Goal: Task Accomplishment & Management: Manage account settings

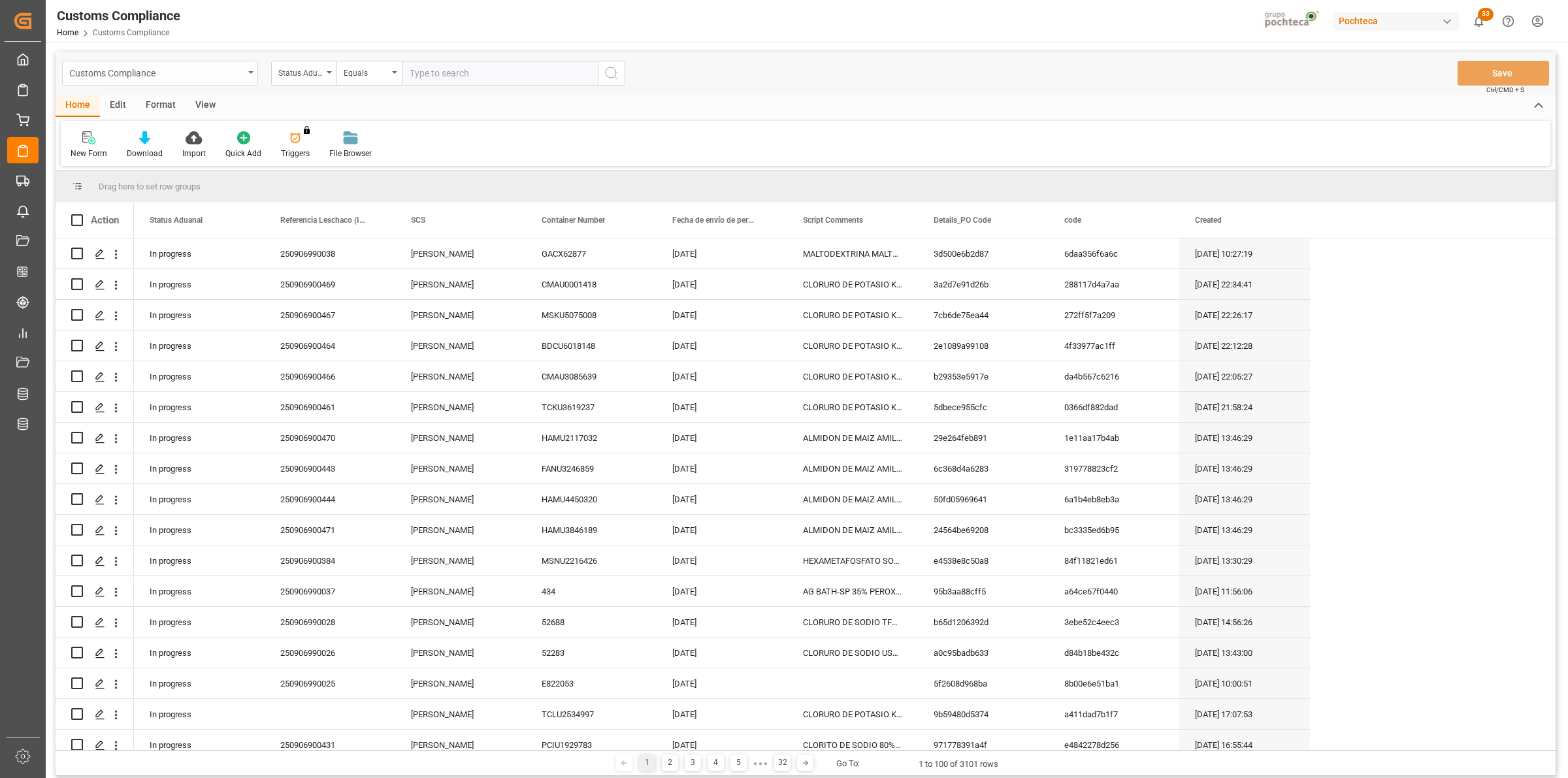
click at [252, 72] on icon "open menu" at bounding box center [251, 72] width 6 height 3
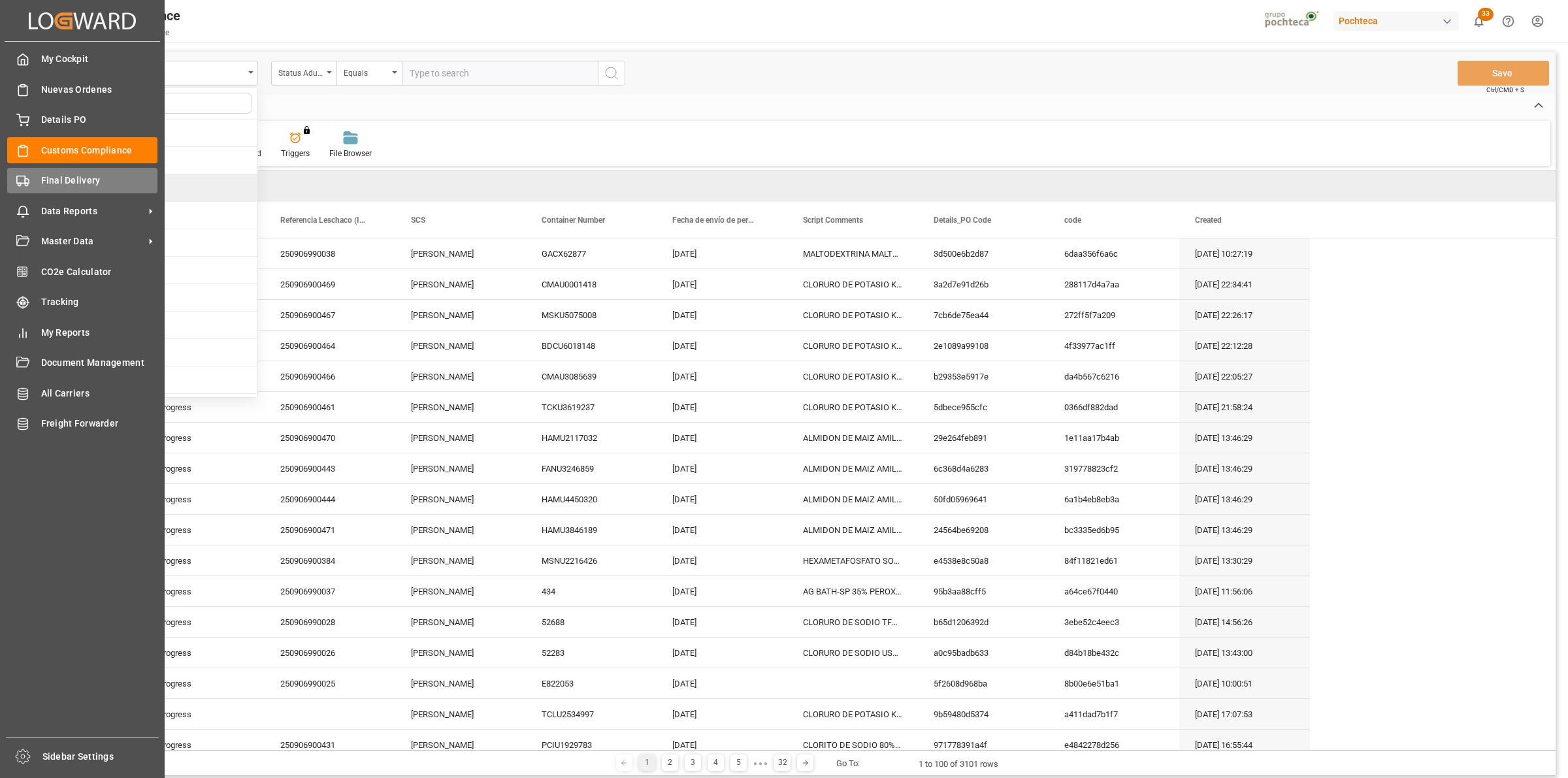
click at [44, 191] on div "Final Delivery Final Delivery" at bounding box center [82, 181] width 150 height 26
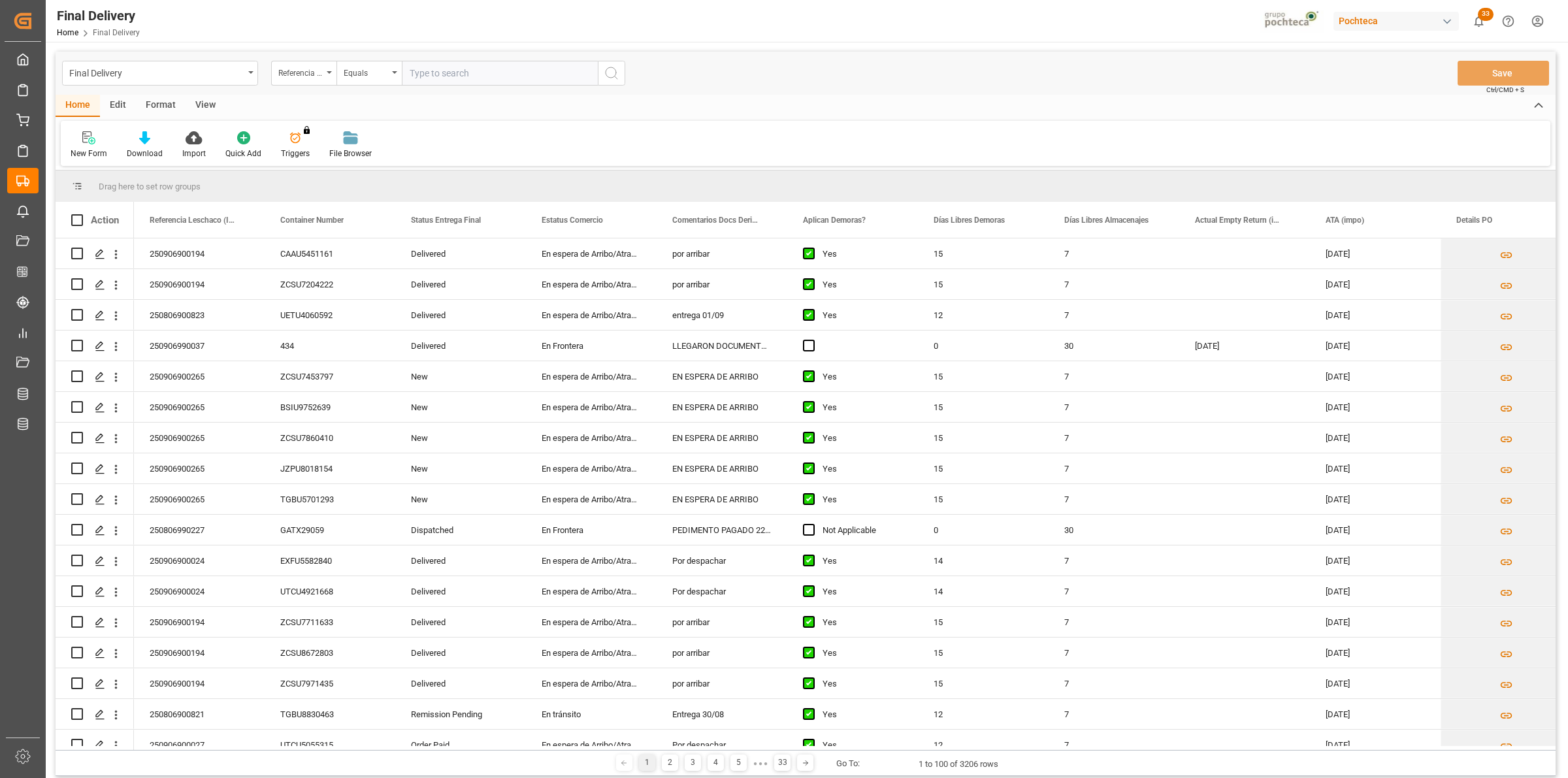
click at [242, 79] on div "Final Delivery" at bounding box center [156, 72] width 174 height 16
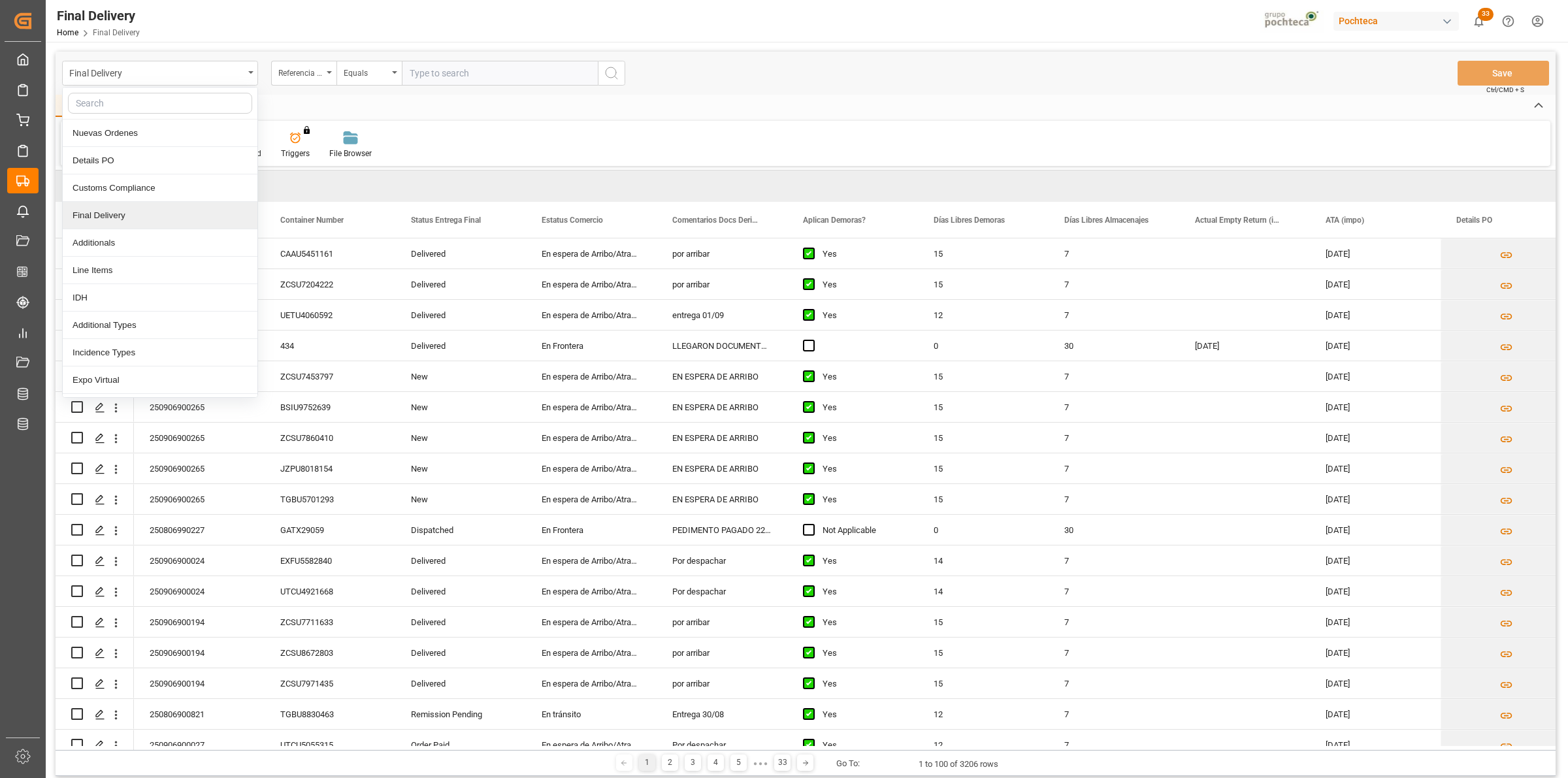
click at [158, 216] on div "Final Delivery" at bounding box center [160, 215] width 195 height 27
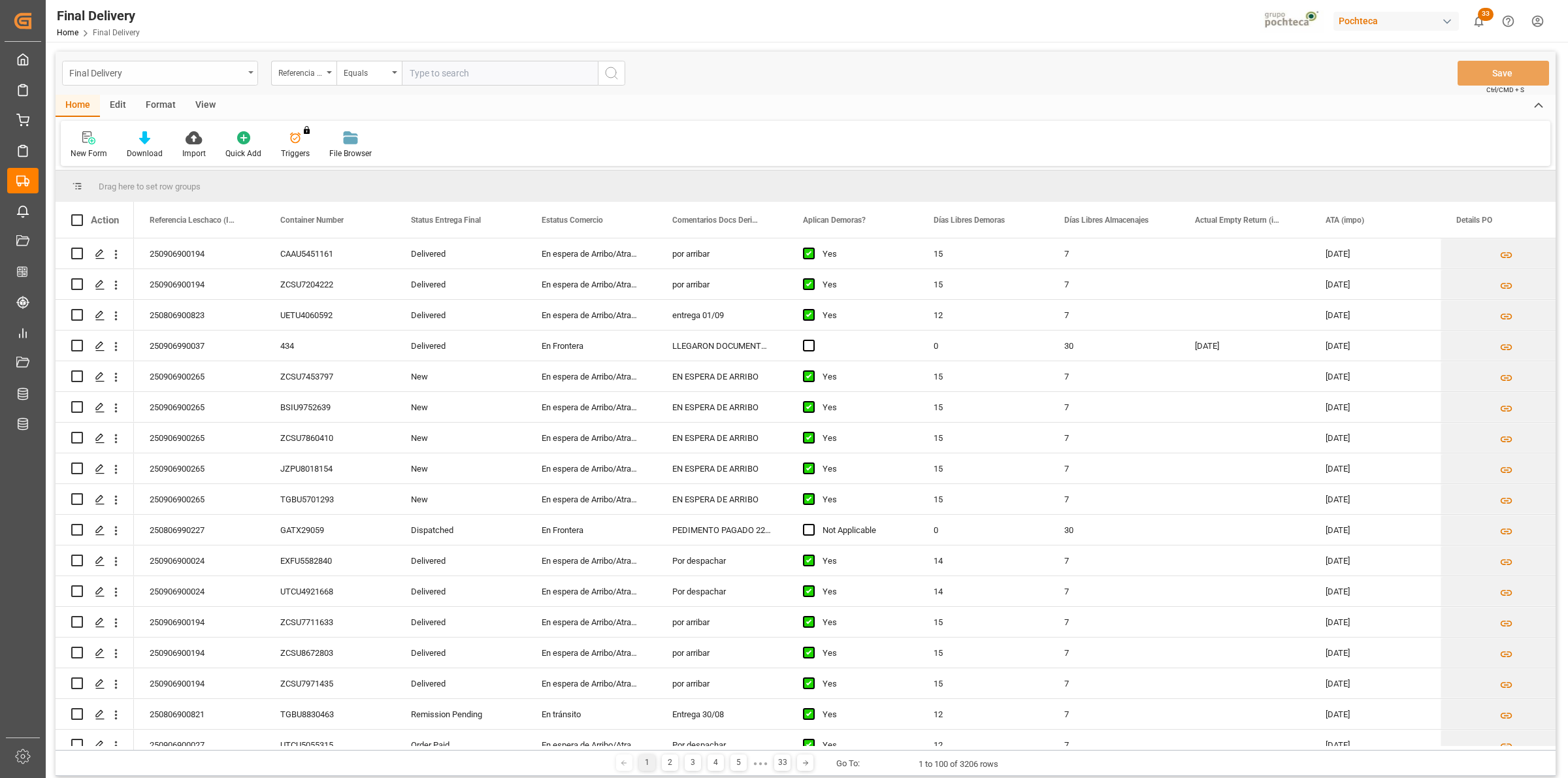
click at [236, 72] on div "Final Delivery" at bounding box center [156, 72] width 174 height 16
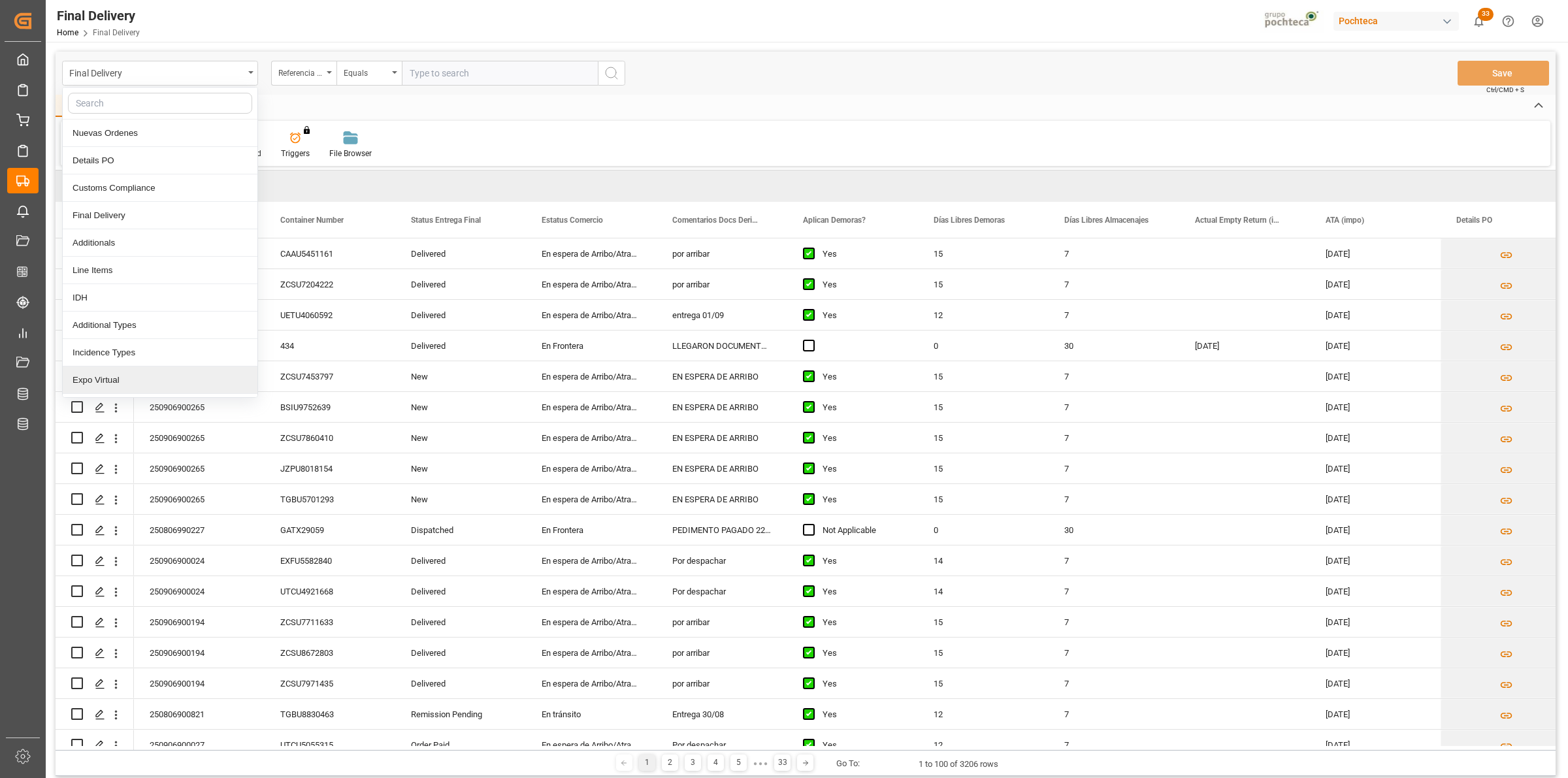
click at [150, 390] on div "Expo Virtual" at bounding box center [160, 380] width 195 height 27
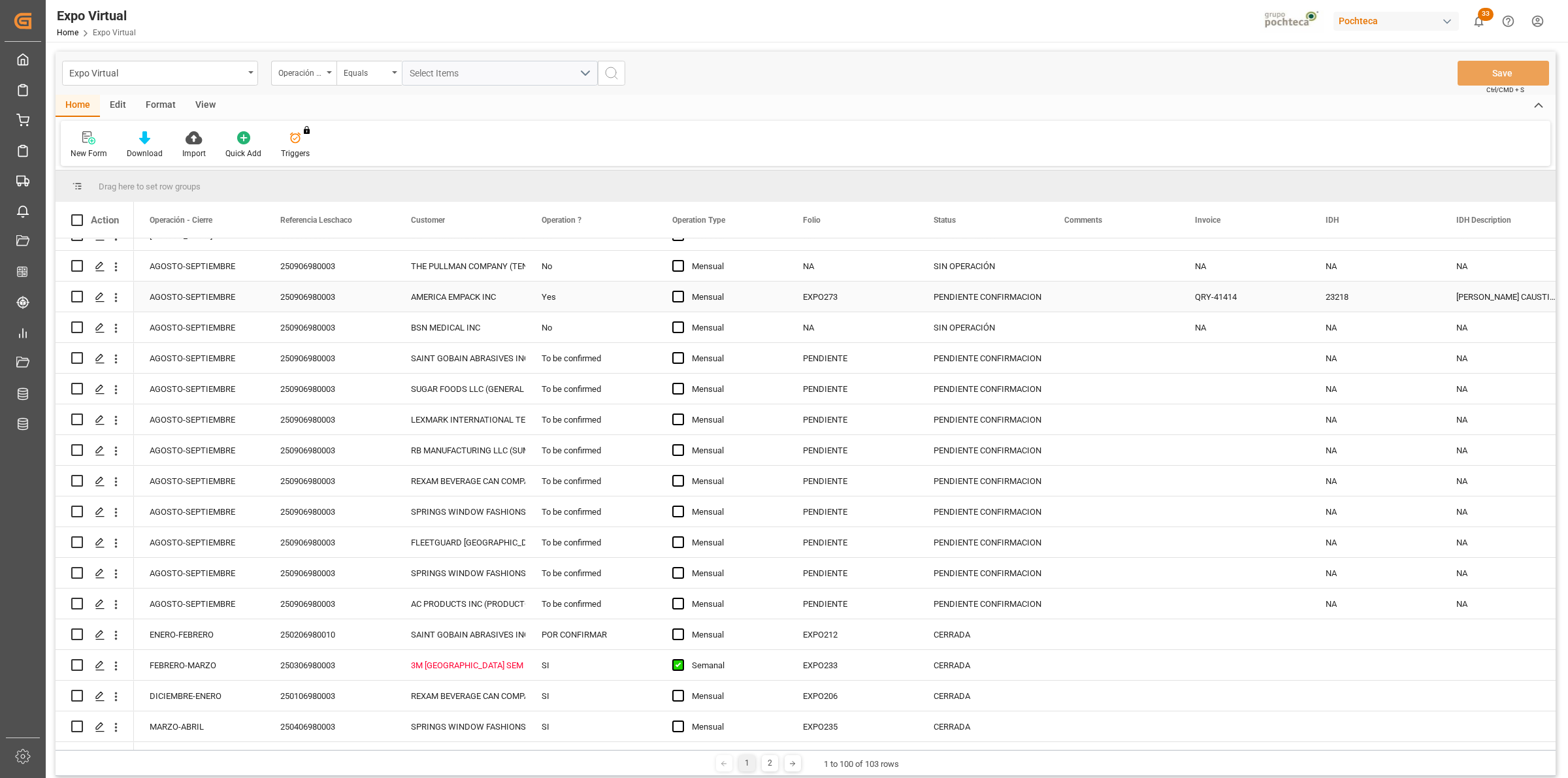
scroll to position [490, 0]
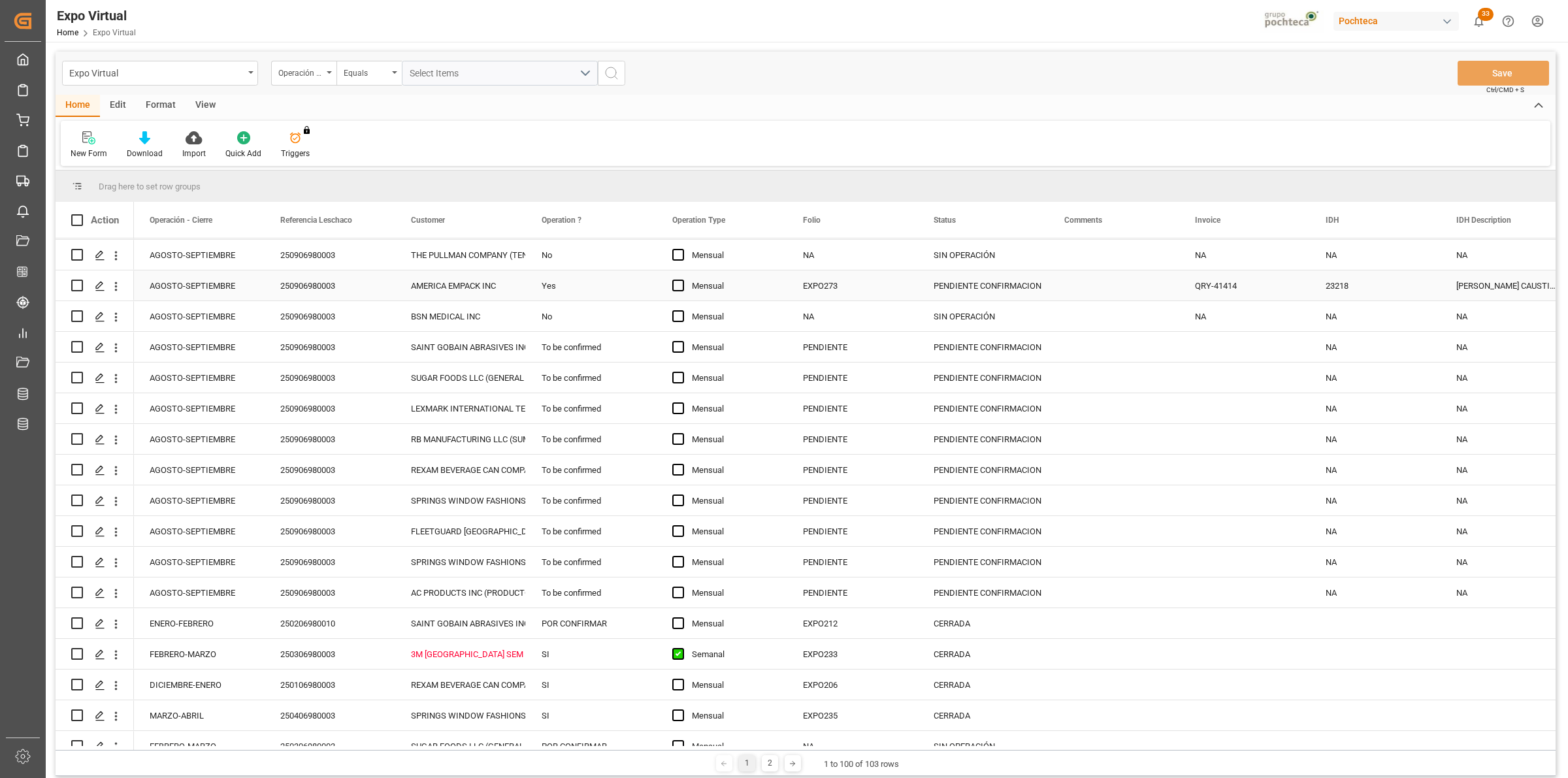
click at [329, 277] on div "250906980003" at bounding box center [330, 285] width 131 height 30
click at [833, 296] on div "EXPO273" at bounding box center [853, 285] width 131 height 30
click at [848, 294] on input "EXPO273" at bounding box center [853, 293] width 110 height 25
type input "EXPO274"
click at [996, 289] on div "PENDIENTE CONFIRMACION" at bounding box center [983, 286] width 99 height 30
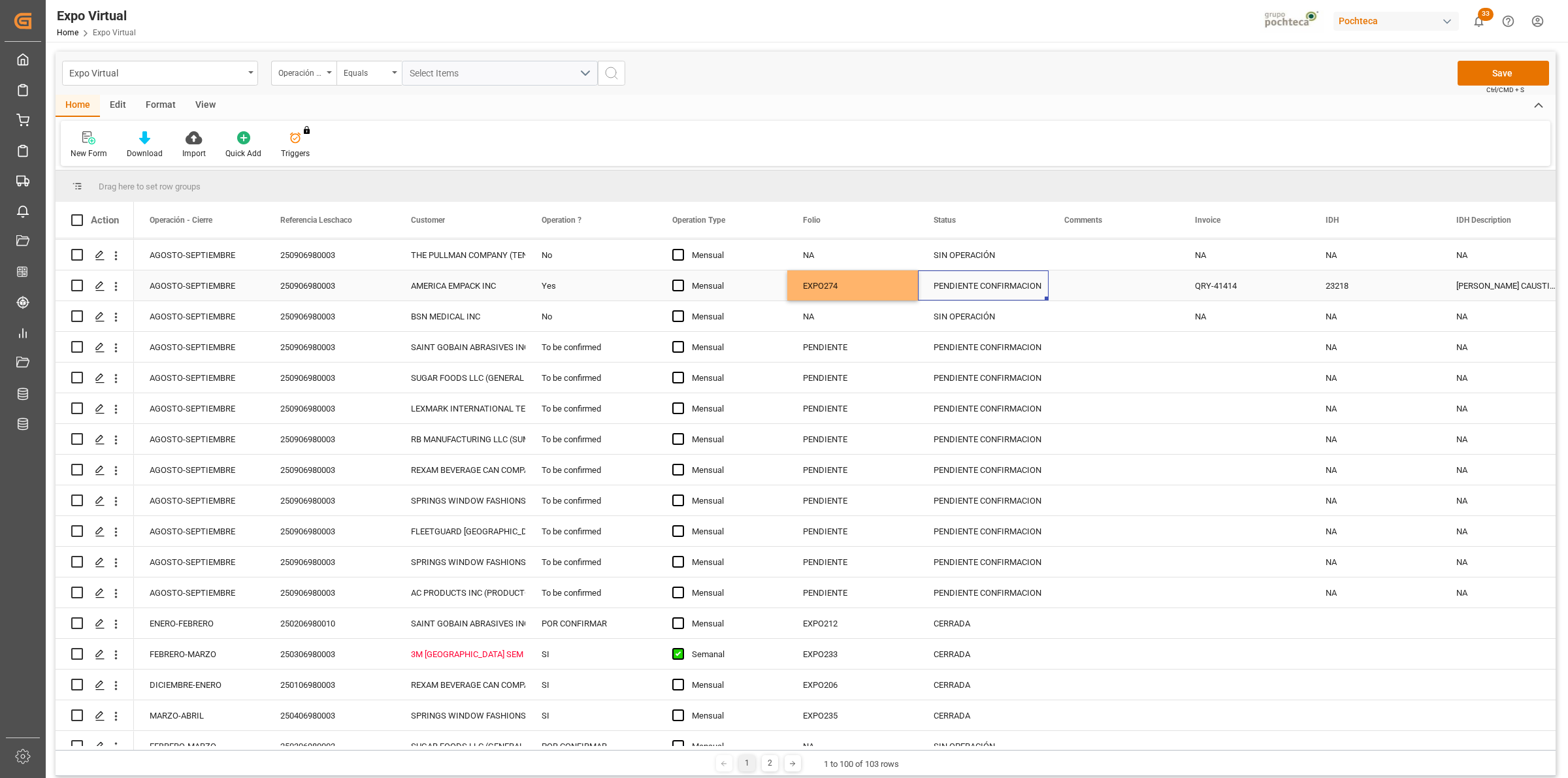
click at [996, 289] on div "PENDIENTE CONFIRMACION" at bounding box center [983, 286] width 99 height 30
click at [1029, 289] on icon "open menu" at bounding box center [1024, 294] width 16 height 16
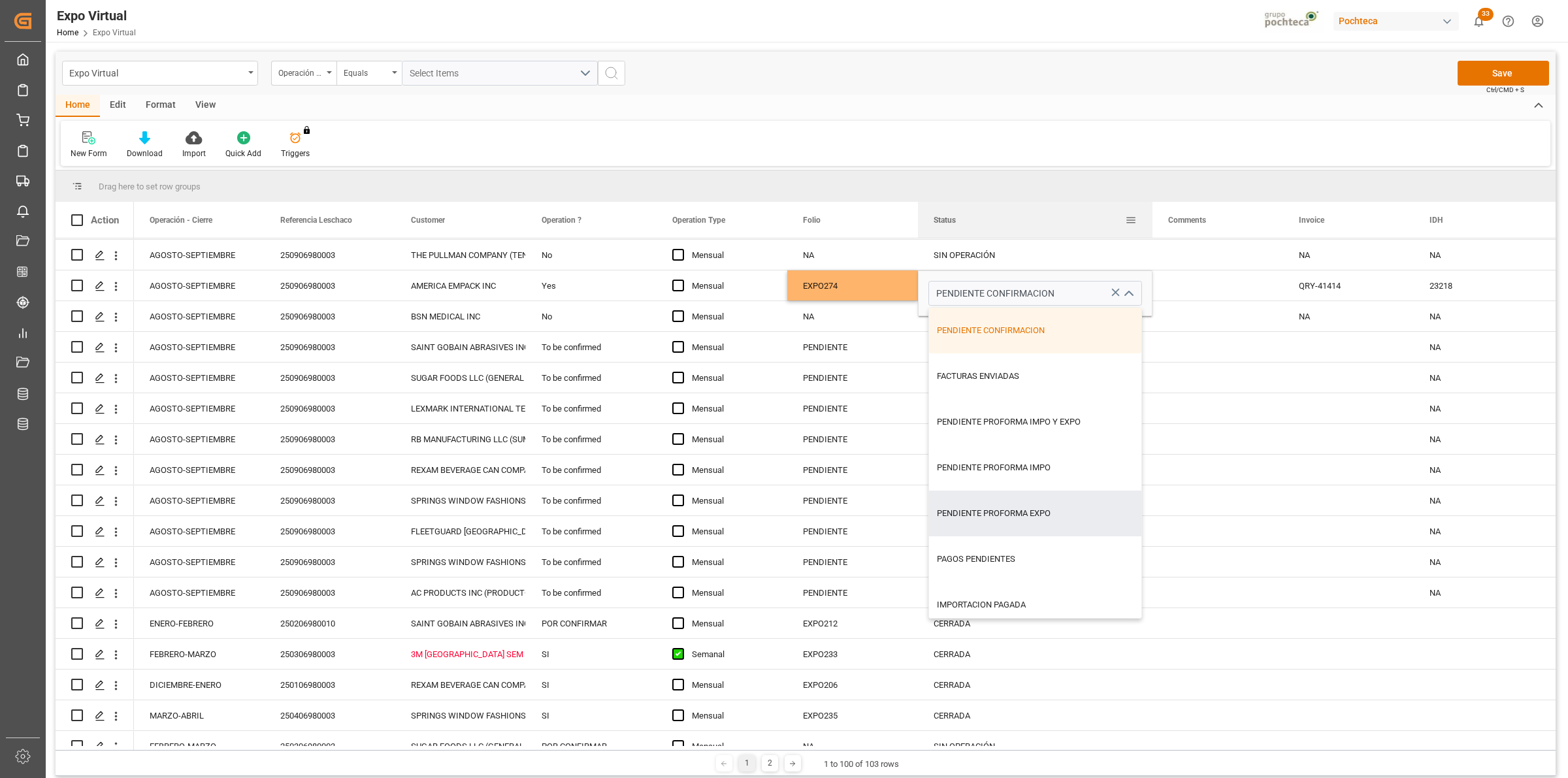
drag, startPoint x: 1047, startPoint y: 216, endPoint x: 1150, endPoint y: 212, distance: 103.1
click at [1150, 212] on div at bounding box center [1152, 220] width 6 height 36
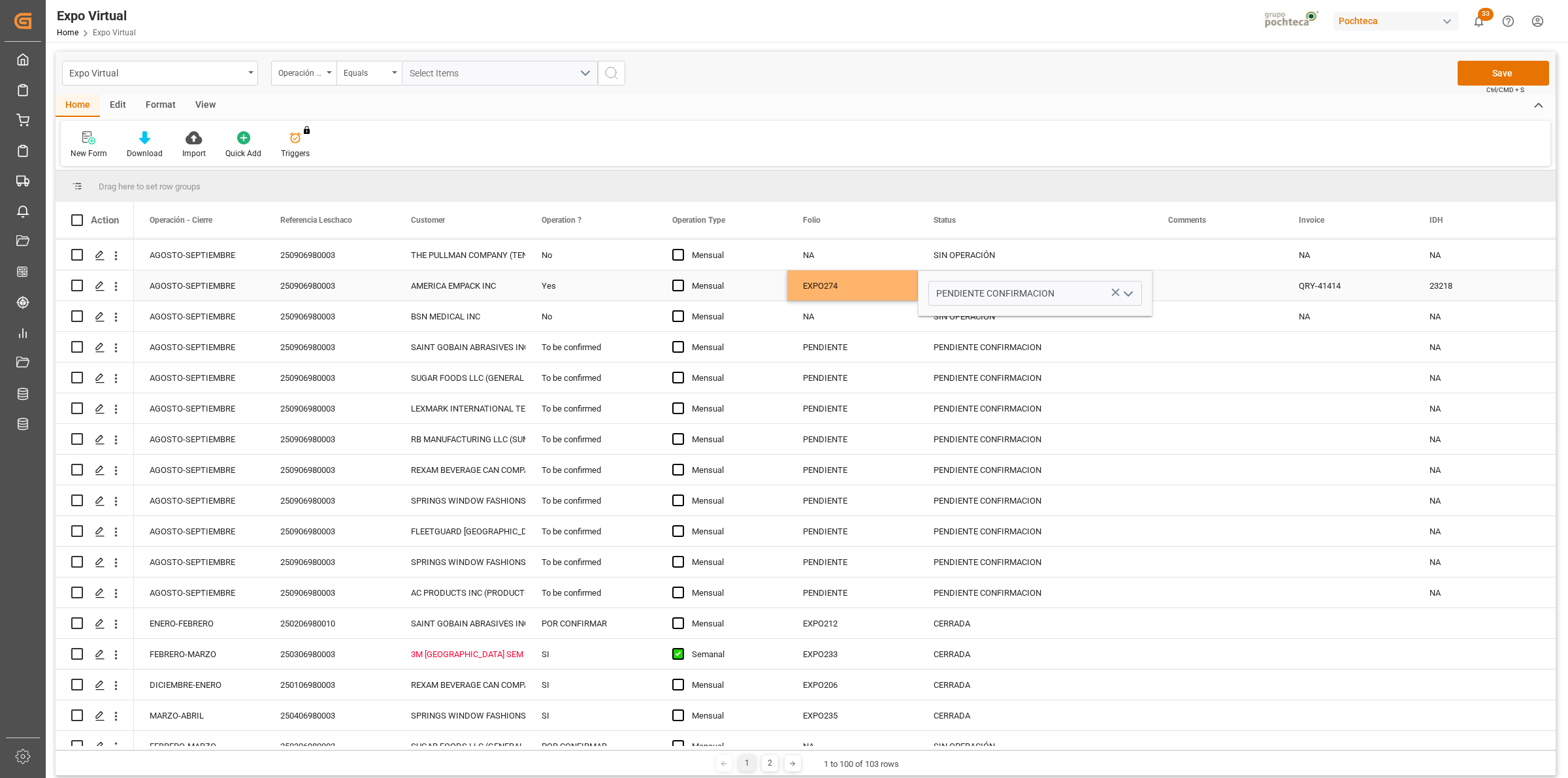
click at [1131, 293] on polyline "open menu" at bounding box center [1128, 294] width 8 height 4
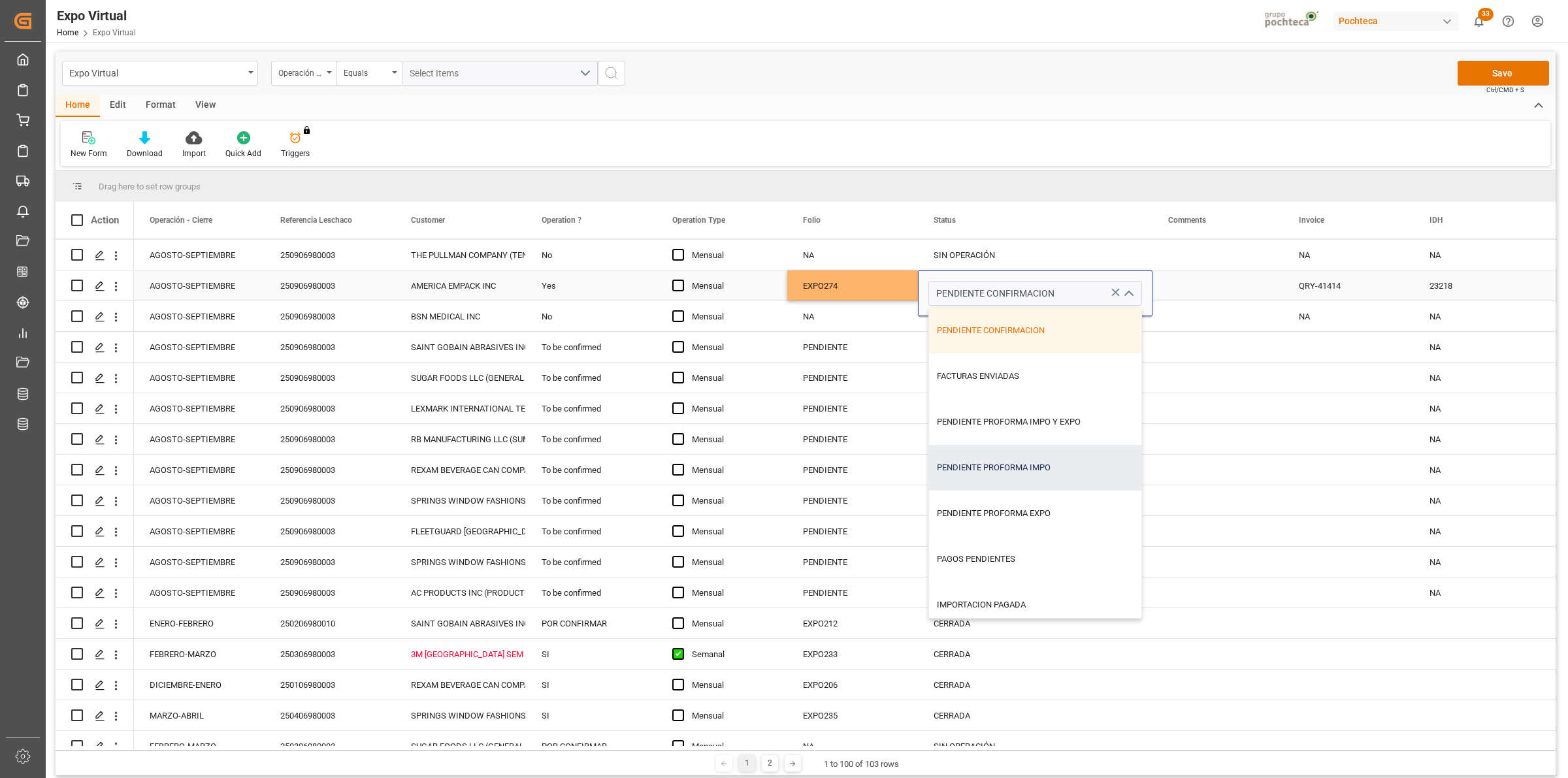
click at [1060, 466] on div "PENDIENTE PROFORMA IMPO" at bounding box center [1035, 468] width 212 height 46
type input "PENDIENTE PROFORMA IMPO"
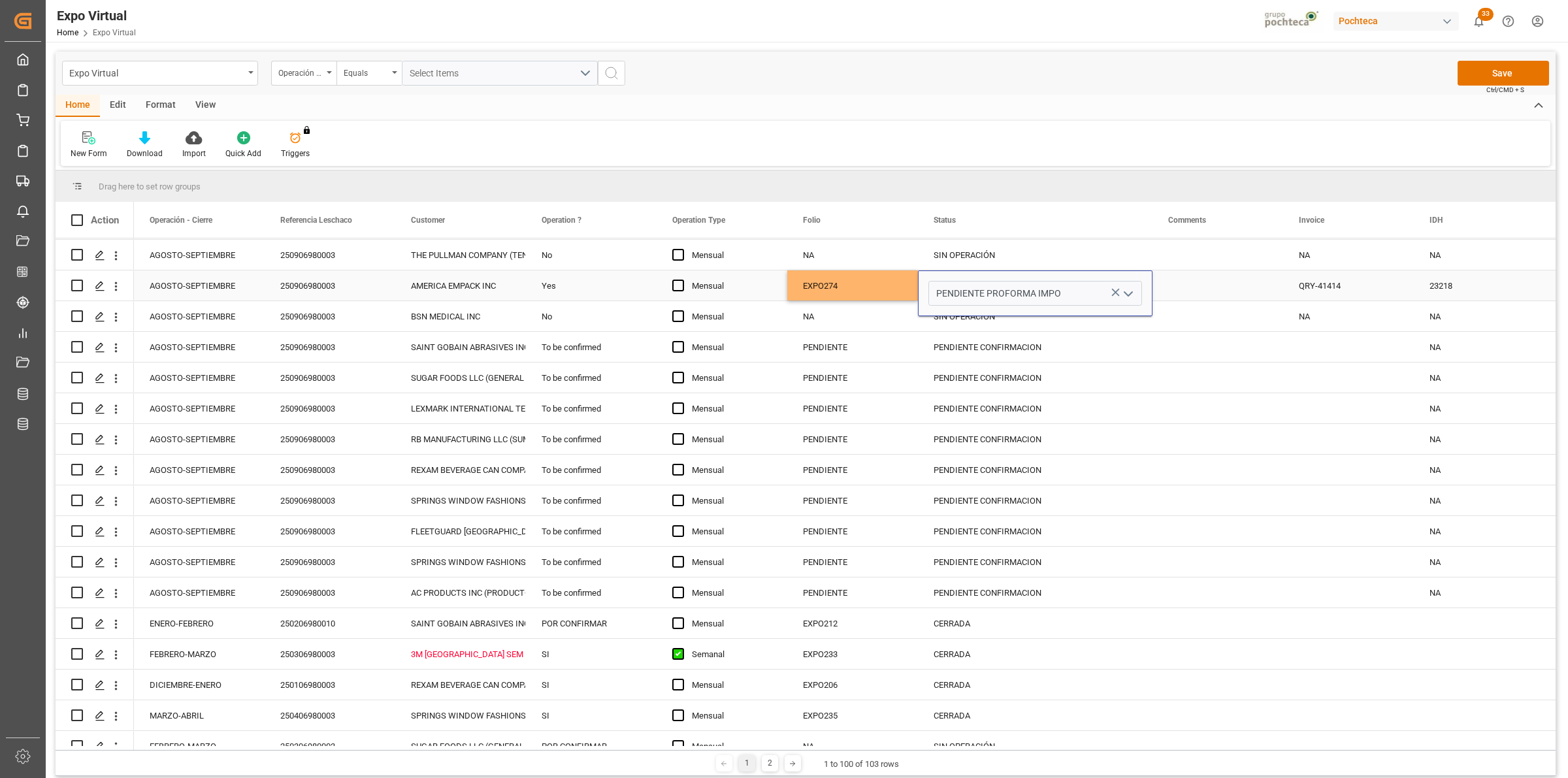
click at [1200, 295] on div "Press SPACE to select this row." at bounding box center [1218, 285] width 131 height 30
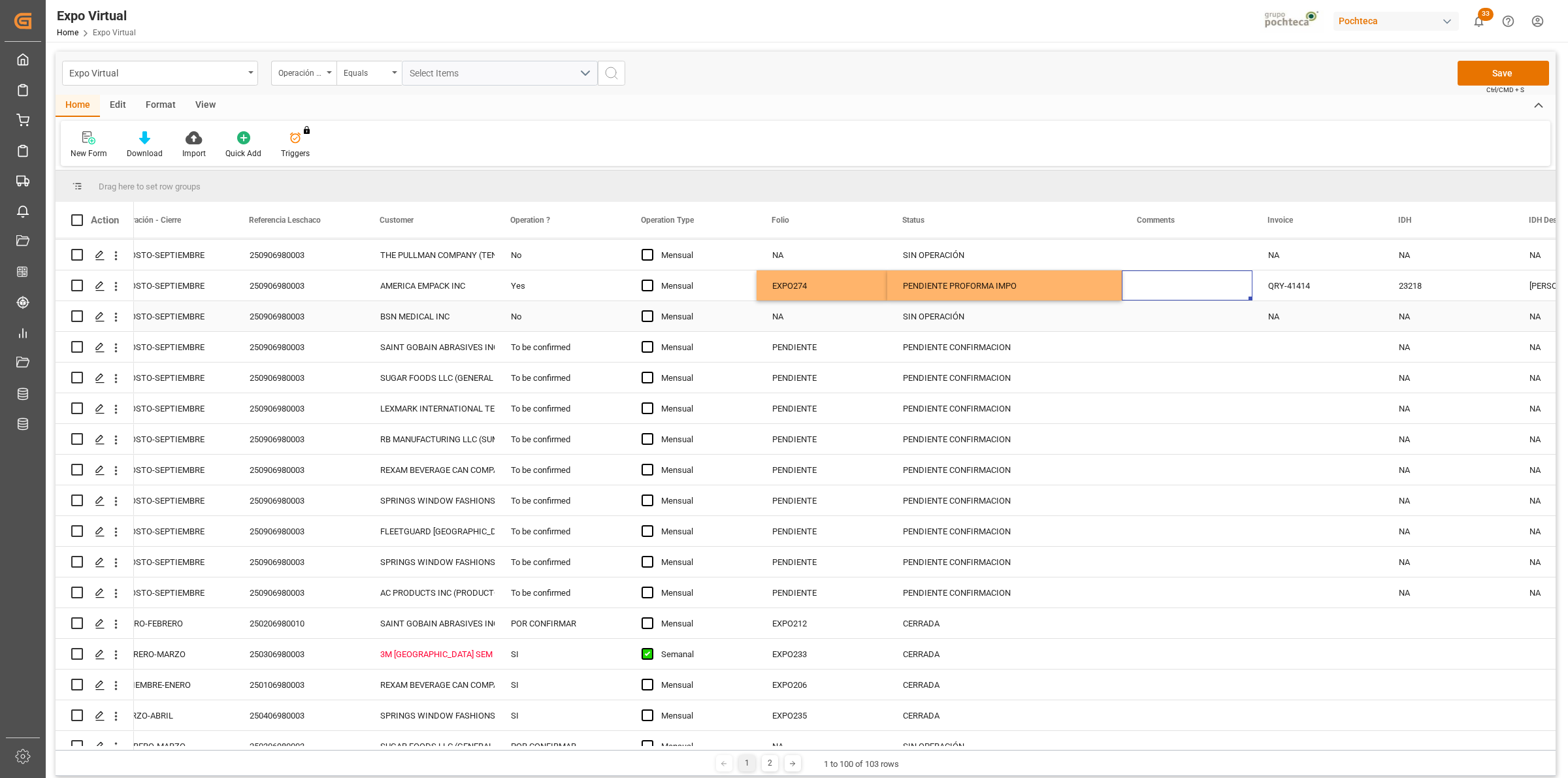
scroll to position [0, 0]
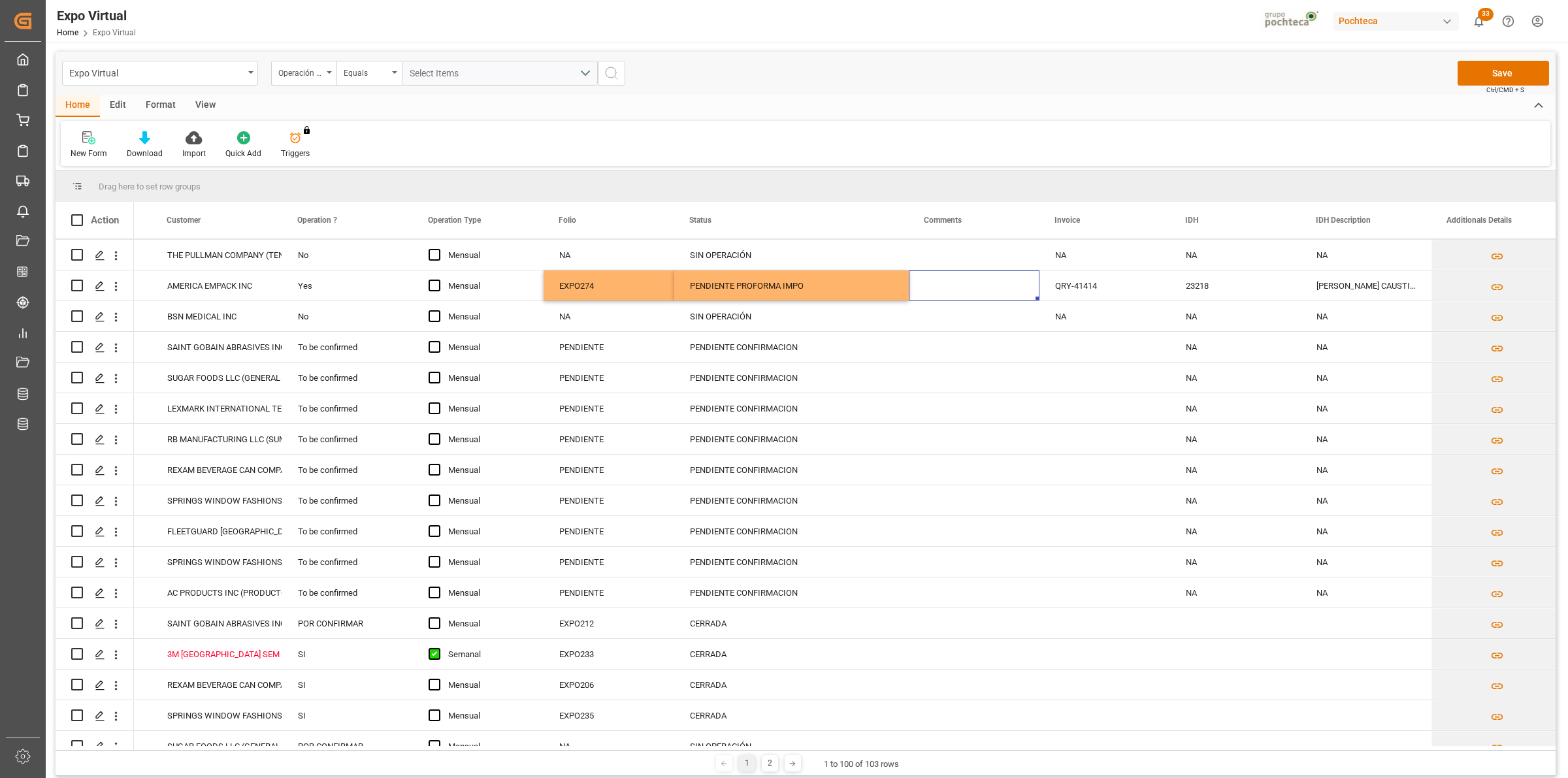
click at [1478, 88] on div "Expo Virtual Operación - Cierre Equals Select Items Save Ctrl/CMD + S" at bounding box center [806, 73] width 1500 height 43
click at [1483, 75] on button "Save" at bounding box center [1503, 73] width 92 height 25
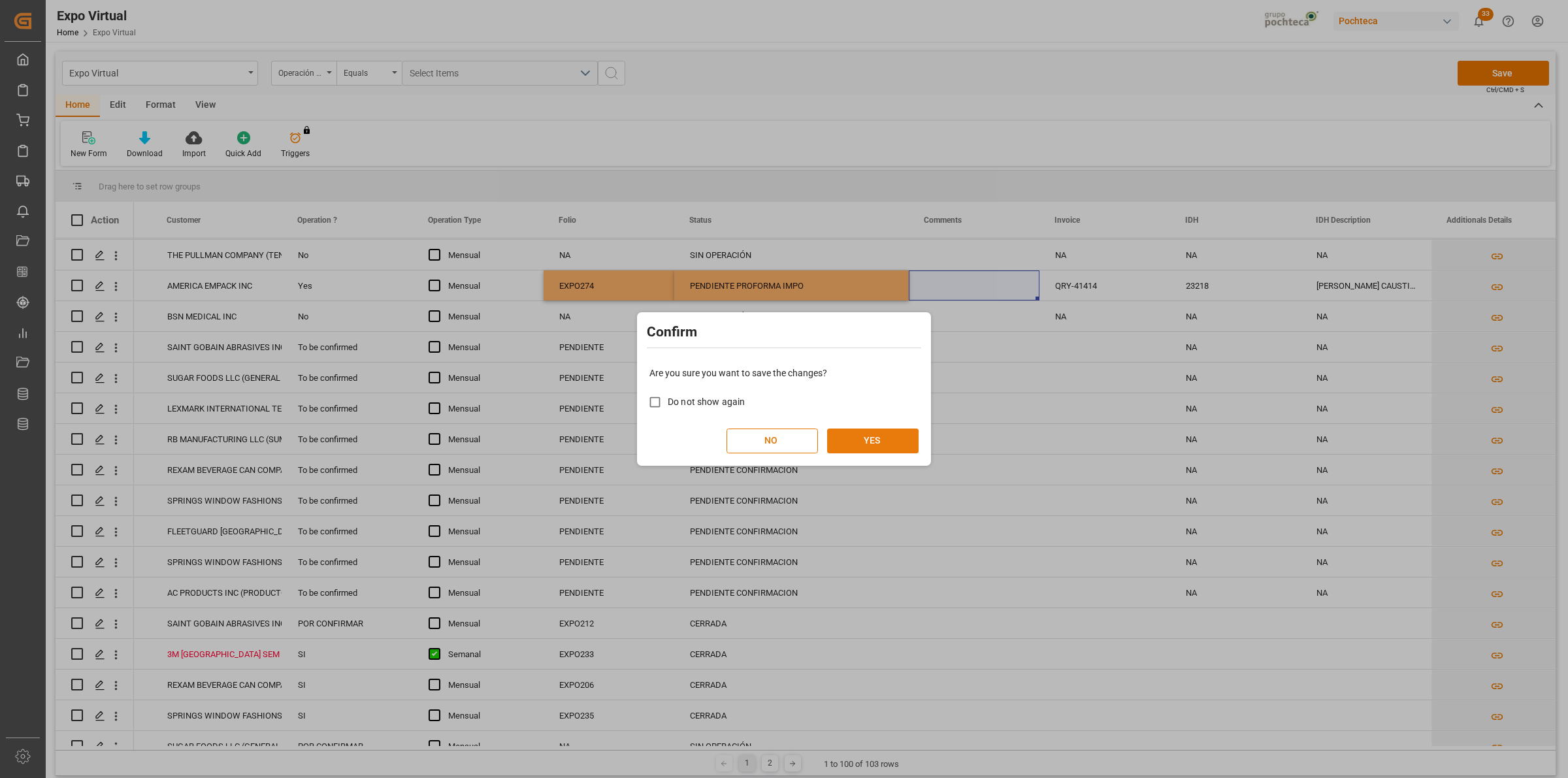
click at [894, 439] on button "YES" at bounding box center [873, 441] width 92 height 25
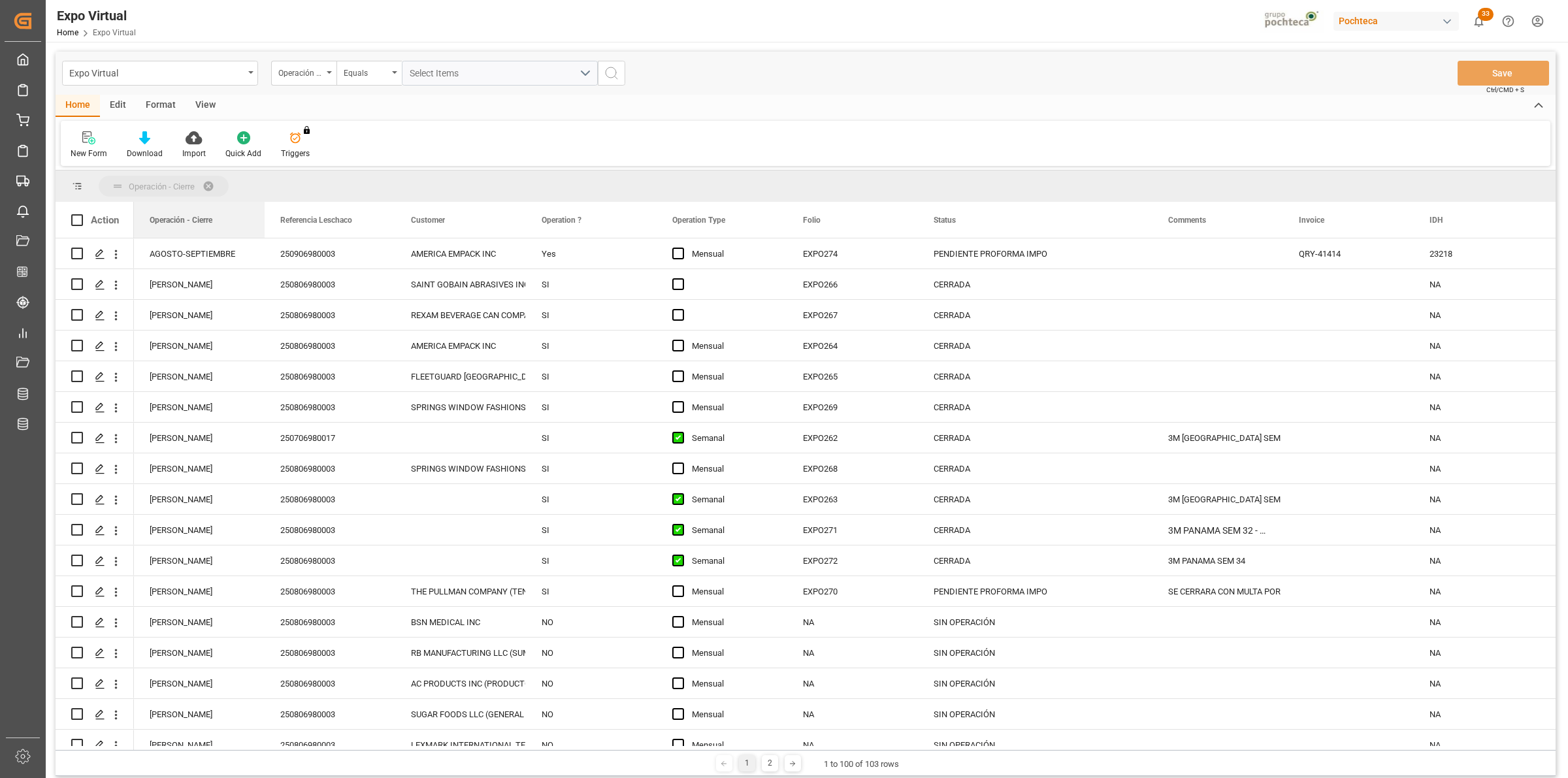
drag, startPoint x: 206, startPoint y: 222, endPoint x: 223, endPoint y: 196, distance: 31.1
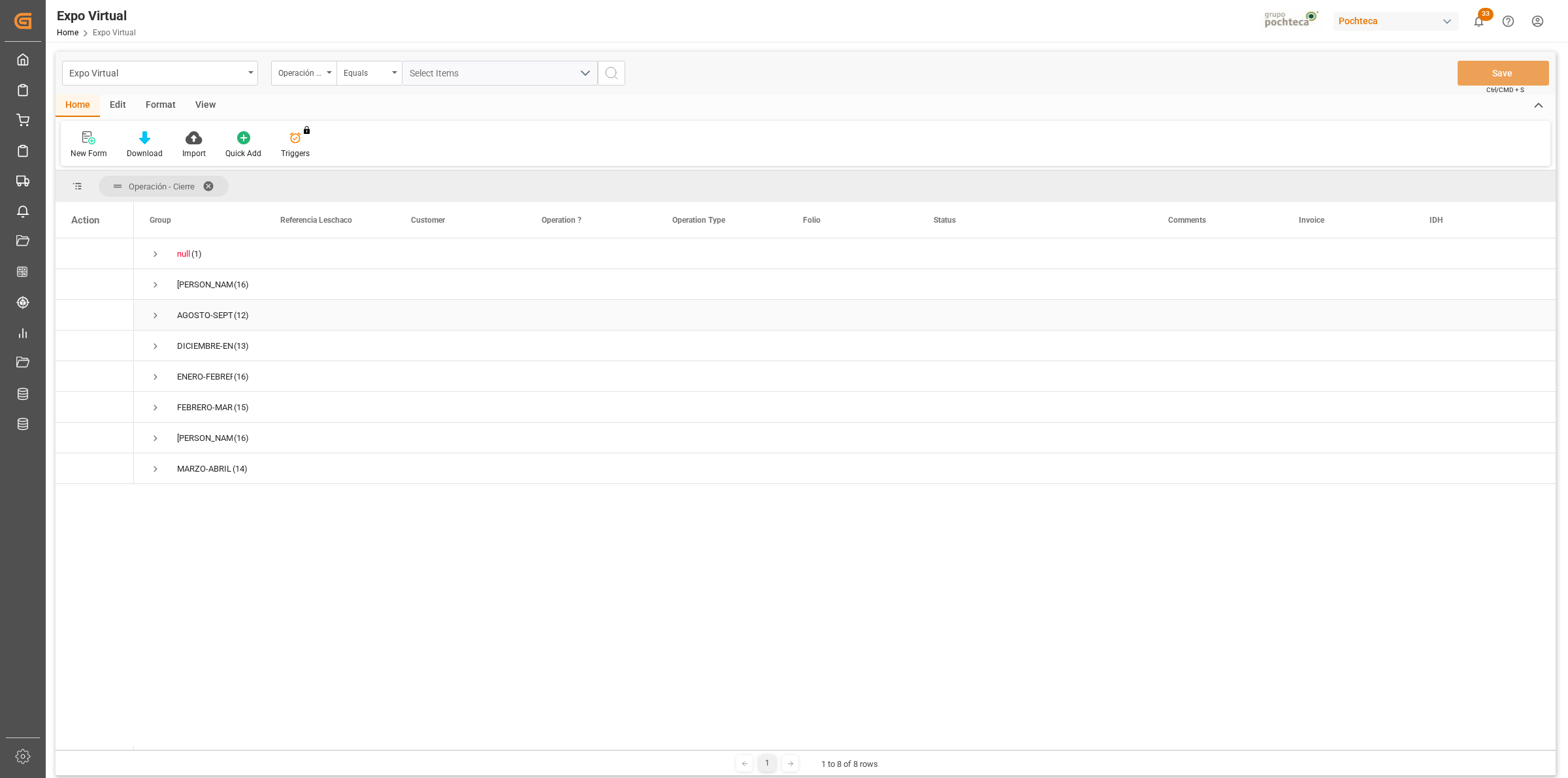
click at [152, 318] on span "Press SPACE to select this row." at bounding box center [155, 316] width 12 height 12
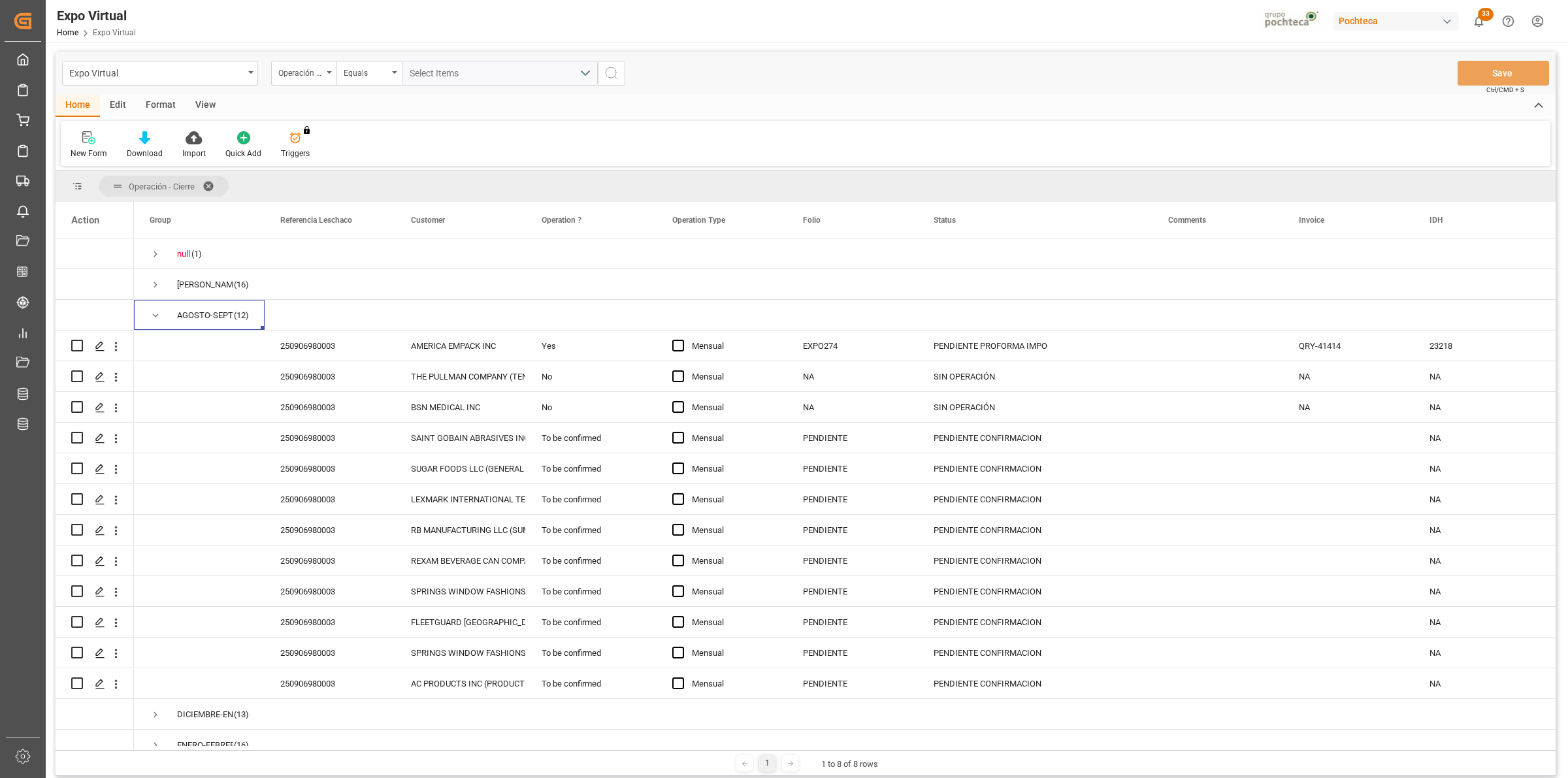
click at [203, 99] on div "View" at bounding box center [205, 106] width 40 height 22
click at [152, 110] on div "Format" at bounding box center [160, 106] width 49 height 22
click at [140, 126] on div "Filter Rows Row Format" at bounding box center [805, 143] width 1489 height 45
click at [146, 137] on icon at bounding box center [150, 138] width 13 height 13
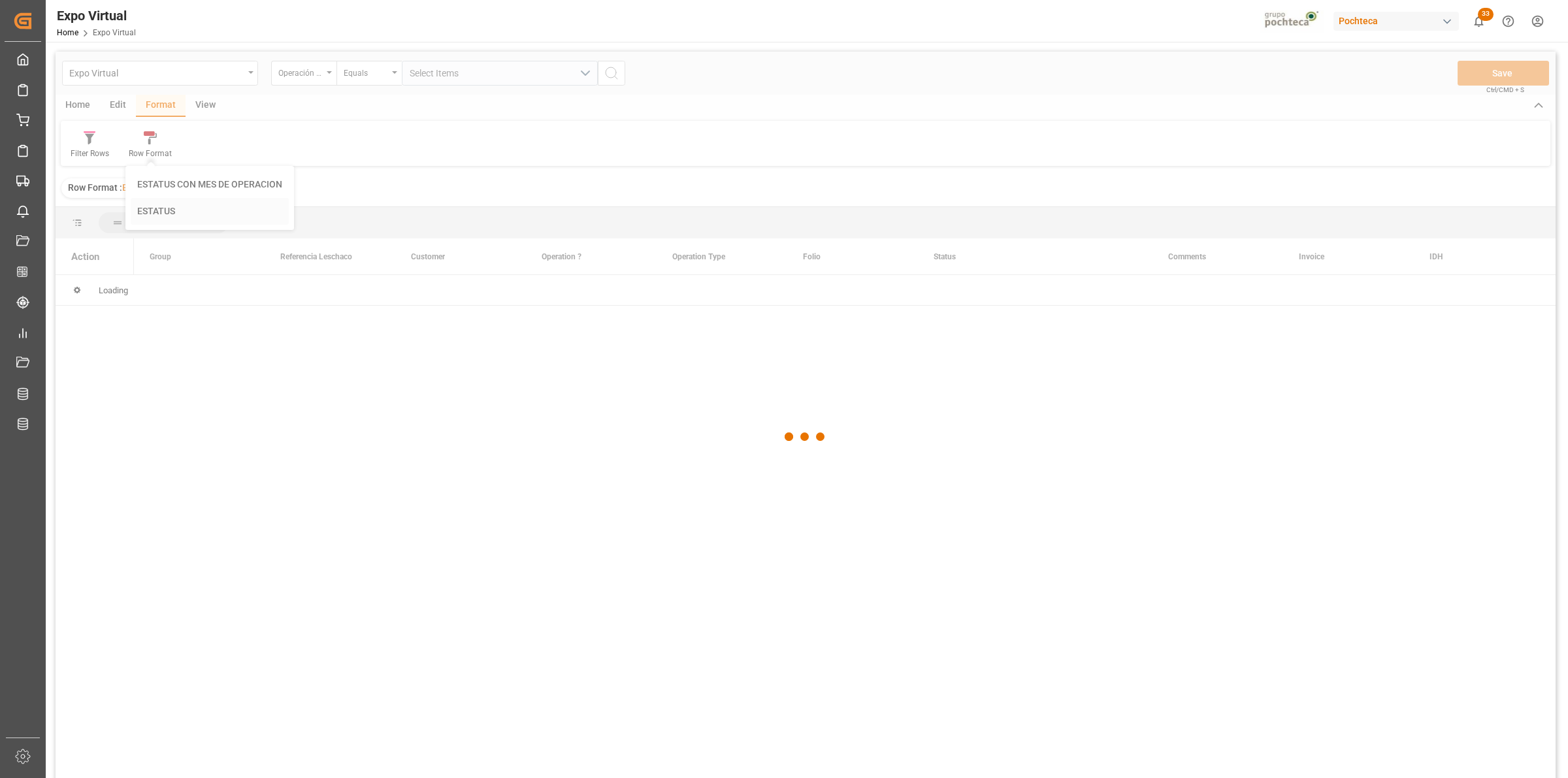
click at [165, 206] on div "Expo Virtual Operación - Cierre Equals Select Items Save Ctrl/CMD + S Home Edit…" at bounding box center [806, 432] width 1500 height 761
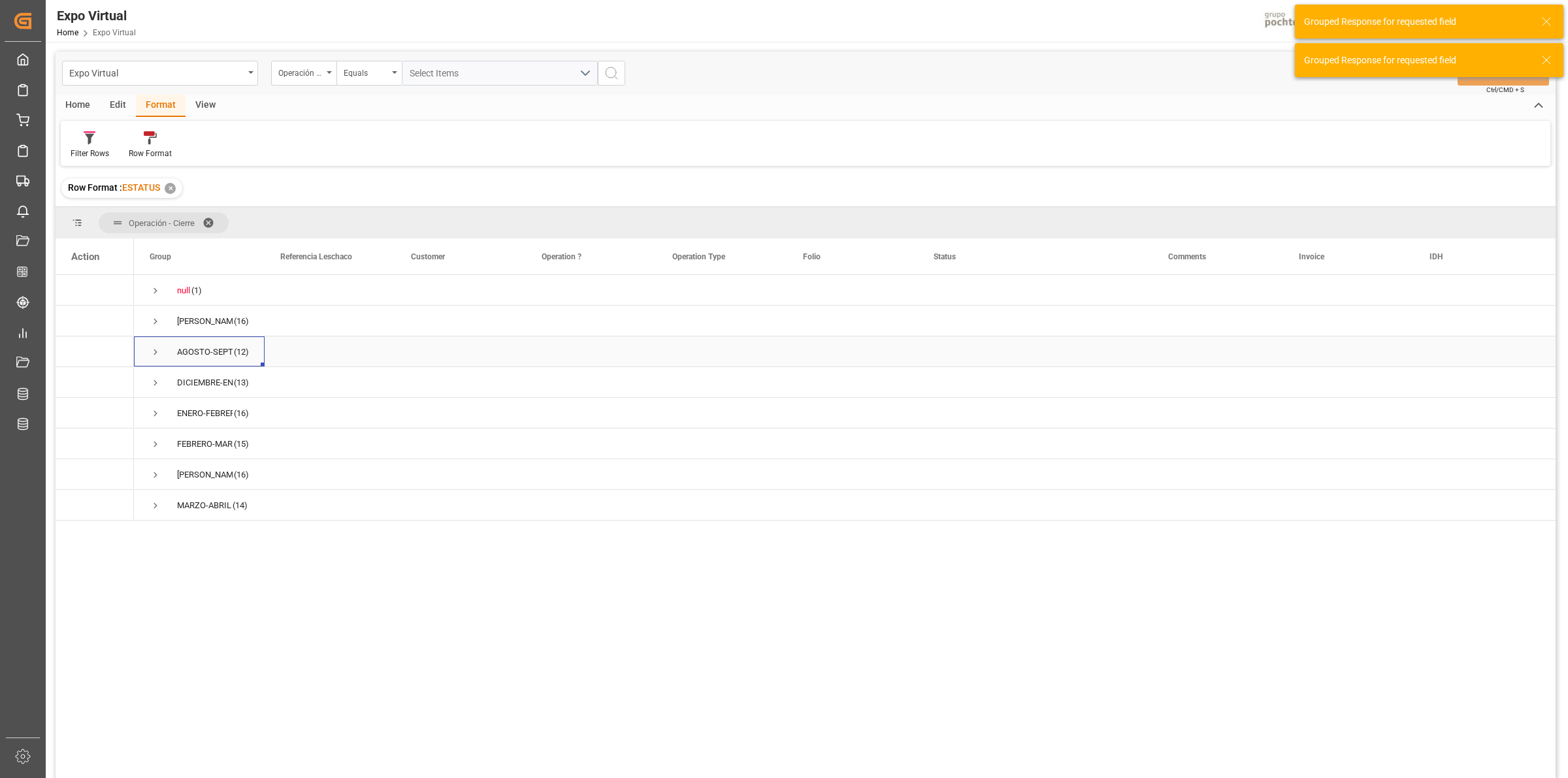
click at [154, 352] on span "Press SPACE to select this row." at bounding box center [155, 352] width 12 height 12
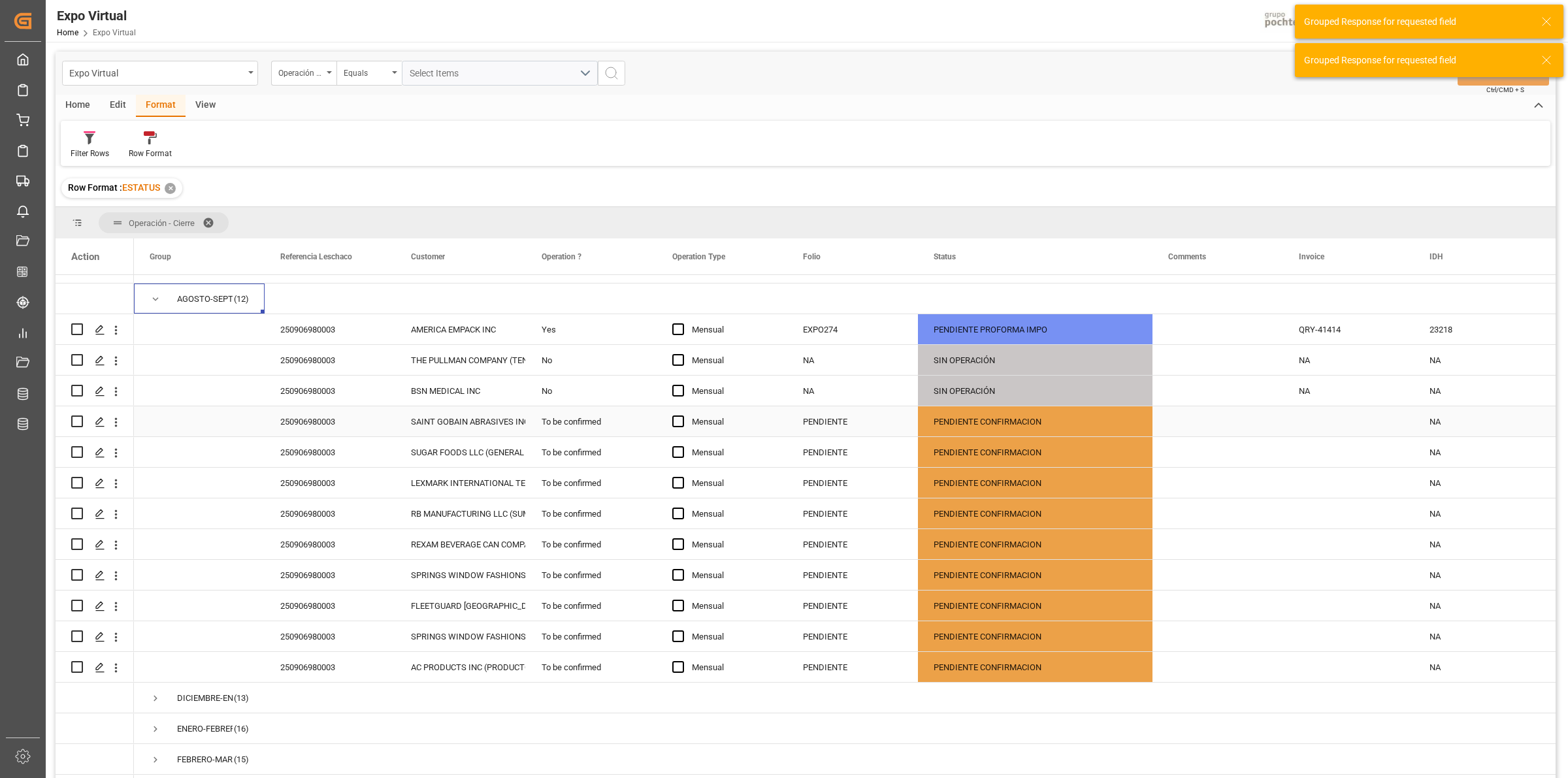
scroll to position [81, 0]
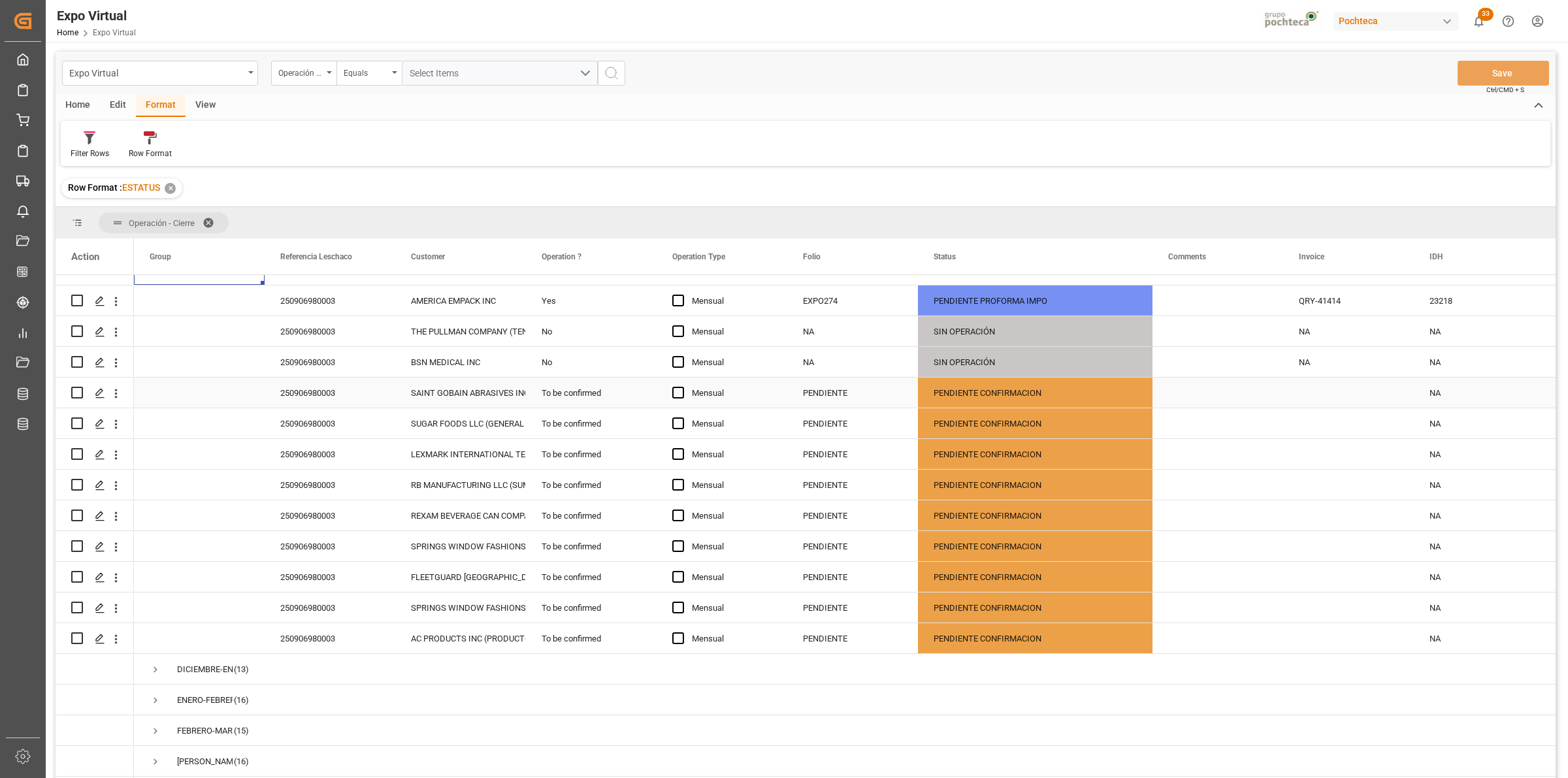
click at [468, 403] on div "SAINT GOBAIN ABRASIVES INC" at bounding box center [460, 393] width 99 height 30
click at [876, 406] on input "PENDIENTE" at bounding box center [853, 400] width 110 height 25
drag, startPoint x: 875, startPoint y: 404, endPoint x: 789, endPoint y: 410, distance: 86.2
click at [790, 410] on div "PENDIENTE" at bounding box center [853, 400] width 131 height 46
type input "EXPO275"
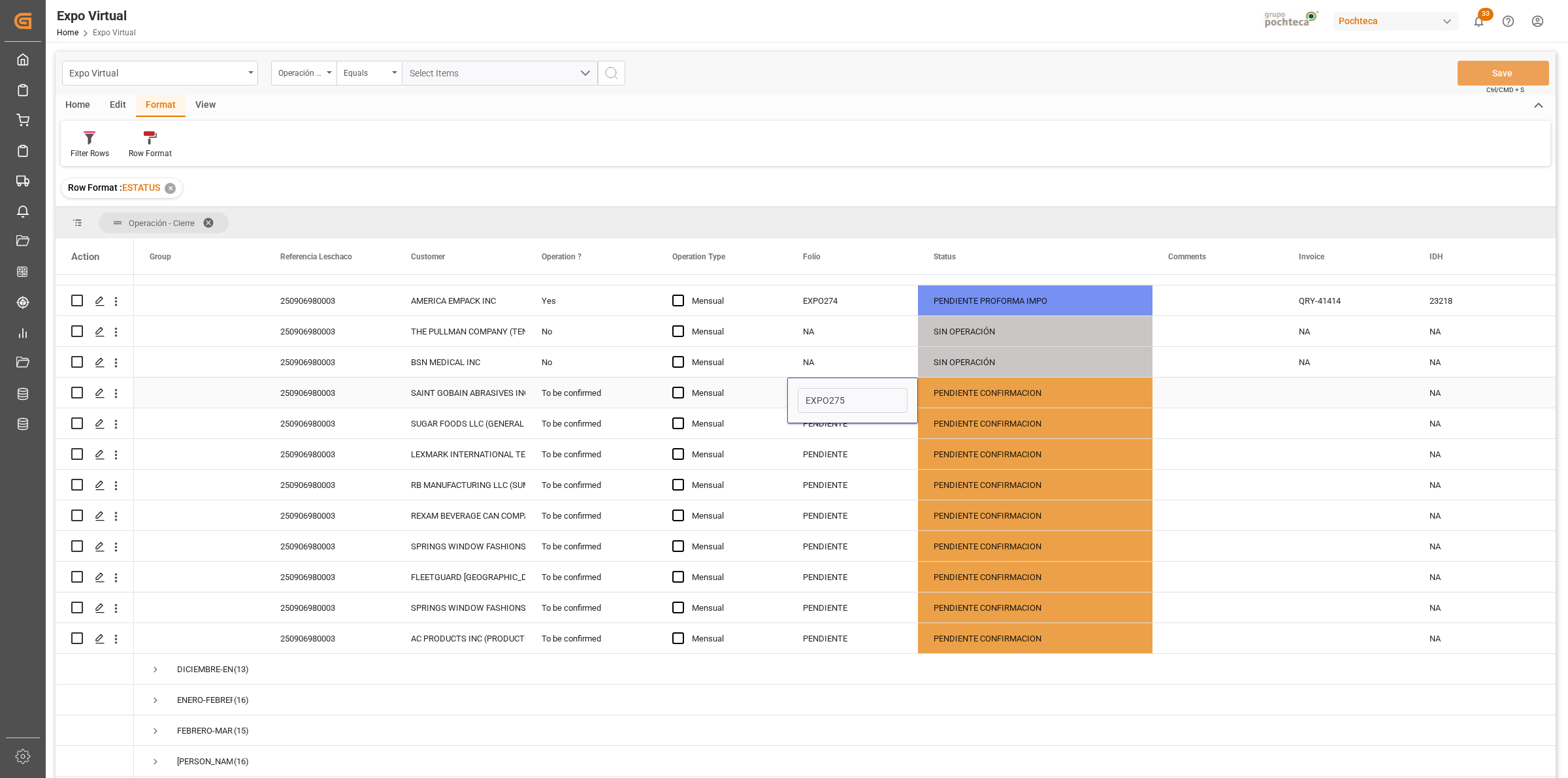
click at [1211, 393] on div "Press SPACE to select this row." at bounding box center [1218, 392] width 131 height 30
click at [978, 286] on div "PENDIENTE PROFORMA IMPO" at bounding box center [1035, 301] width 203 height 30
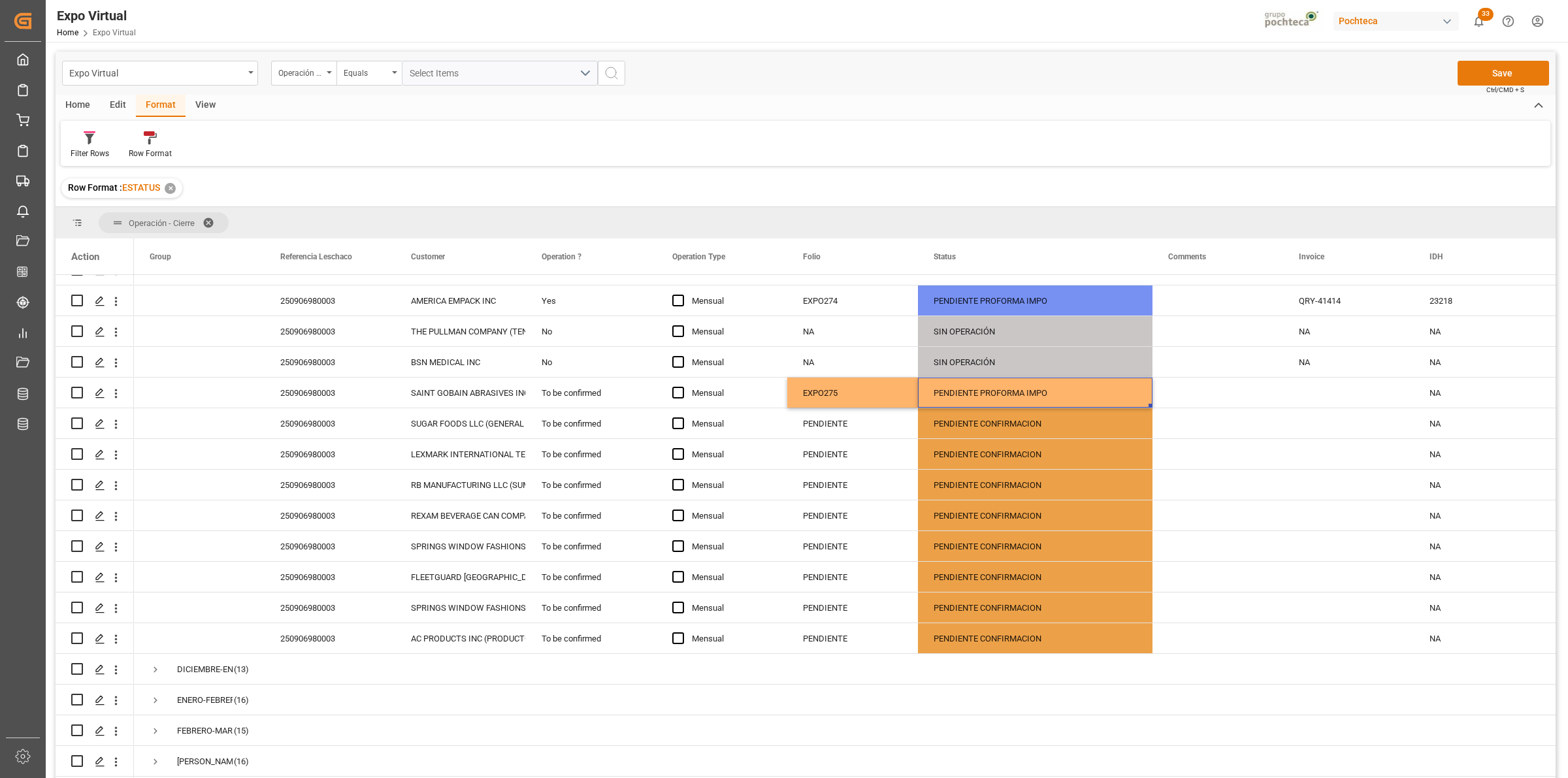
click at [1494, 72] on button "Save" at bounding box center [1503, 73] width 92 height 25
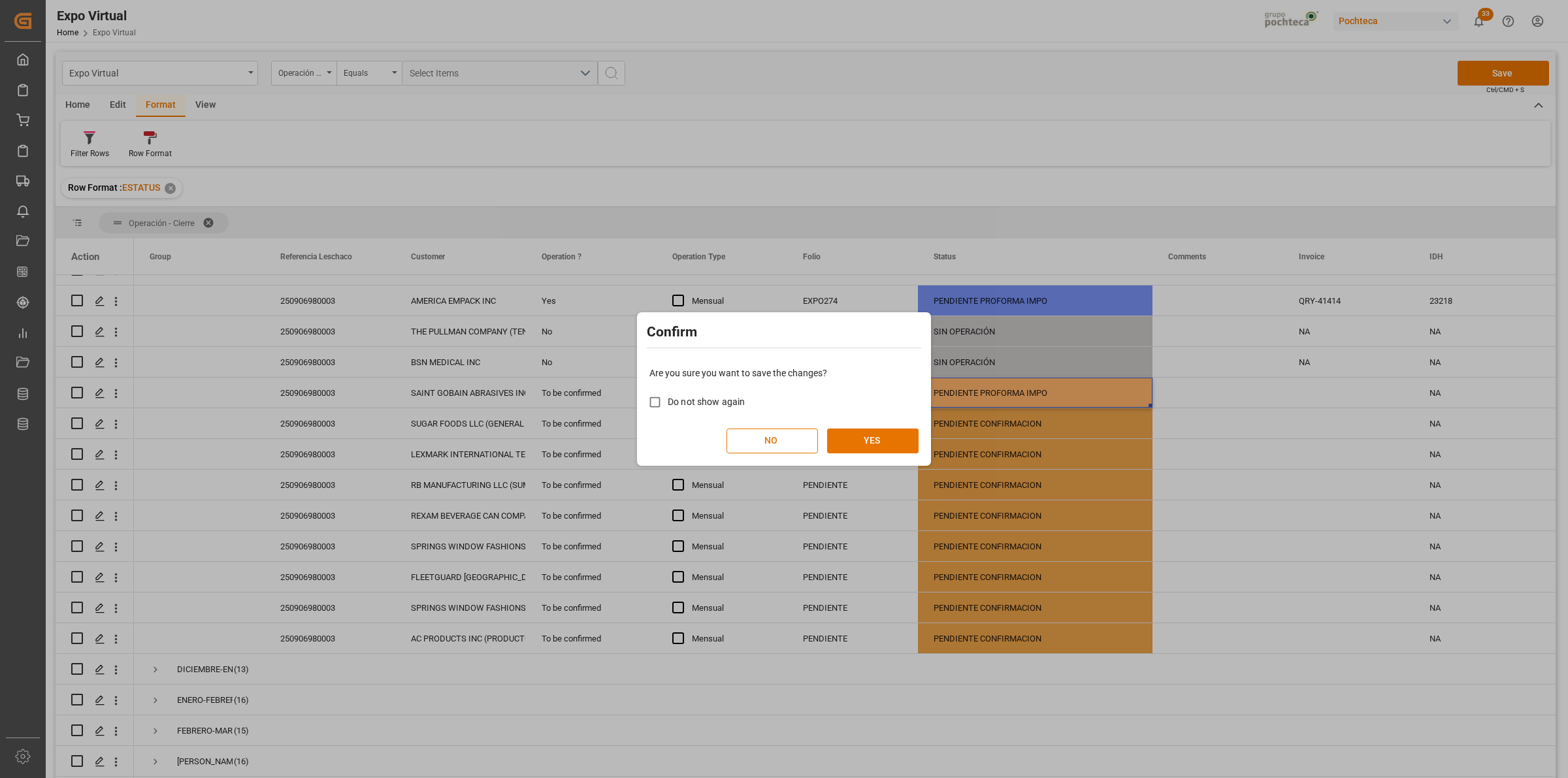
click at [876, 427] on div "Are you sure you want to save the changes? Do not show again NO YES" at bounding box center [784, 410] width 288 height 105
click at [875, 446] on button "YES" at bounding box center [873, 441] width 92 height 25
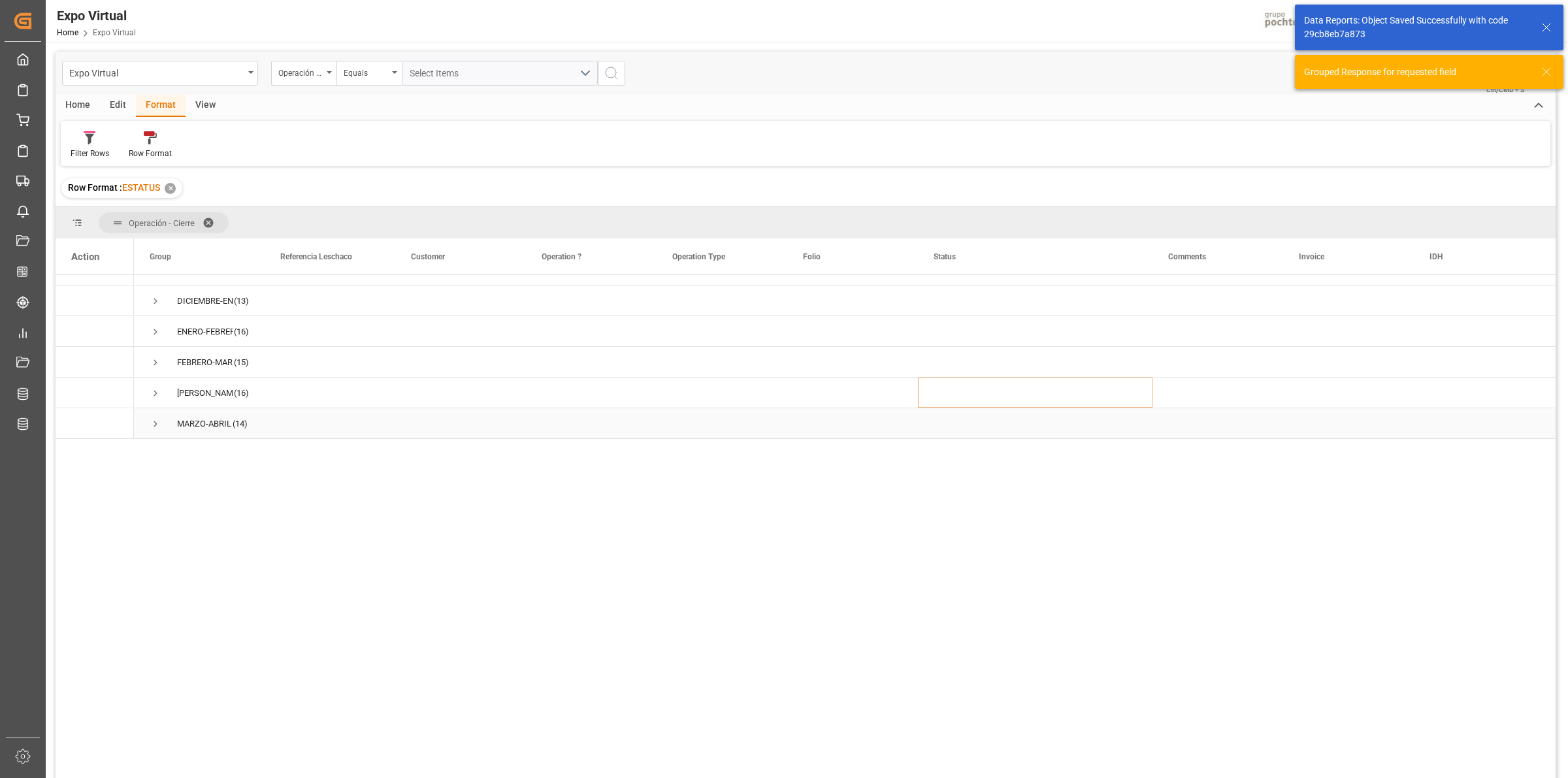
scroll to position [0, 0]
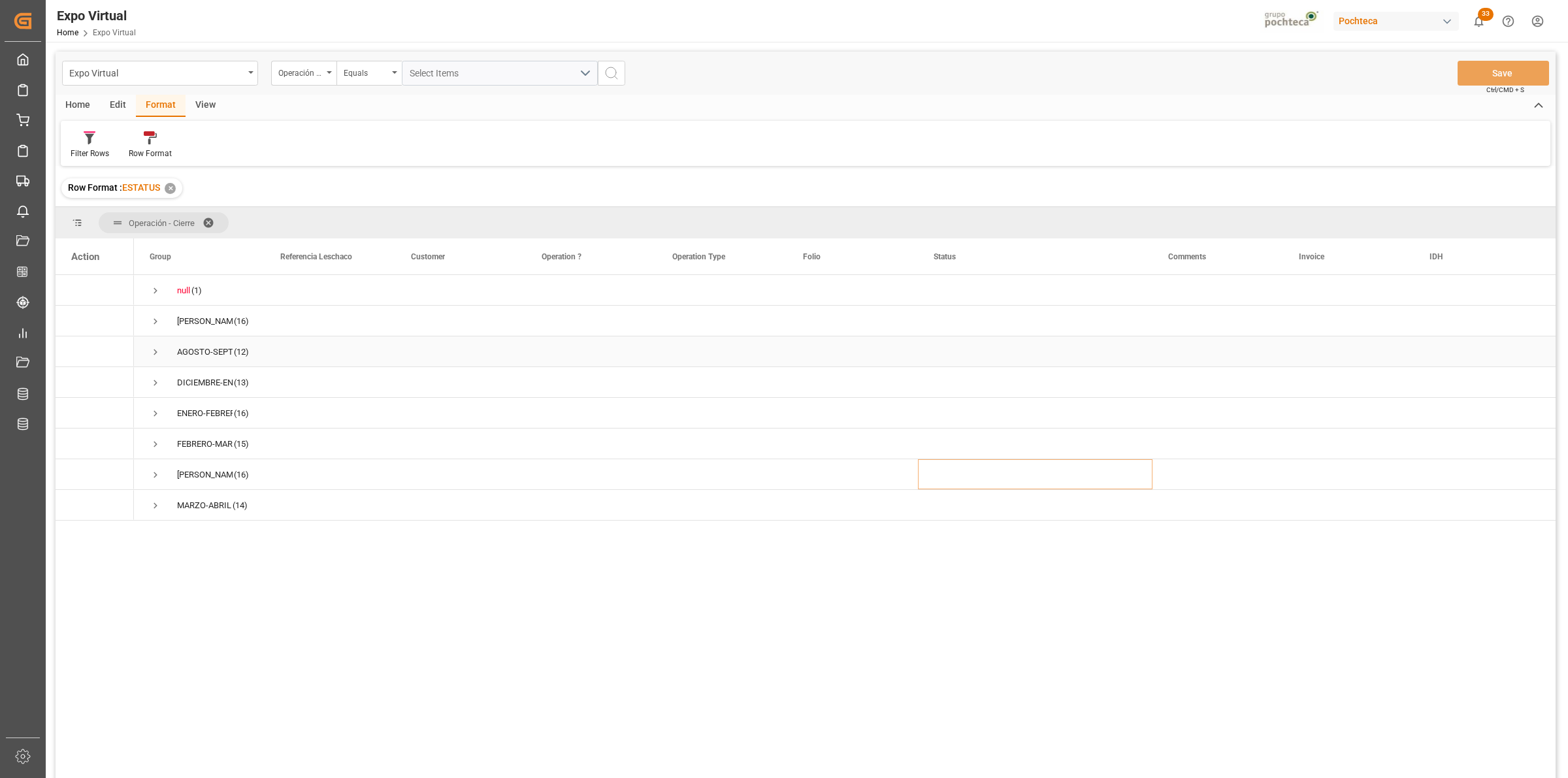
click at [155, 348] on span "Press SPACE to select this row." at bounding box center [155, 352] width 12 height 12
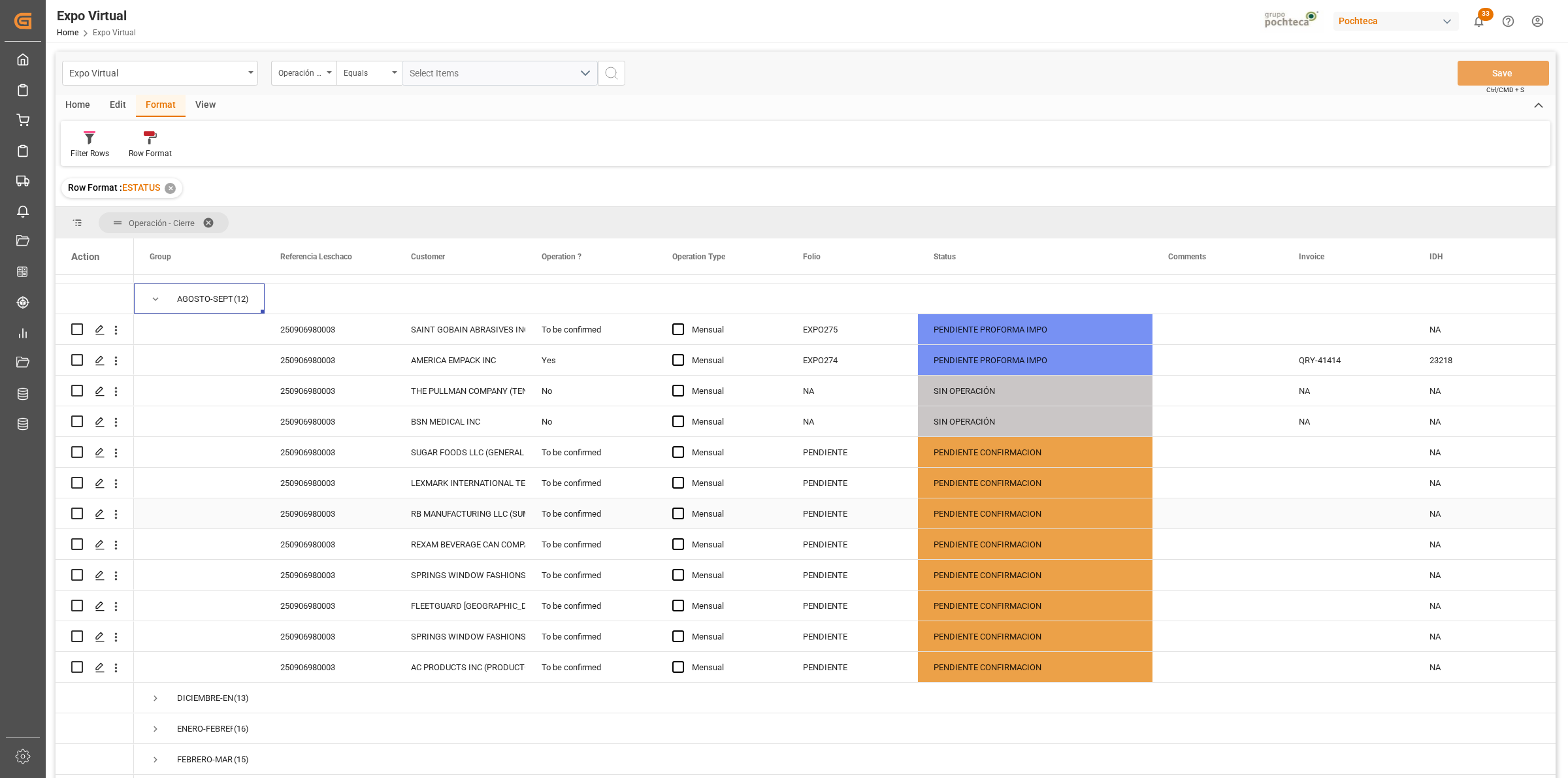
scroll to position [81, 0]
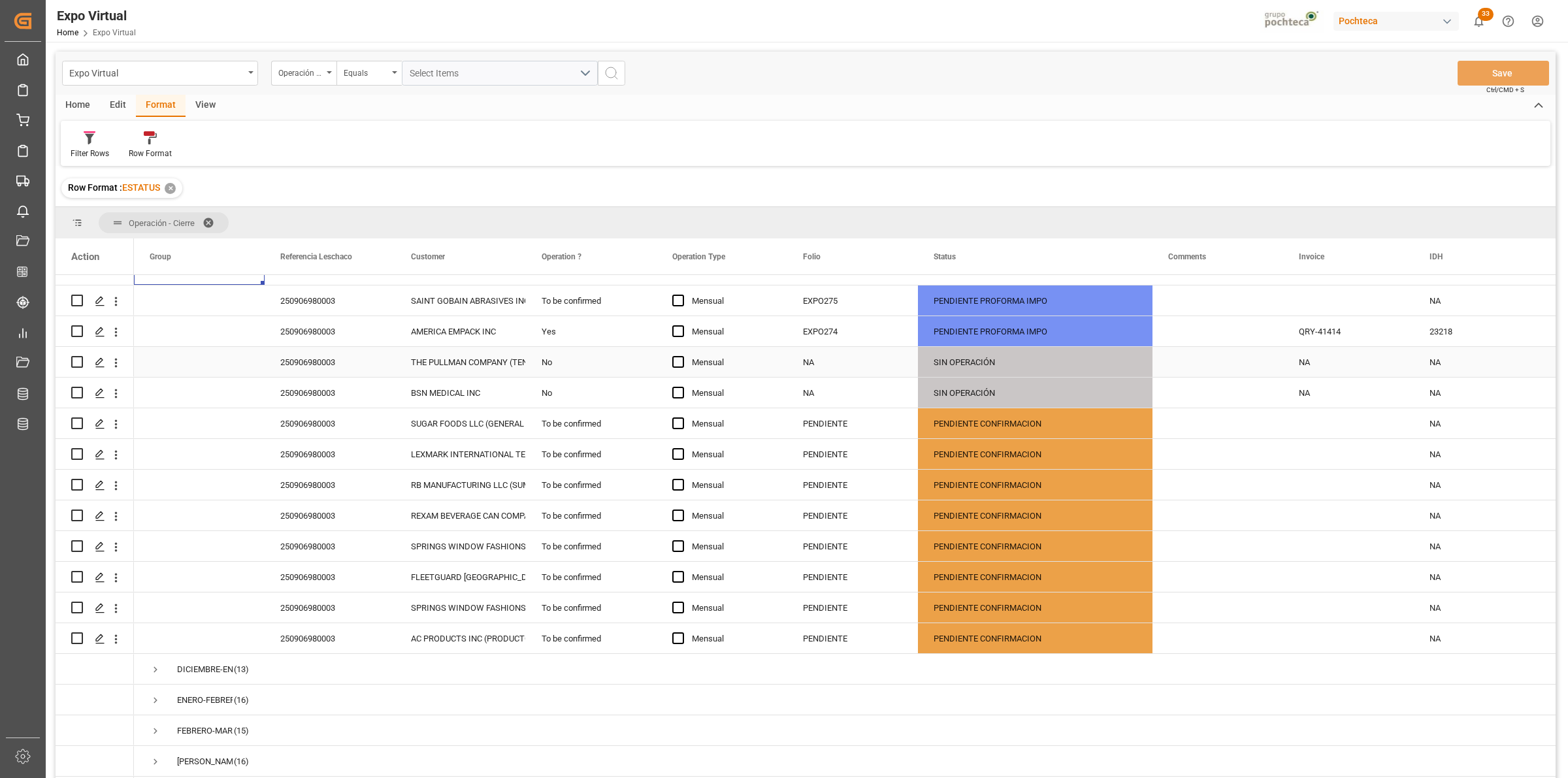
click at [555, 374] on div "No" at bounding box center [591, 362] width 131 height 30
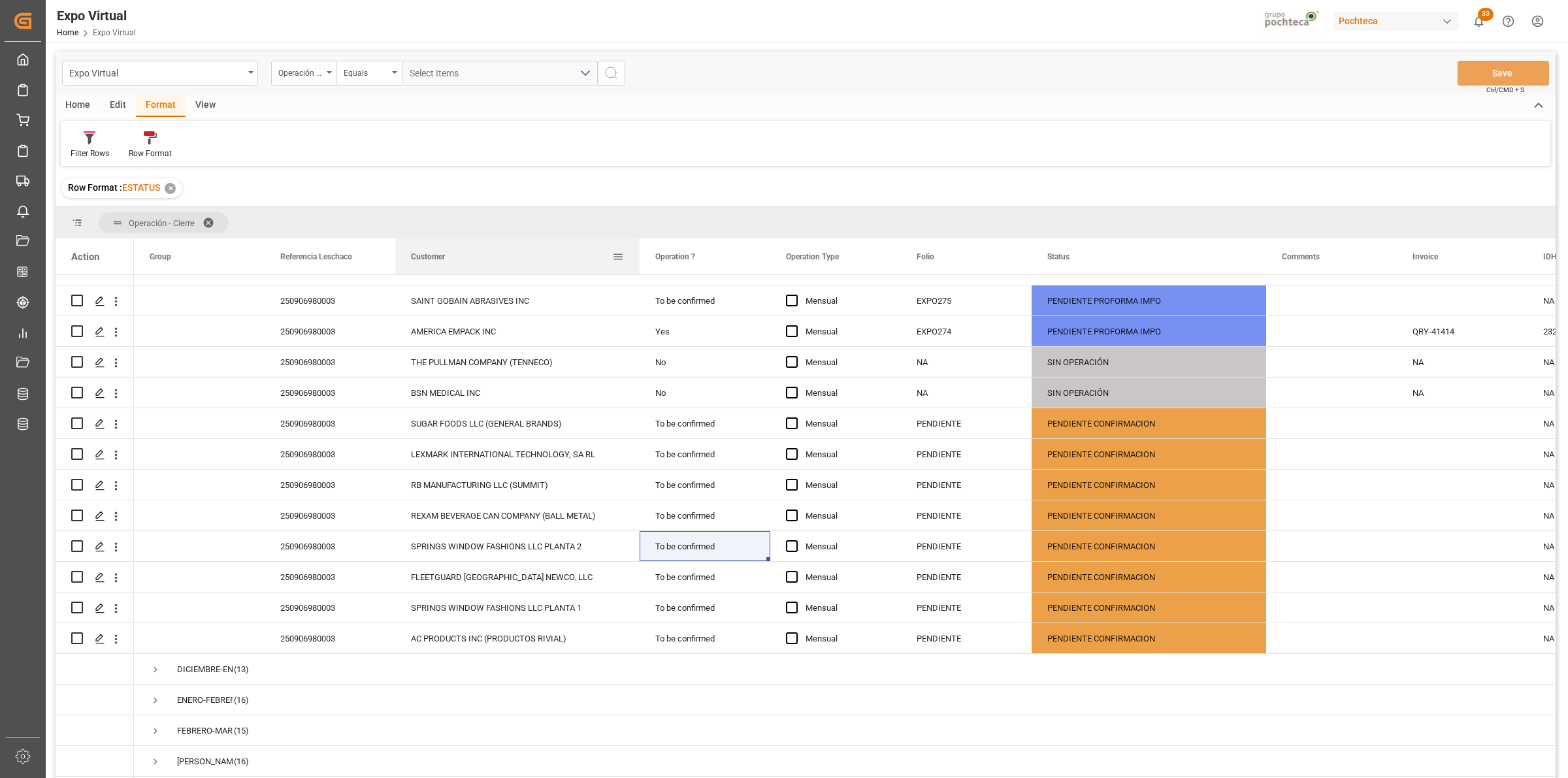
drag, startPoint x: 525, startPoint y: 250, endPoint x: 638, endPoint y: 253, distance: 113.0
click at [638, 253] on div at bounding box center [639, 257] width 6 height 36
click at [676, 548] on div "To be confirmed" at bounding box center [705, 546] width 131 height 30
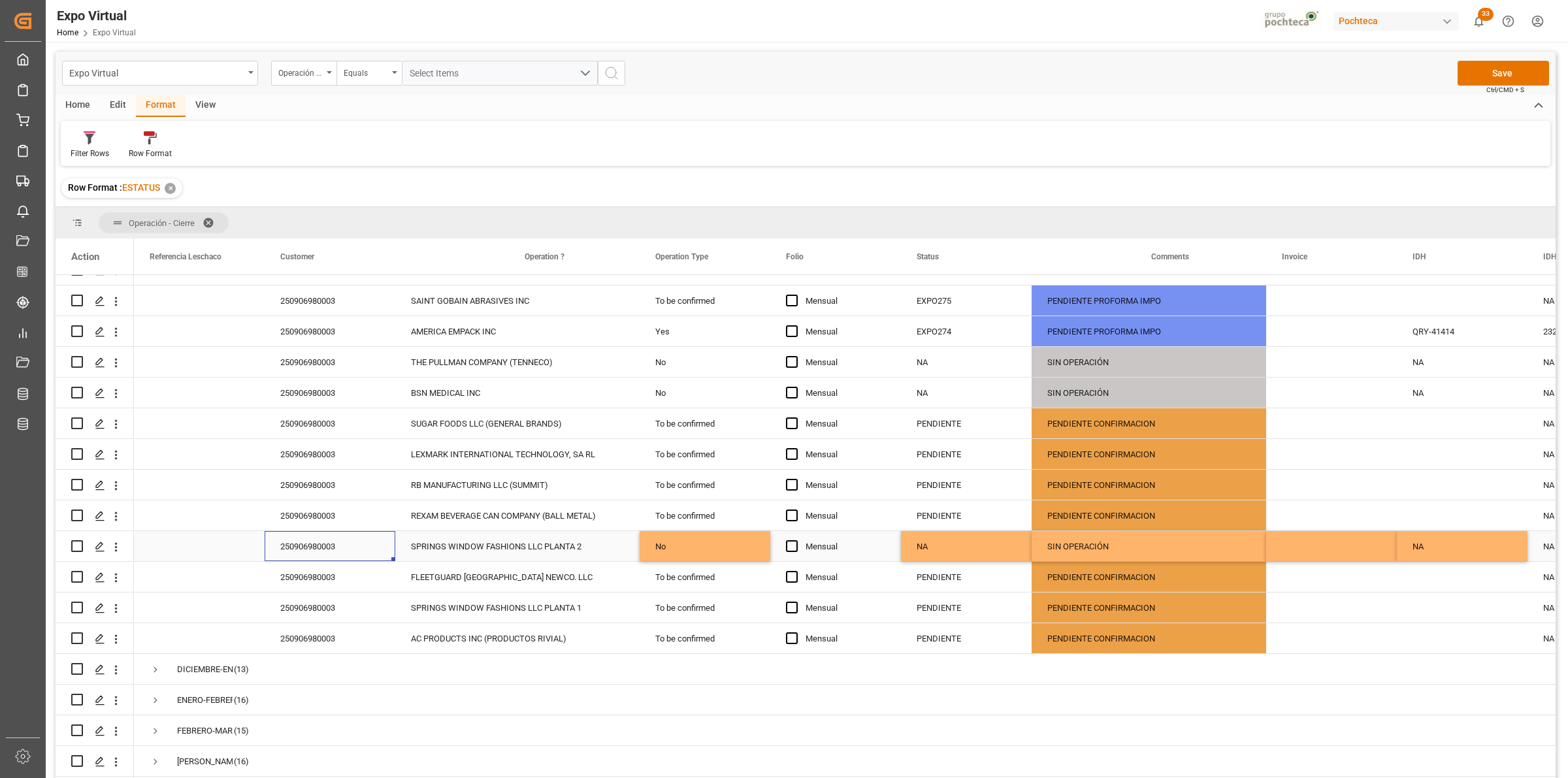
scroll to position [0, 0]
click at [1540, 62] on button "Save" at bounding box center [1503, 73] width 92 height 25
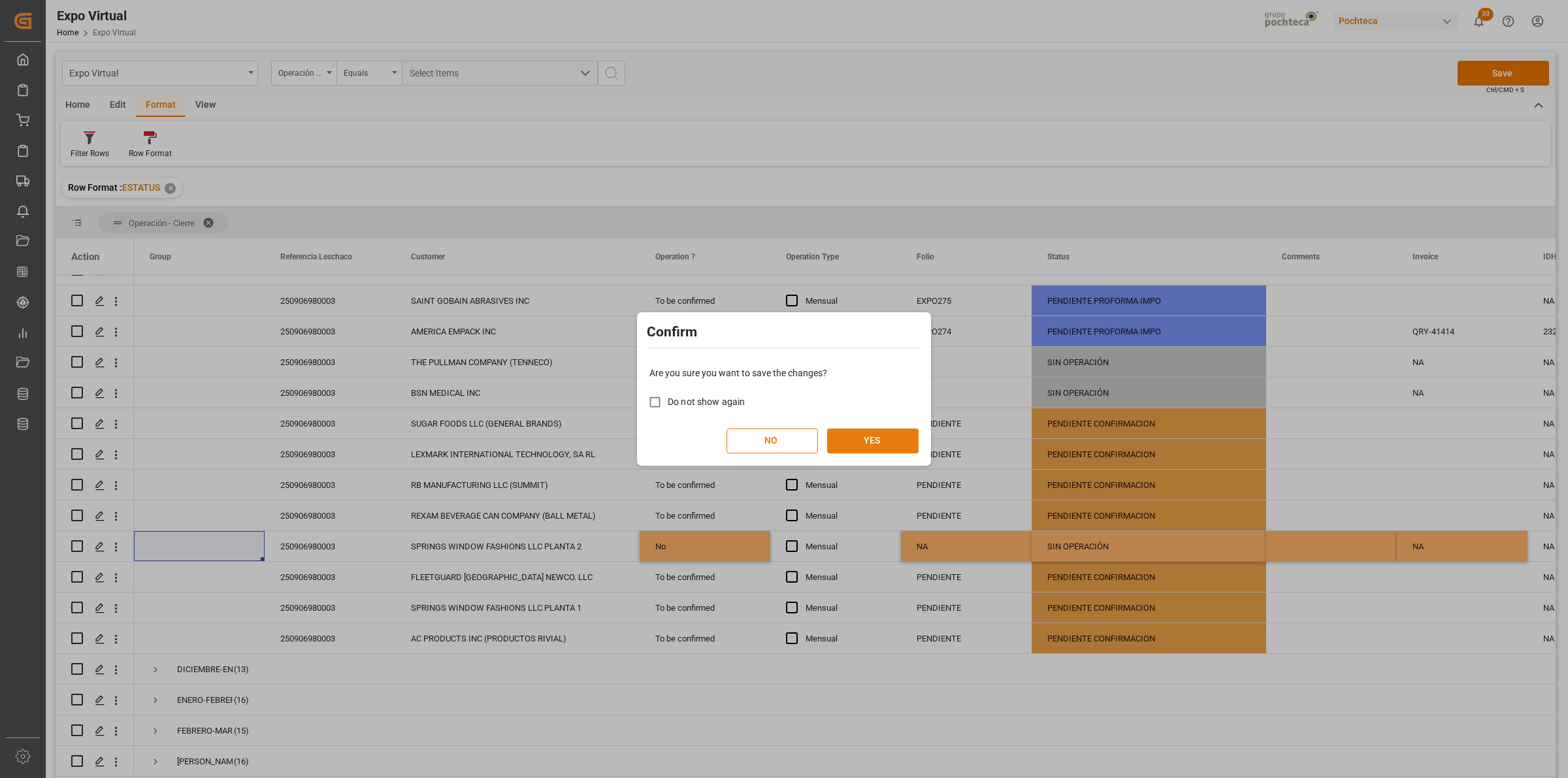
click at [856, 435] on button "YES" at bounding box center [873, 441] width 92 height 25
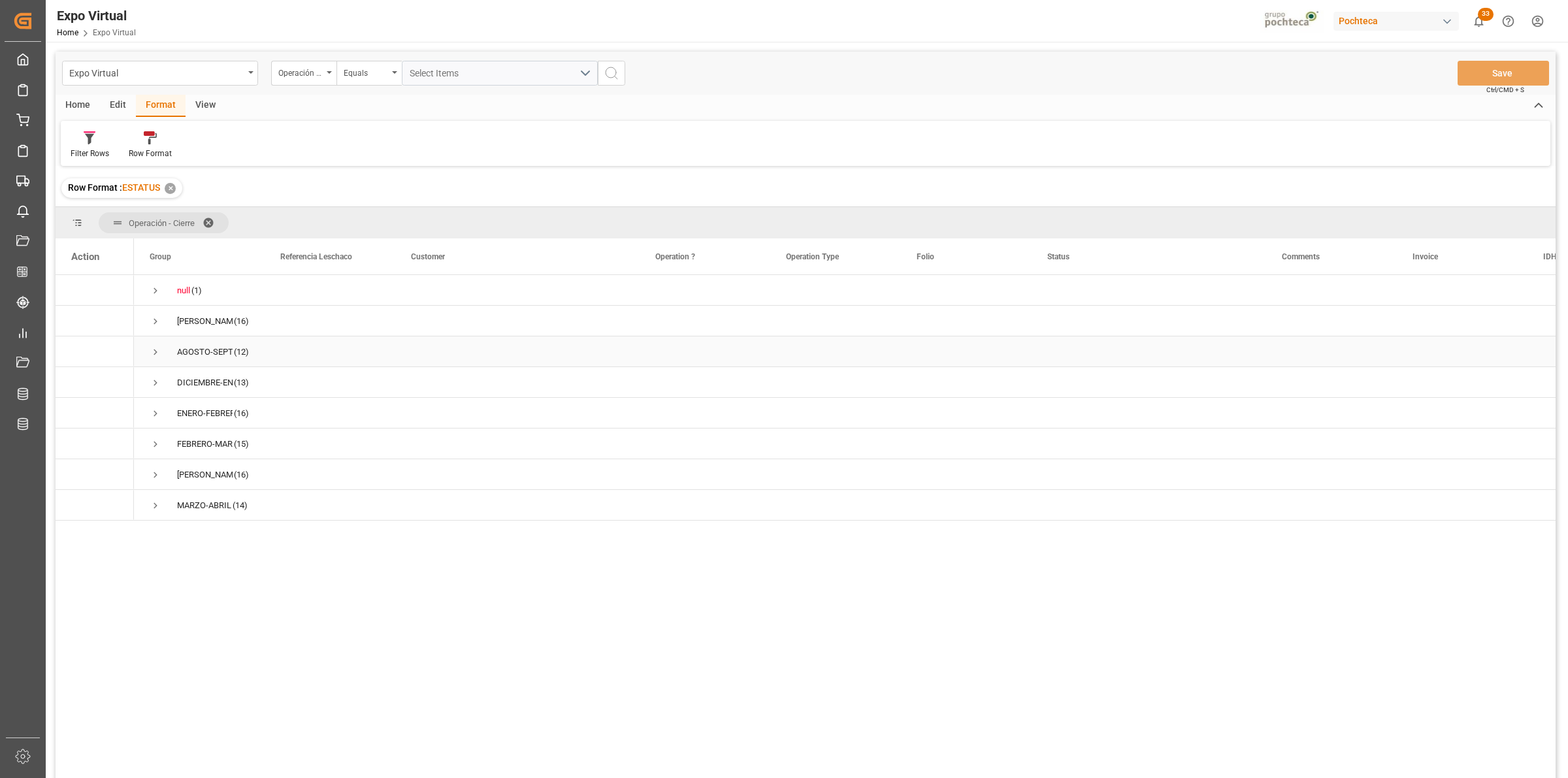
click at [160, 355] on span "Press SPACE to select this row." at bounding box center [155, 352] width 12 height 12
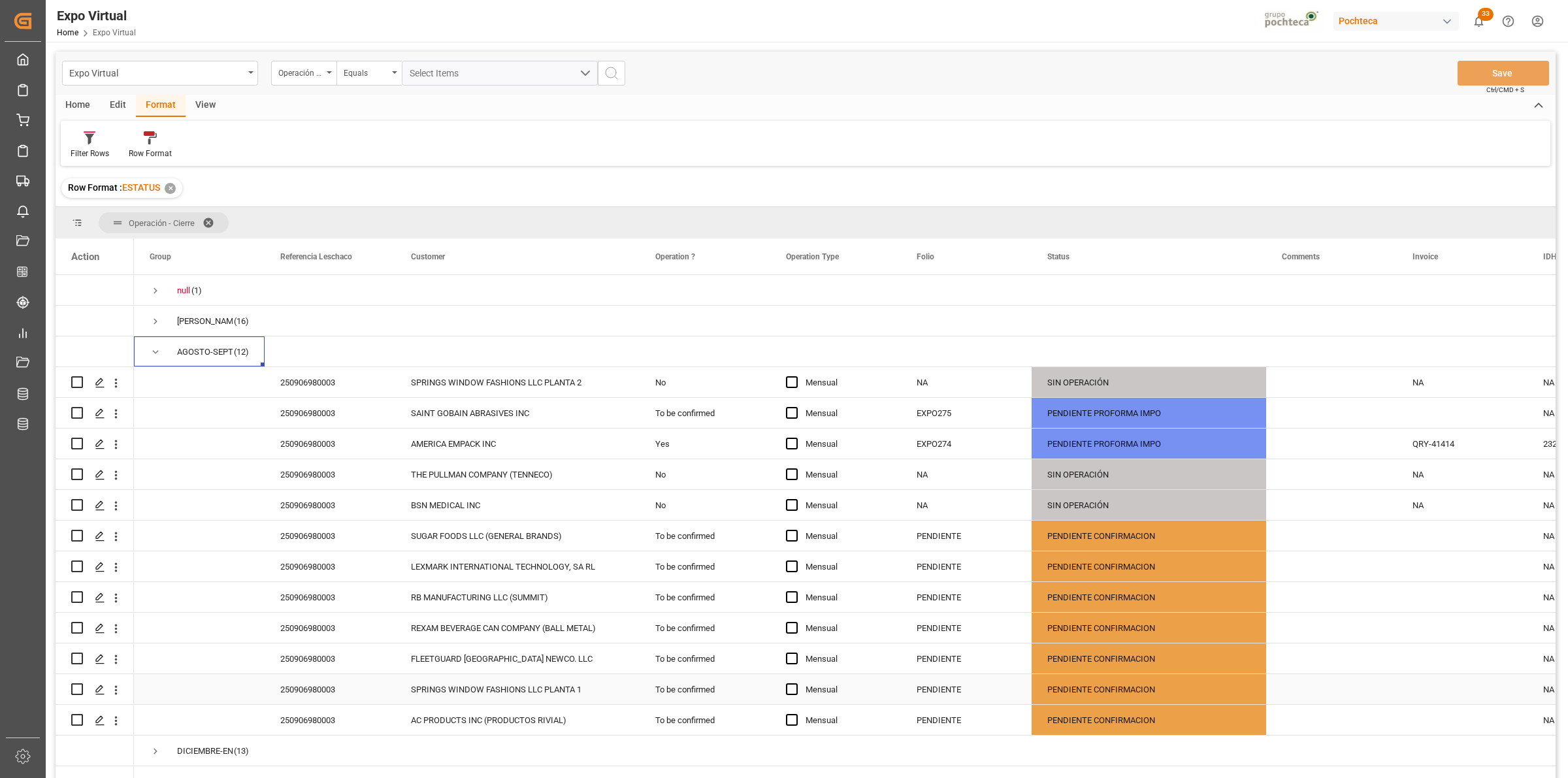
click at [334, 694] on div "250906980003" at bounding box center [330, 689] width 131 height 30
click at [549, 691] on div "SPRINGS WINDOW FASHIONS LLC PLANTA 1" at bounding box center [517, 690] width 213 height 30
click at [687, 448] on div "Yes" at bounding box center [705, 444] width 131 height 30
click at [662, 692] on div "To be confirmed" at bounding box center [705, 689] width 131 height 30
click at [915, 695] on div "PENDIENTE" at bounding box center [966, 689] width 131 height 30
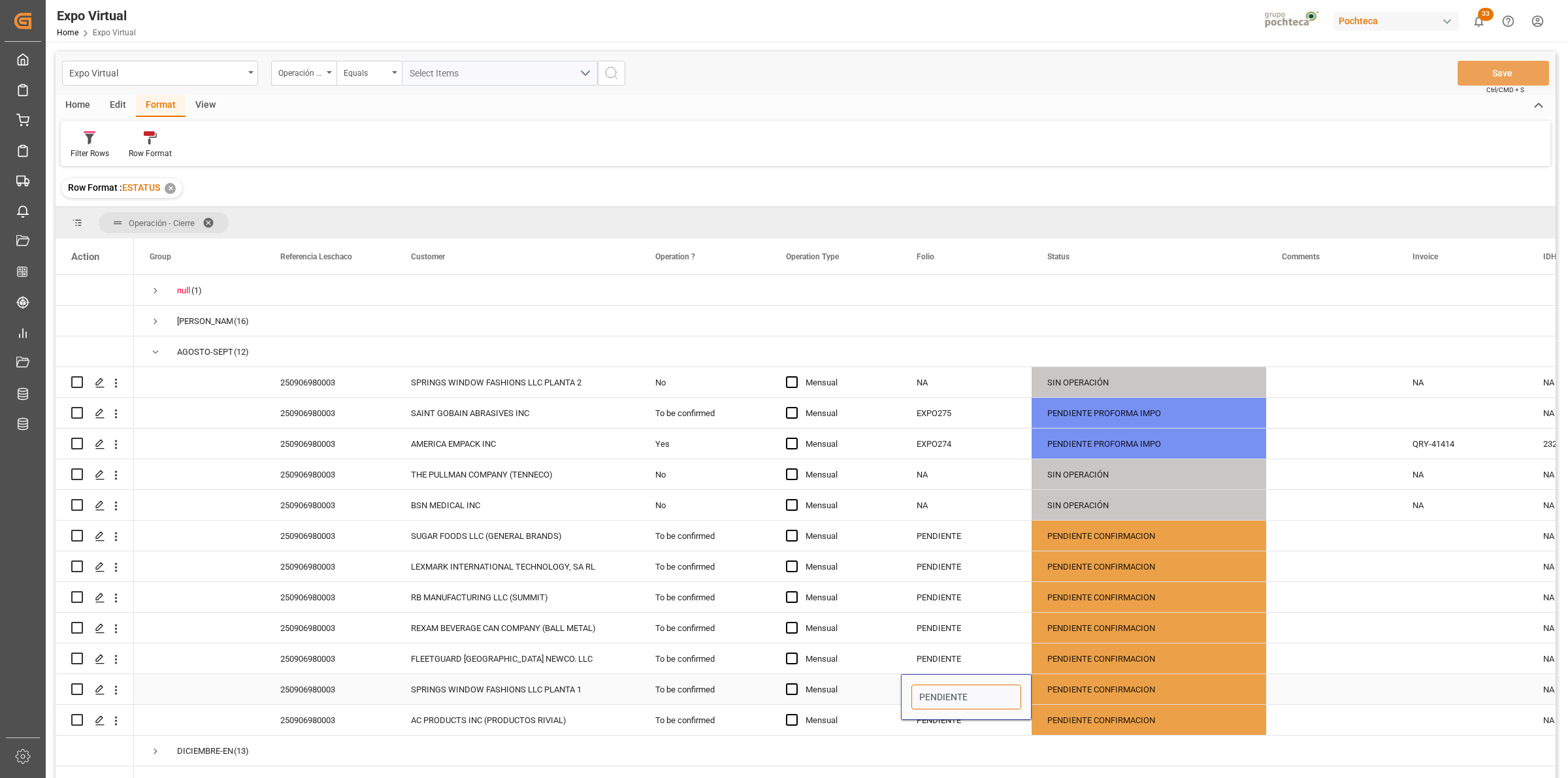
click at [944, 694] on input "PENDIENTE" at bounding box center [966, 697] width 110 height 25
drag, startPoint x: 958, startPoint y: 697, endPoint x: 860, endPoint y: 714, distance: 99.5
click at [860, 714] on div "null (1) ABRIL-MAYO (16) AGOSTO-SEPTIEMBRE (12) DICIEMBRE-ENERO (13) ENERO-FEBR…" at bounding box center [1549, 582] width 2831 height 614
type input "EXPO276"
click at [1112, 690] on div "PENDIENTE CONFIRMACION" at bounding box center [1149, 690] width 203 height 30
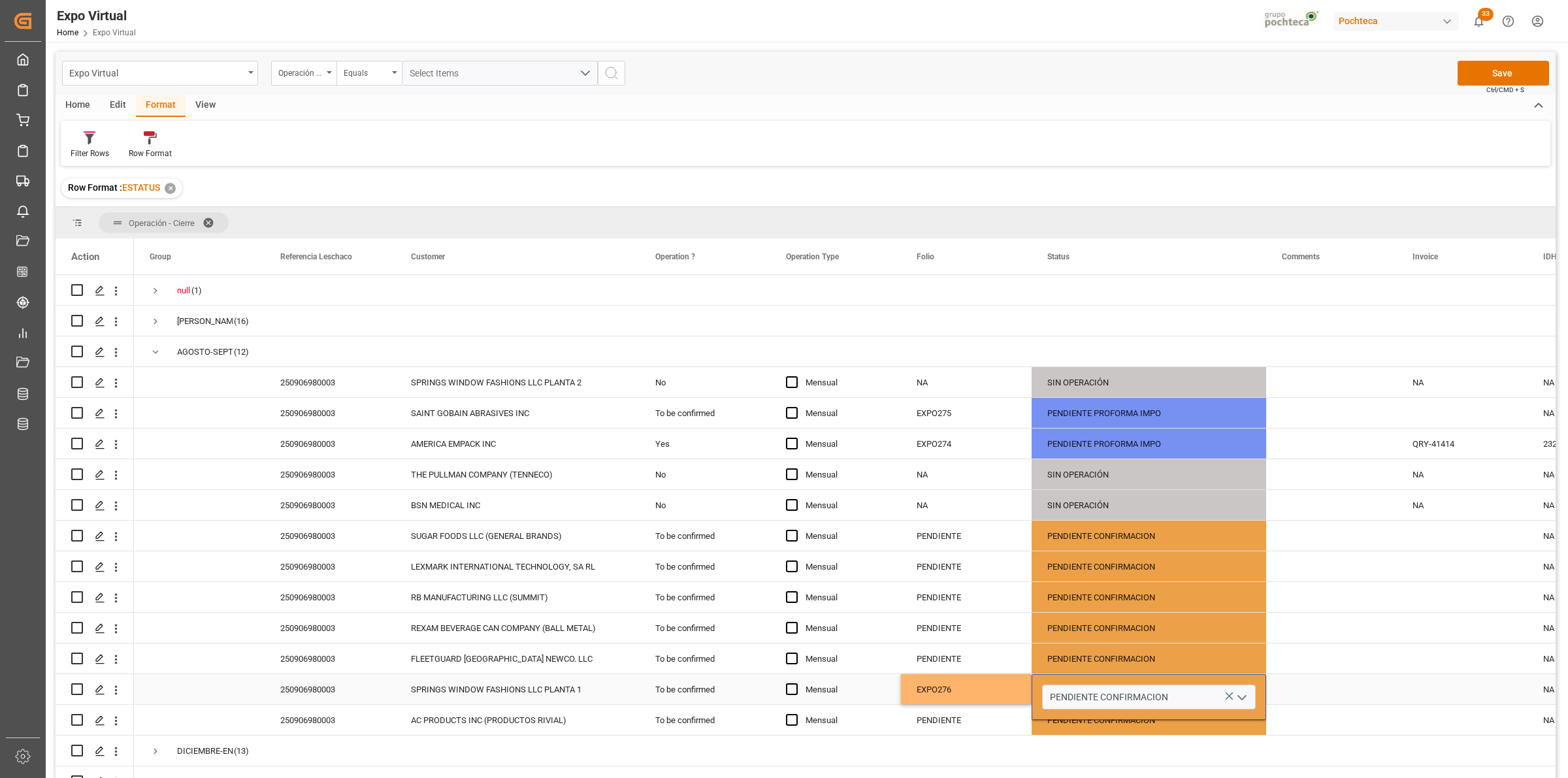
click at [1239, 699] on icon "open menu" at bounding box center [1241, 698] width 16 height 16
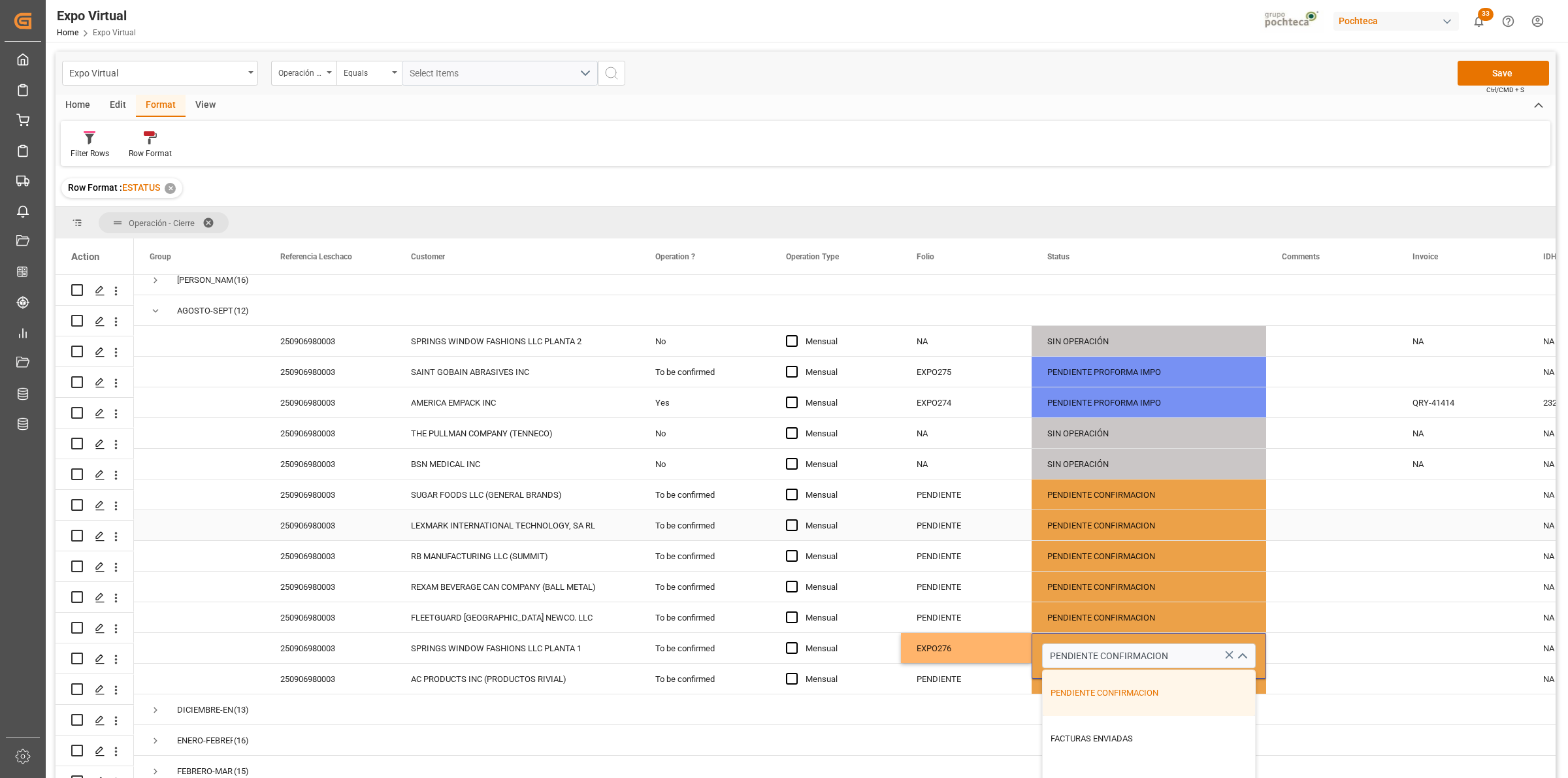
scroll to position [81, 0]
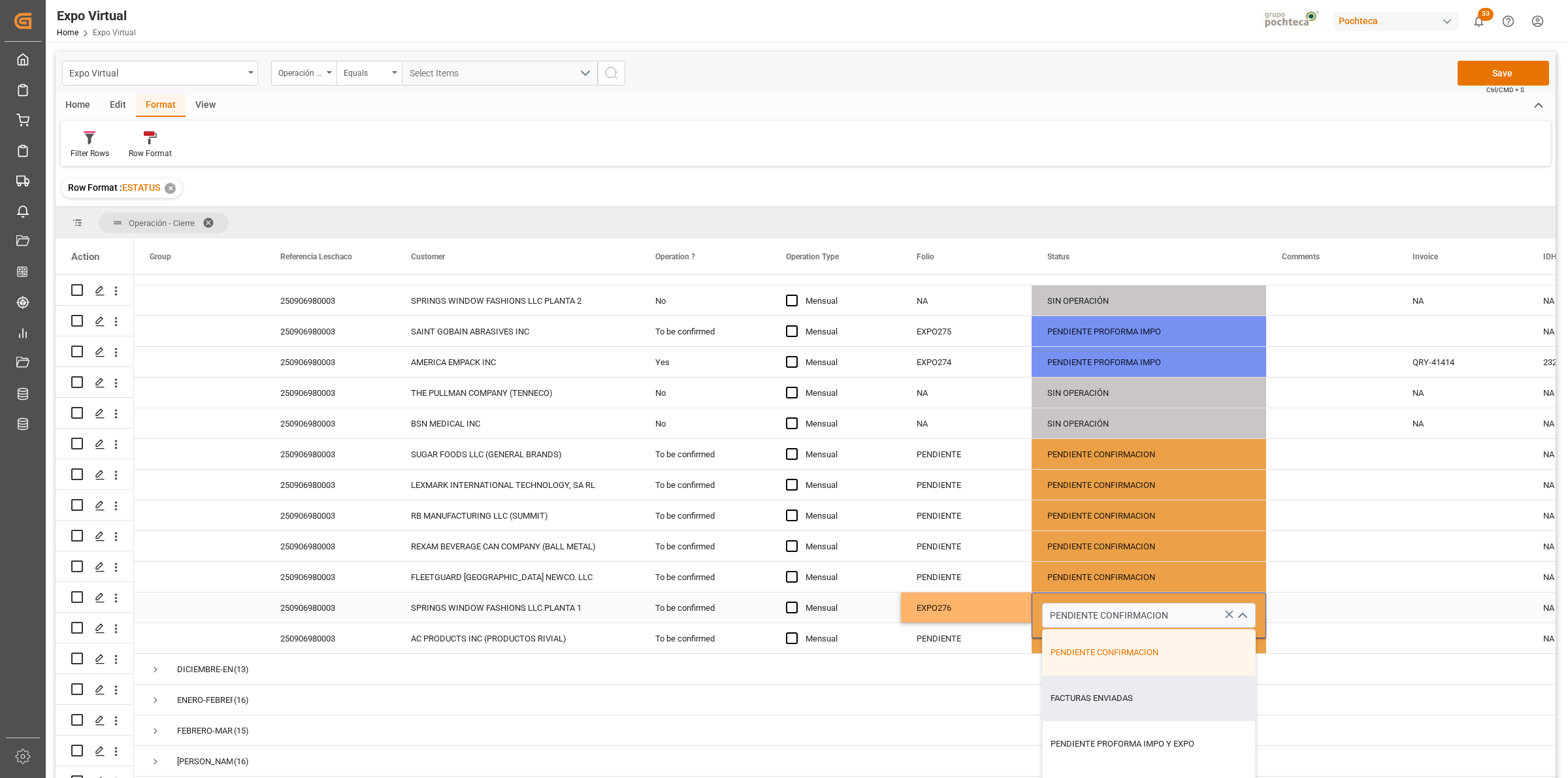
click at [1169, 707] on div "FACTURAS ENVIADAS" at bounding box center [1148, 699] width 212 height 46
type input "FACTURAS ENVIADAS"
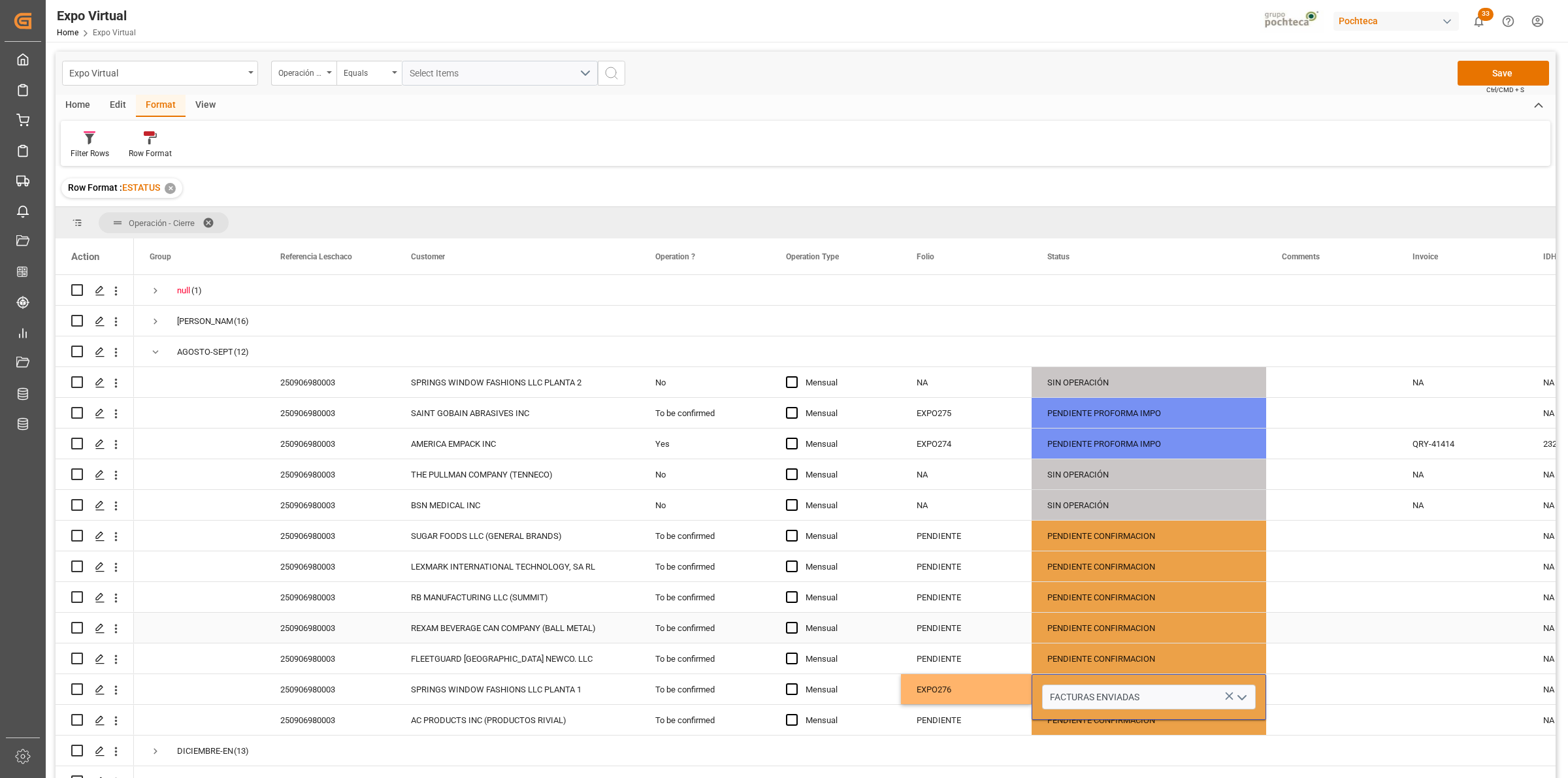
scroll to position [0, 0]
click at [1344, 688] on div "Press SPACE to select this row." at bounding box center [1332, 689] width 131 height 30
click at [1501, 79] on button "Save" at bounding box center [1503, 73] width 92 height 25
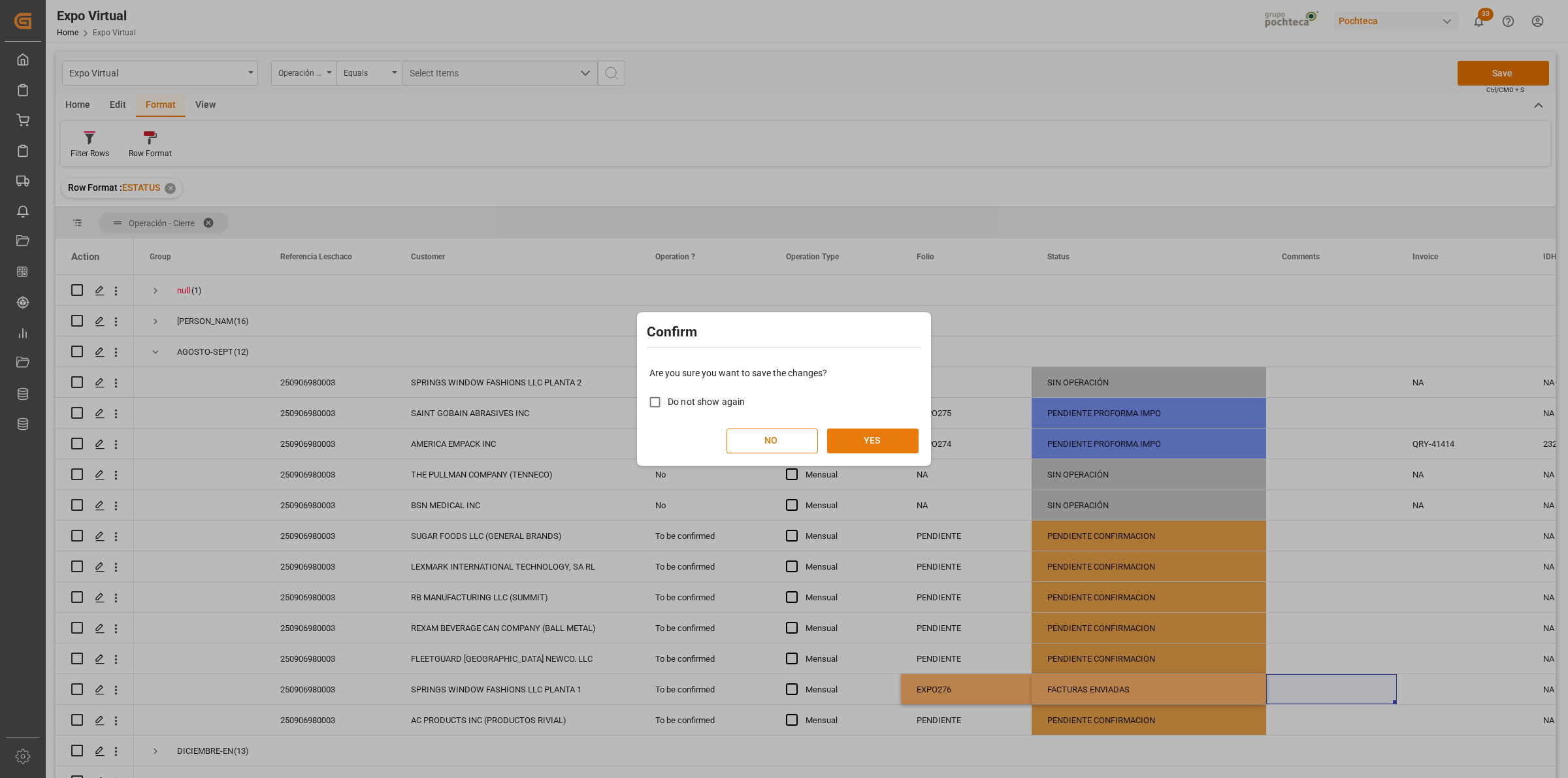
click at [892, 442] on button "YES" at bounding box center [873, 441] width 92 height 25
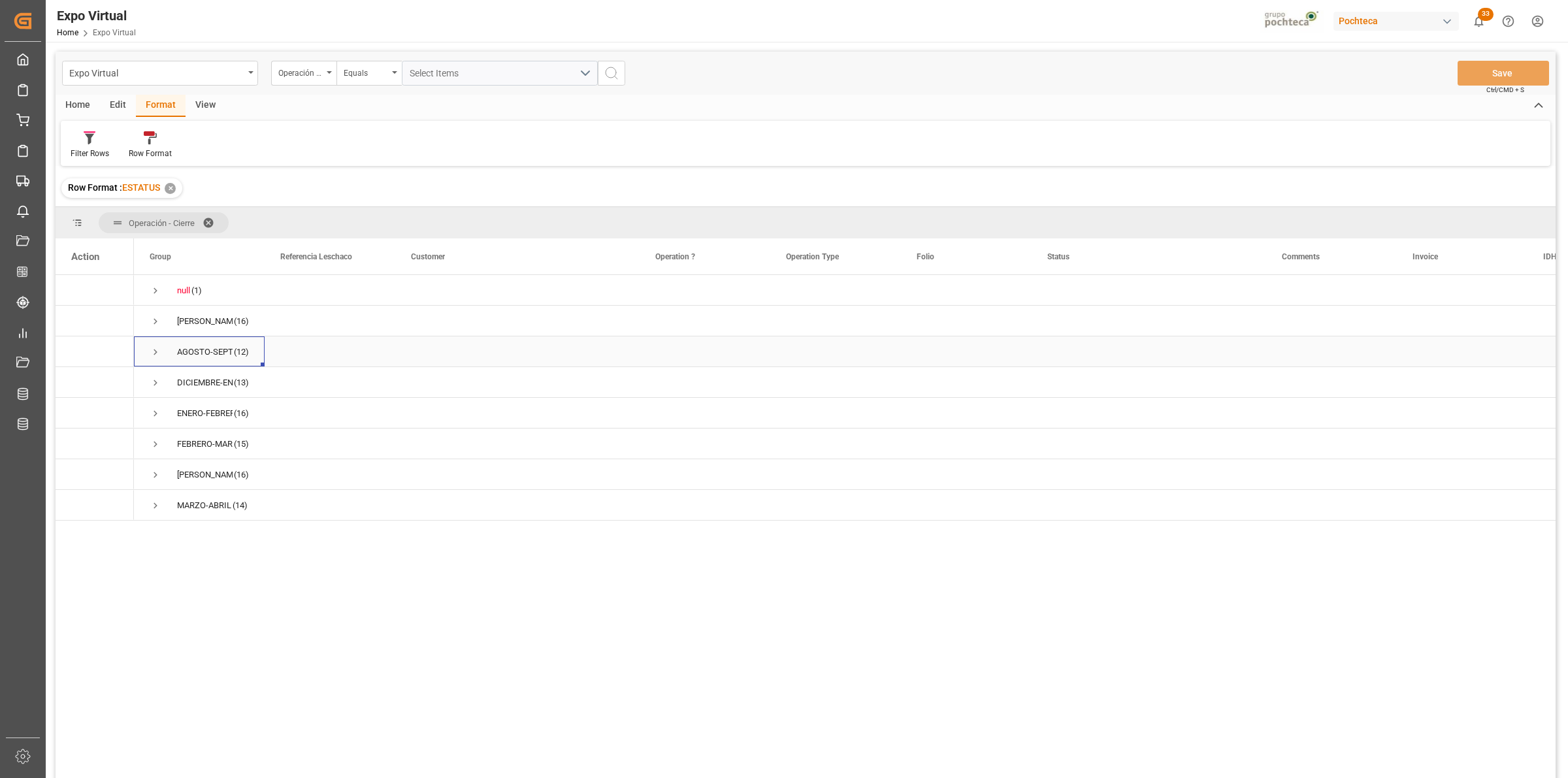
click at [157, 354] on span "Press SPACE to select this row." at bounding box center [155, 352] width 12 height 12
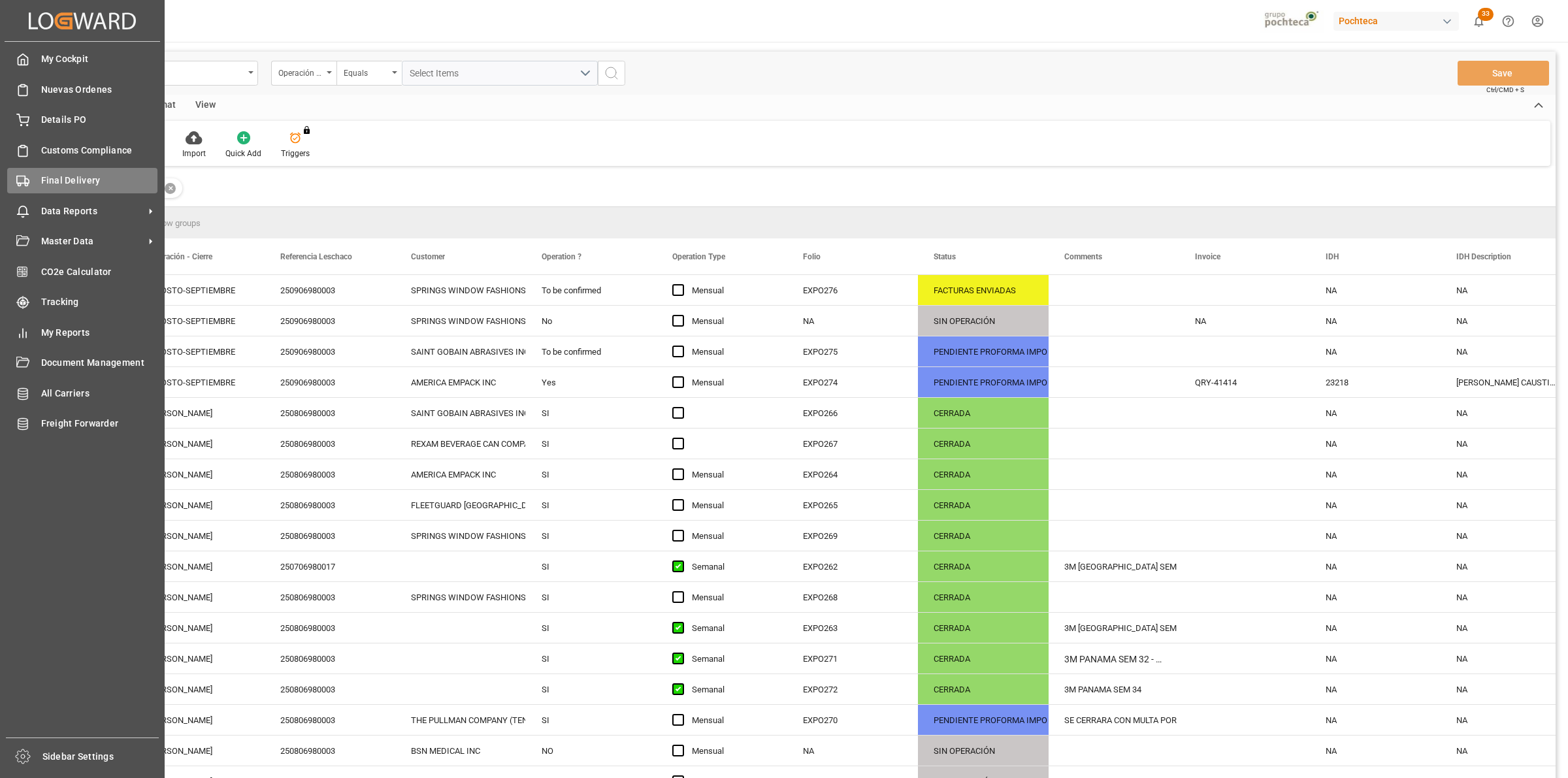
click at [31, 186] on div "Final Delivery Final Delivery" at bounding box center [82, 181] width 150 height 26
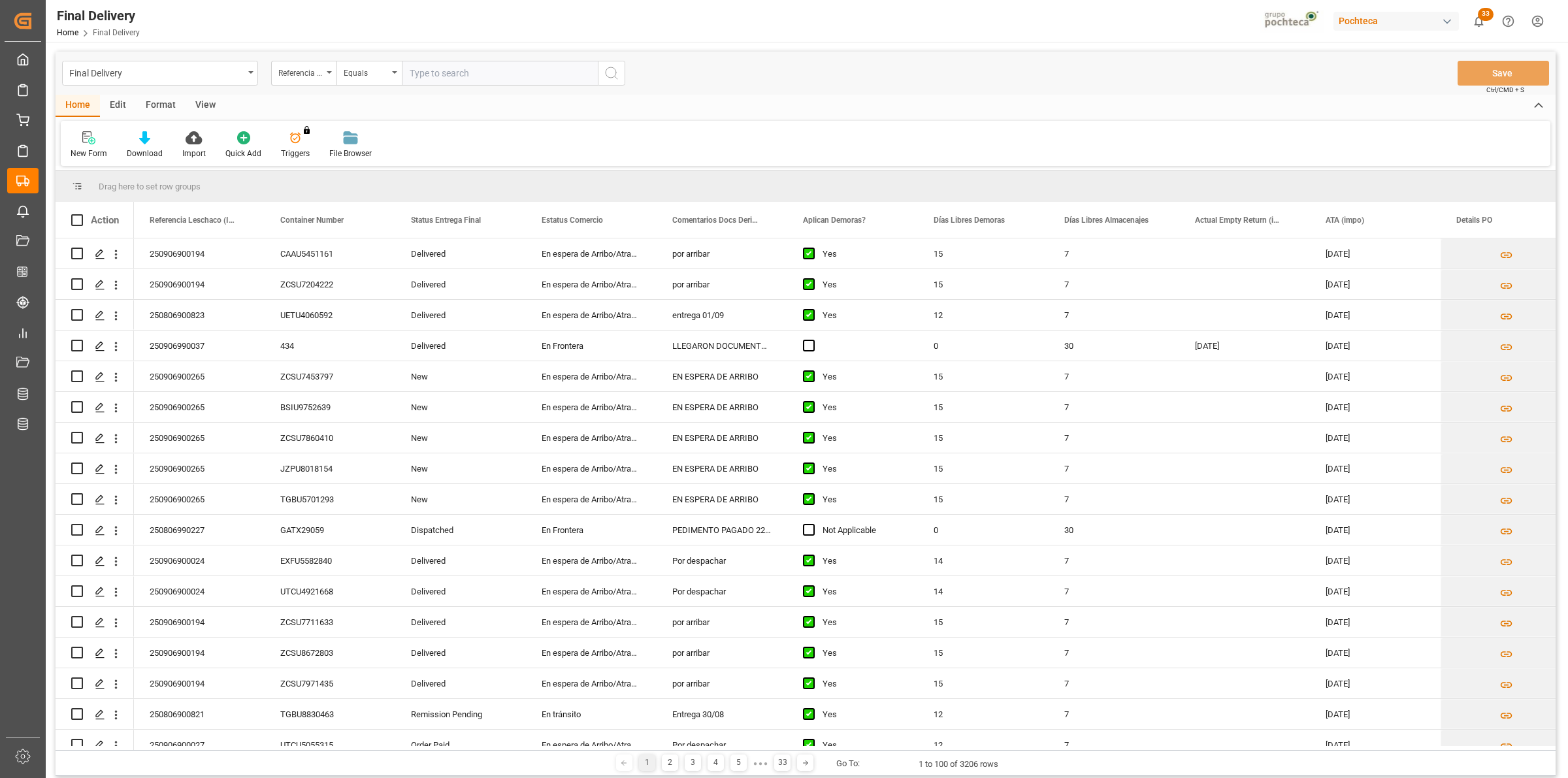
click at [199, 104] on div "View" at bounding box center [205, 106] width 40 height 22
click at [90, 138] on div at bounding box center [83, 138] width 26 height 14
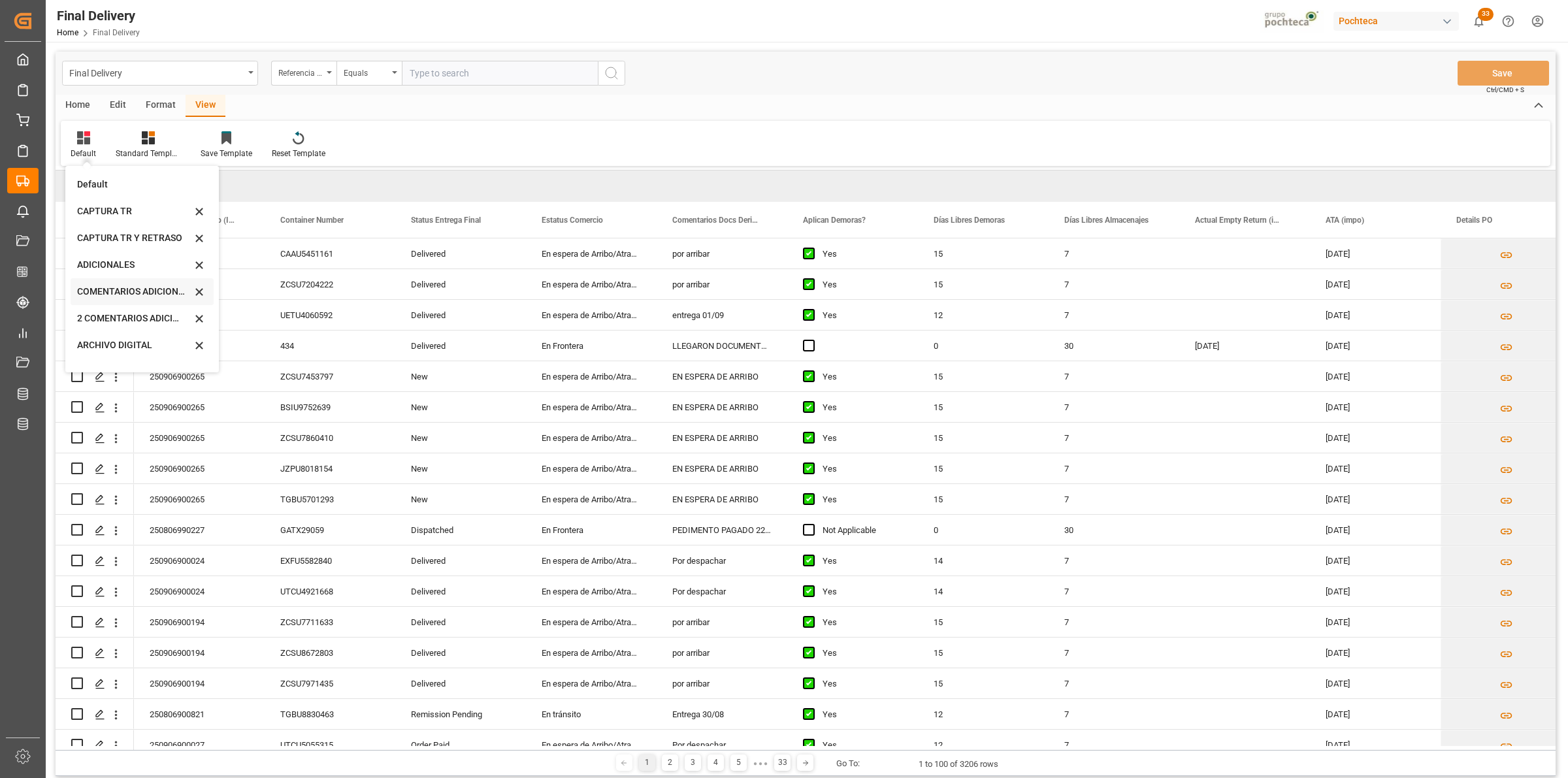
scroll to position [99, 0]
click at [151, 357] on div "CAPTURA TR Y RETRASO + FECHA DE ENTREGA" at bounding box center [134, 354] width 114 height 14
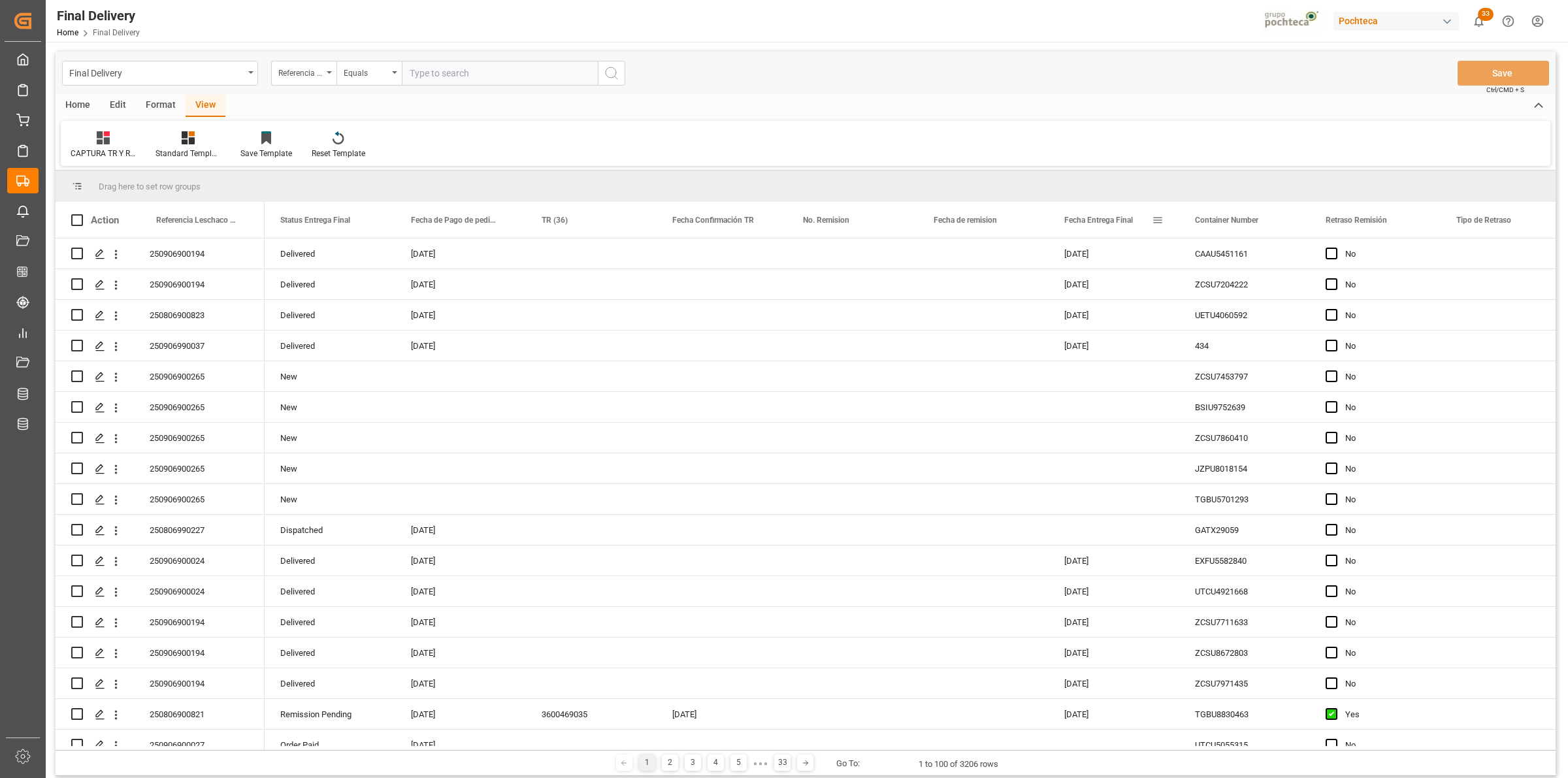
click at [1157, 223] on span at bounding box center [1157, 220] width 12 height 12
click at [1223, 225] on span "filter" at bounding box center [1232, 223] width 58 height 24
click at [1273, 291] on input "date" at bounding box center [1218, 291] width 128 height 26
type input "[DATE]"
click at [1216, 181] on div "Drag here to set row groups" at bounding box center [806, 186] width 1500 height 31
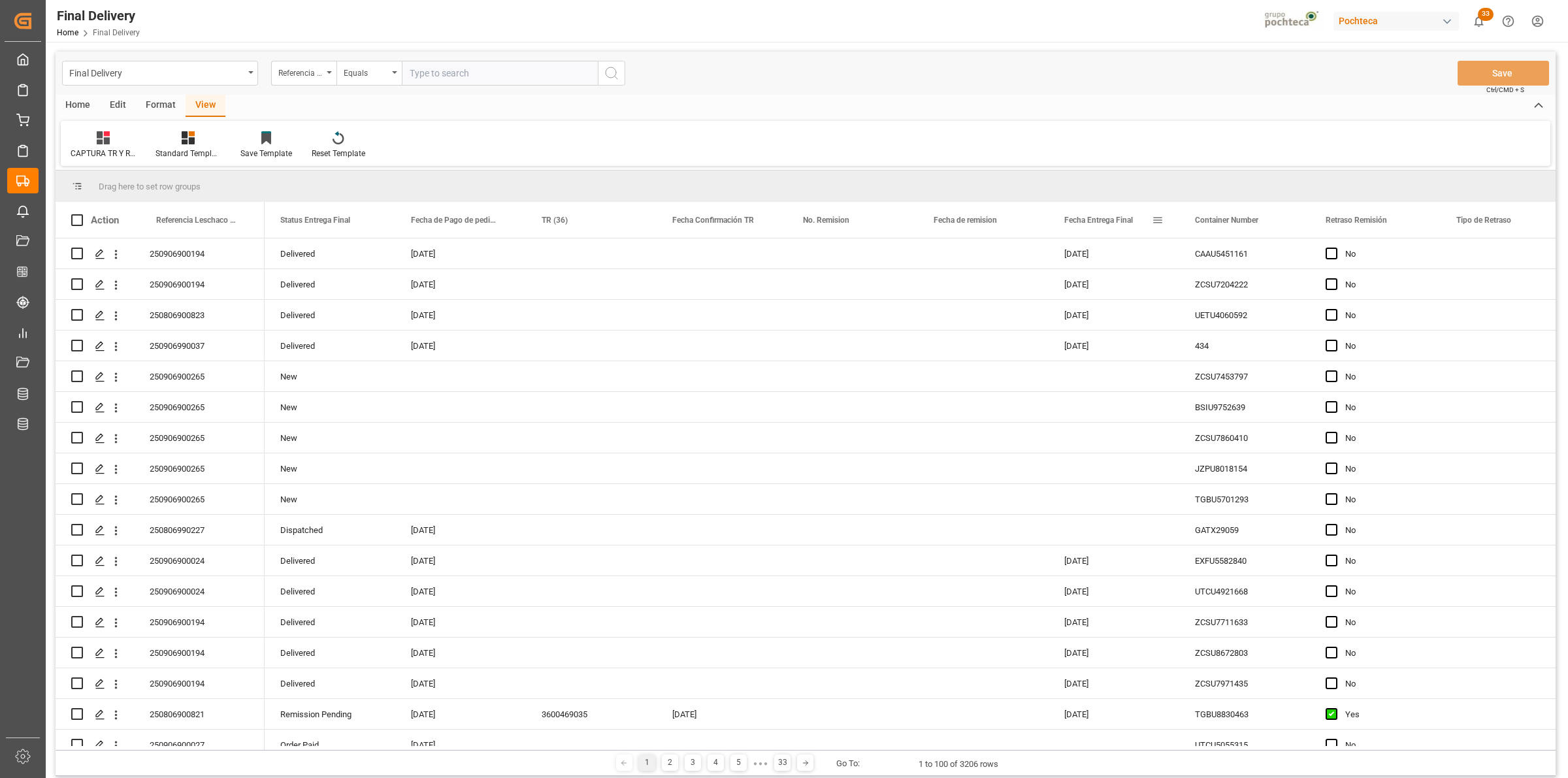
click at [1161, 222] on span at bounding box center [1157, 220] width 12 height 12
click at [1223, 339] on div "Apply Clear" at bounding box center [1218, 331] width 144 height 34
click at [1232, 328] on button "Apply" at bounding box center [1234, 331] width 24 height 13
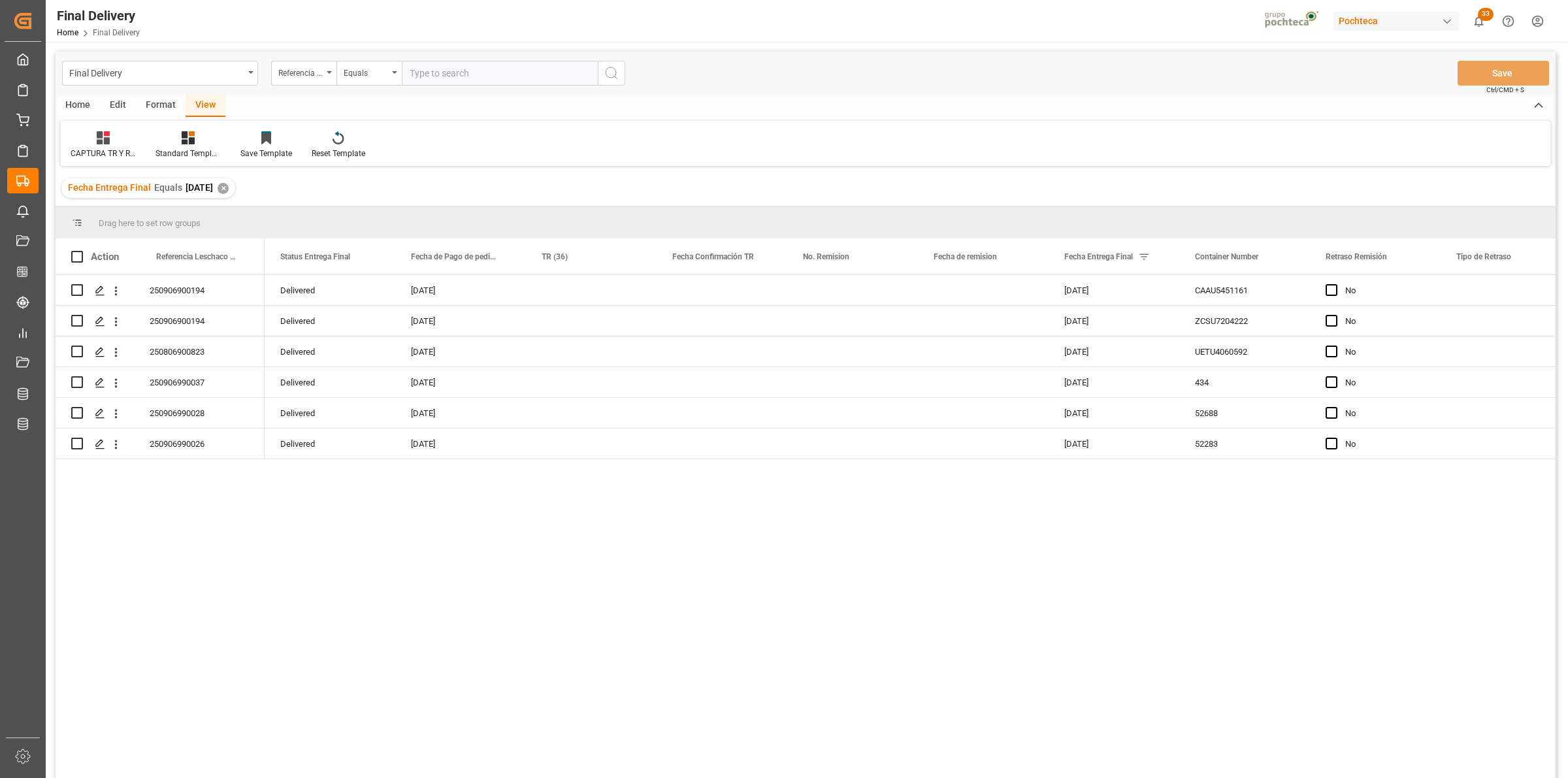
click at [752, 529] on div "Delivered [DATE] [DATE] CAAU5451161 No Delivered [DATE] [DATE] ZCSU7204222 No D…" at bounding box center [910, 531] width 1291 height 512
click at [197, 389] on div "250906990037" at bounding box center [199, 382] width 131 height 30
click at [197, 381] on div "250906990037" at bounding box center [199, 382] width 131 height 30
click at [560, 375] on div "Press SPACE to select this row." at bounding box center [591, 382] width 131 height 30
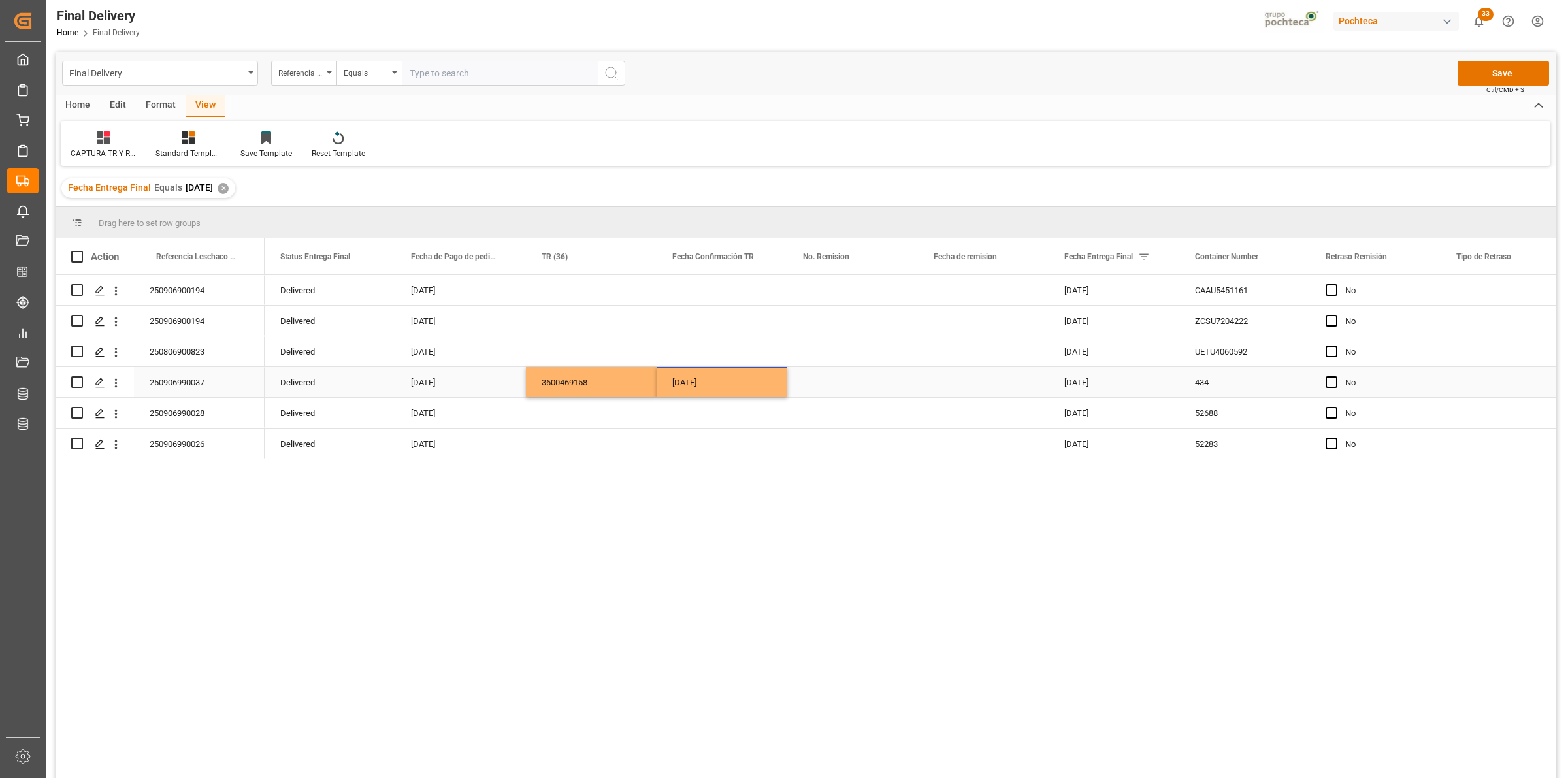
click at [814, 382] on div "Press SPACE to select this row." at bounding box center [853, 382] width 131 height 30
click at [1465, 74] on button "Save" at bounding box center [1503, 73] width 92 height 25
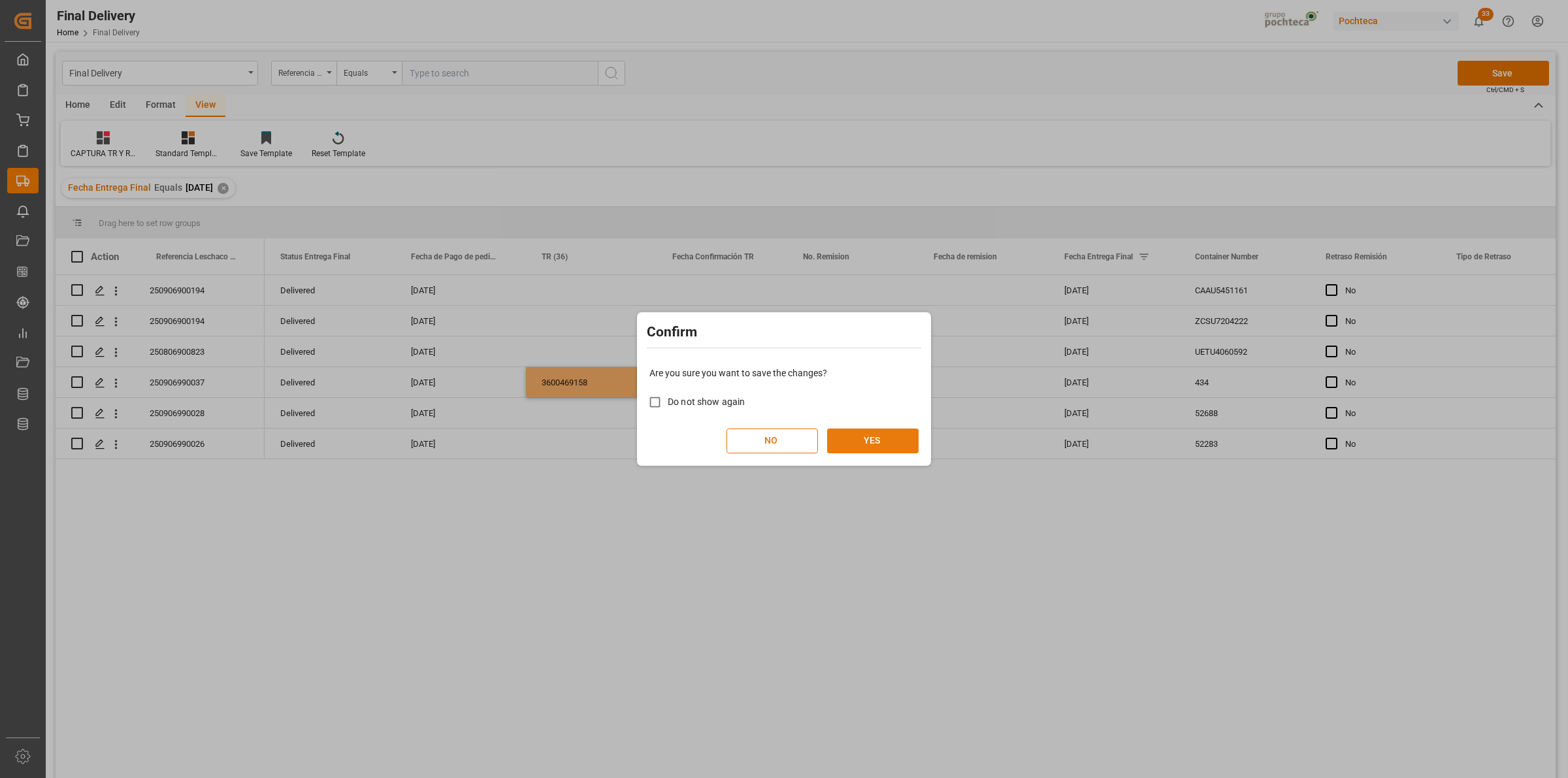
click at [886, 439] on button "YES" at bounding box center [873, 441] width 92 height 25
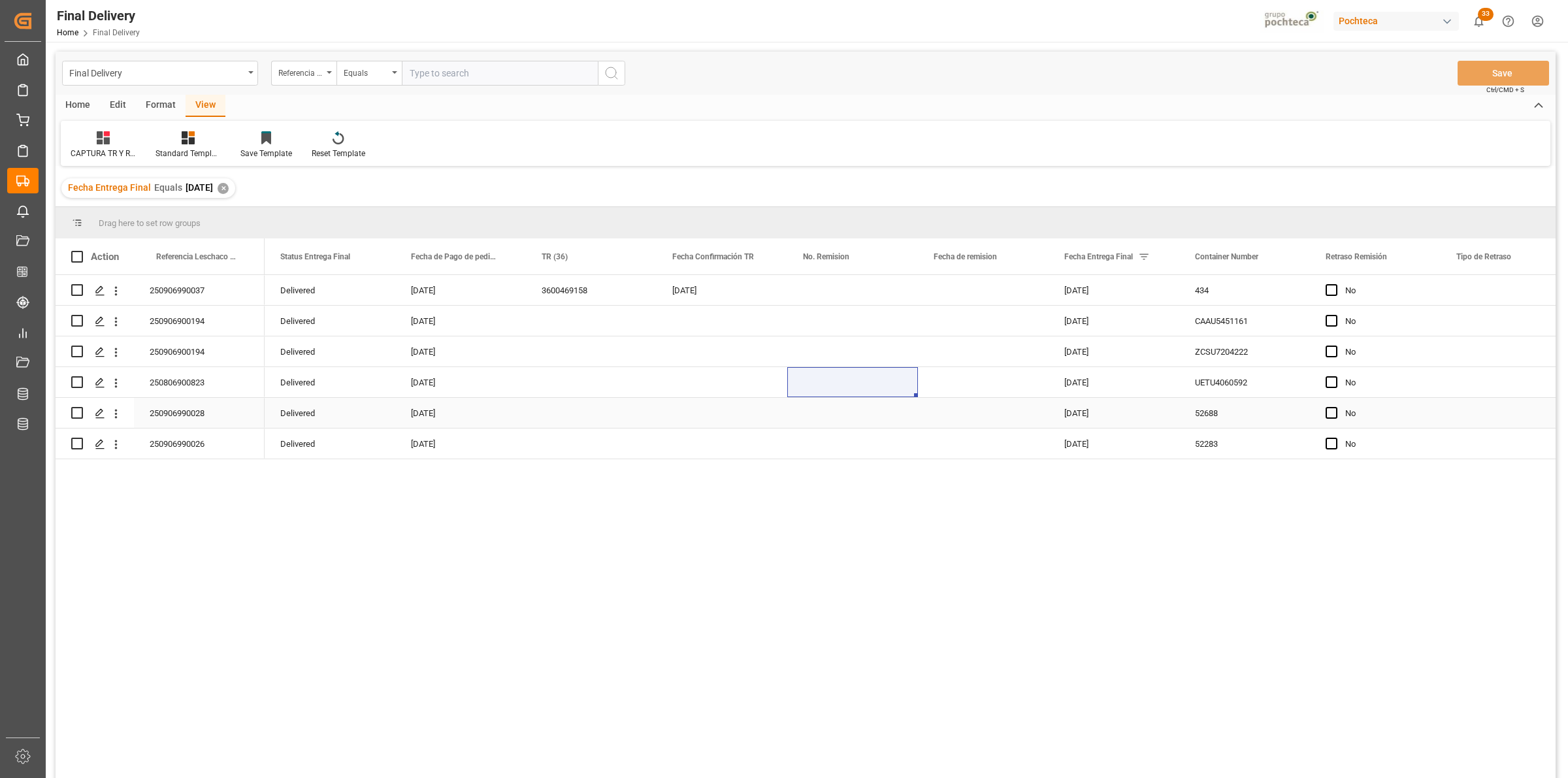
click at [229, 415] on div "250906990028" at bounding box center [199, 412] width 131 height 30
click at [102, 416] on icon "Press SPACE to select this row." at bounding box center [99, 413] width 10 height 10
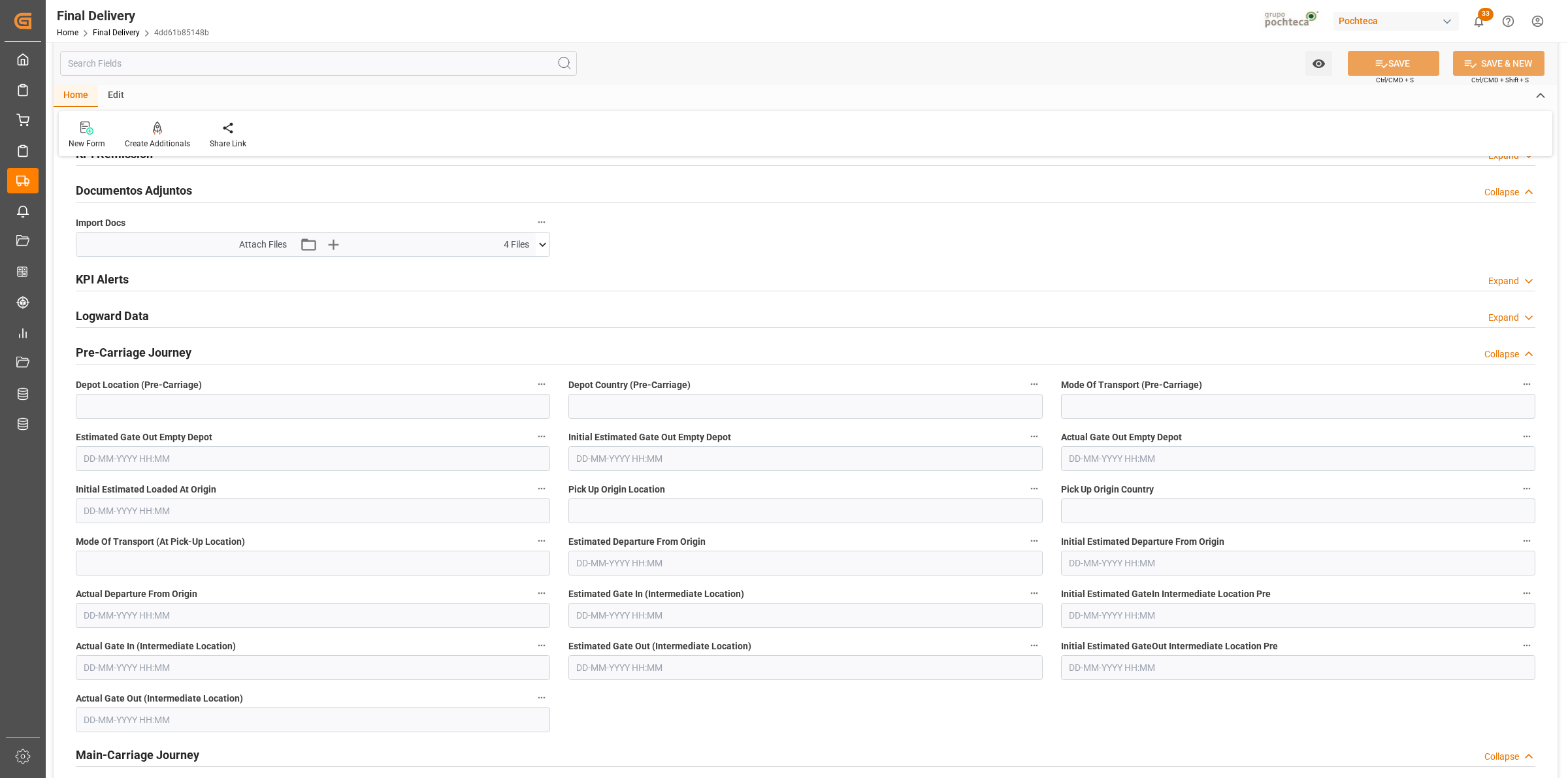
scroll to position [245, 0]
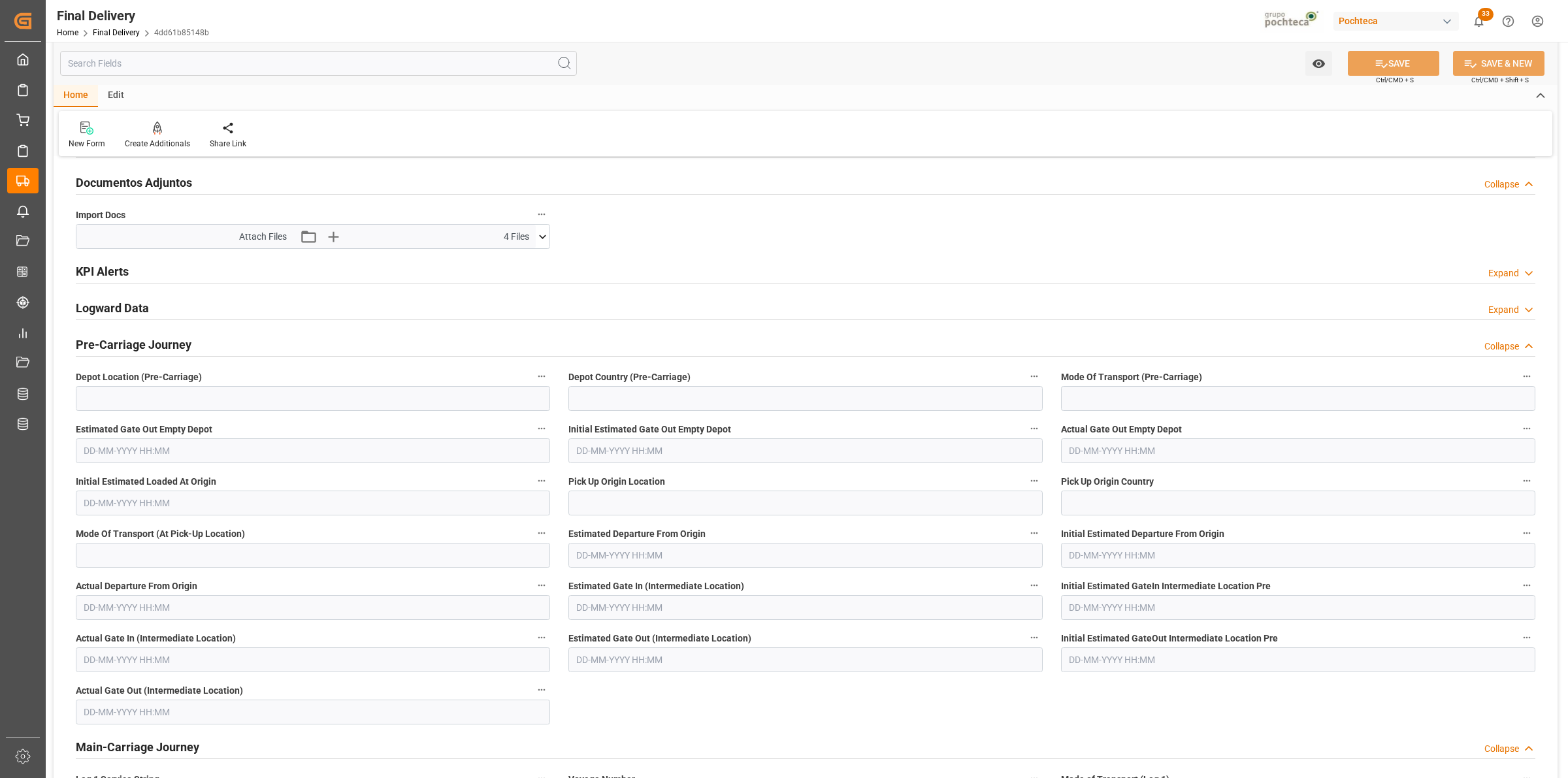
click at [544, 236] on icon at bounding box center [543, 237] width 14 height 14
click at [508, 277] on icon at bounding box center [508, 275] width 14 height 14
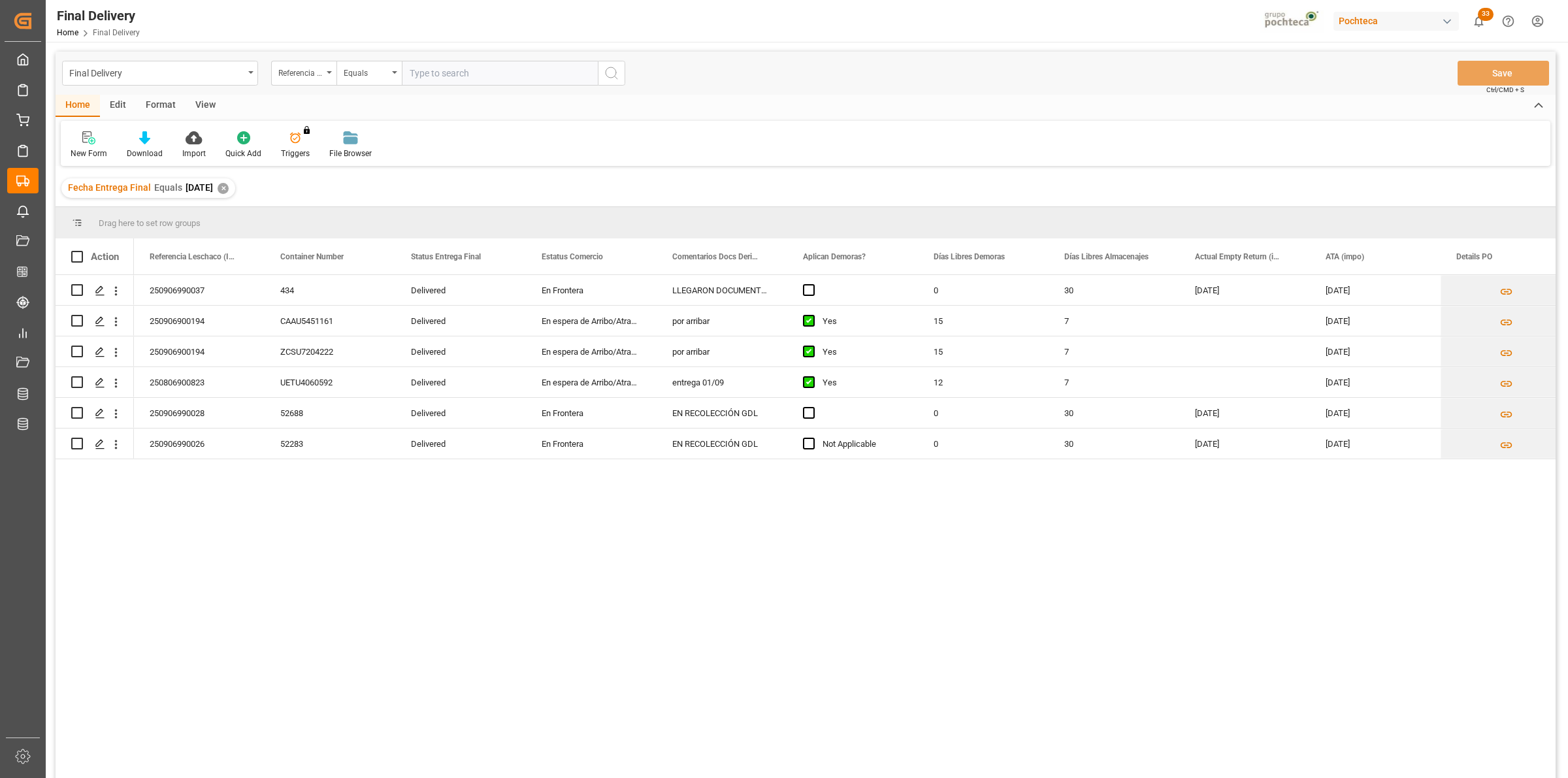
click at [194, 99] on div "View" at bounding box center [205, 106] width 40 height 22
click at [90, 133] on div at bounding box center [83, 138] width 26 height 14
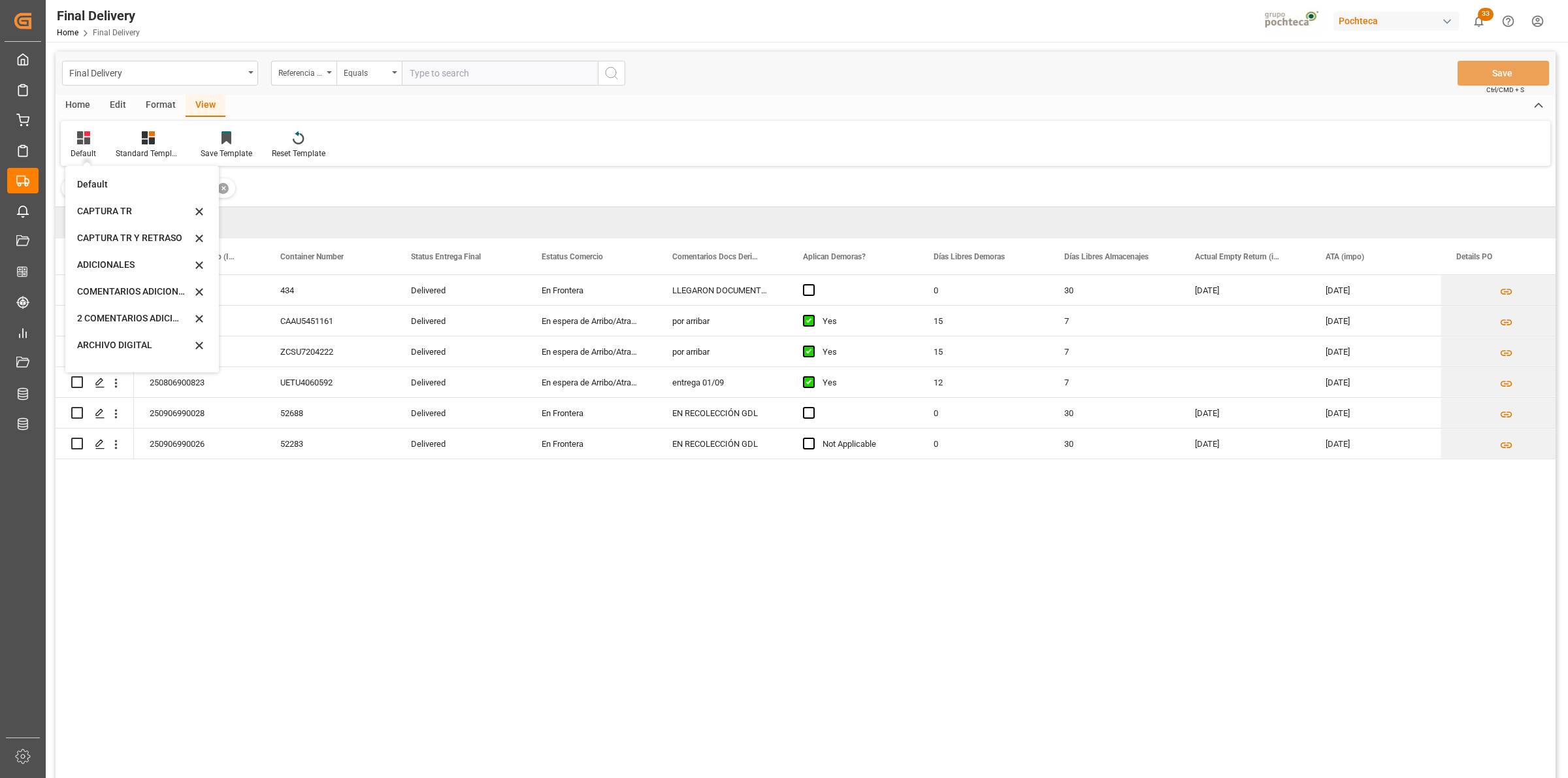
scroll to position [99, 0]
click at [125, 350] on div "CAPTURA TR Y RETRASO + FECHA DE ENTREGA" at bounding box center [134, 354] width 114 height 14
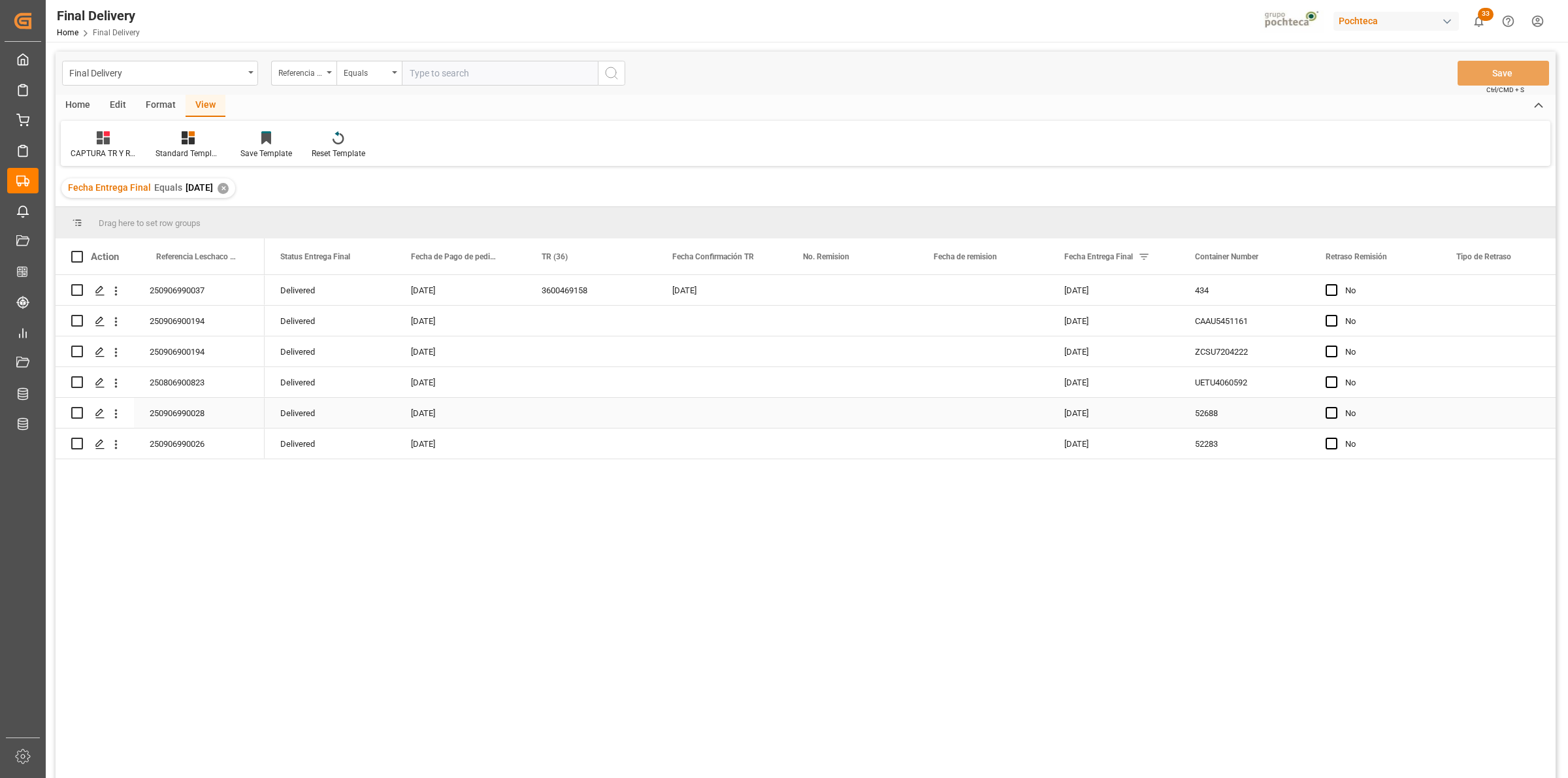
click at [575, 413] on div "Press SPACE to select this row." at bounding box center [591, 412] width 131 height 30
click at [1494, 70] on button "Save" at bounding box center [1503, 73] width 92 height 25
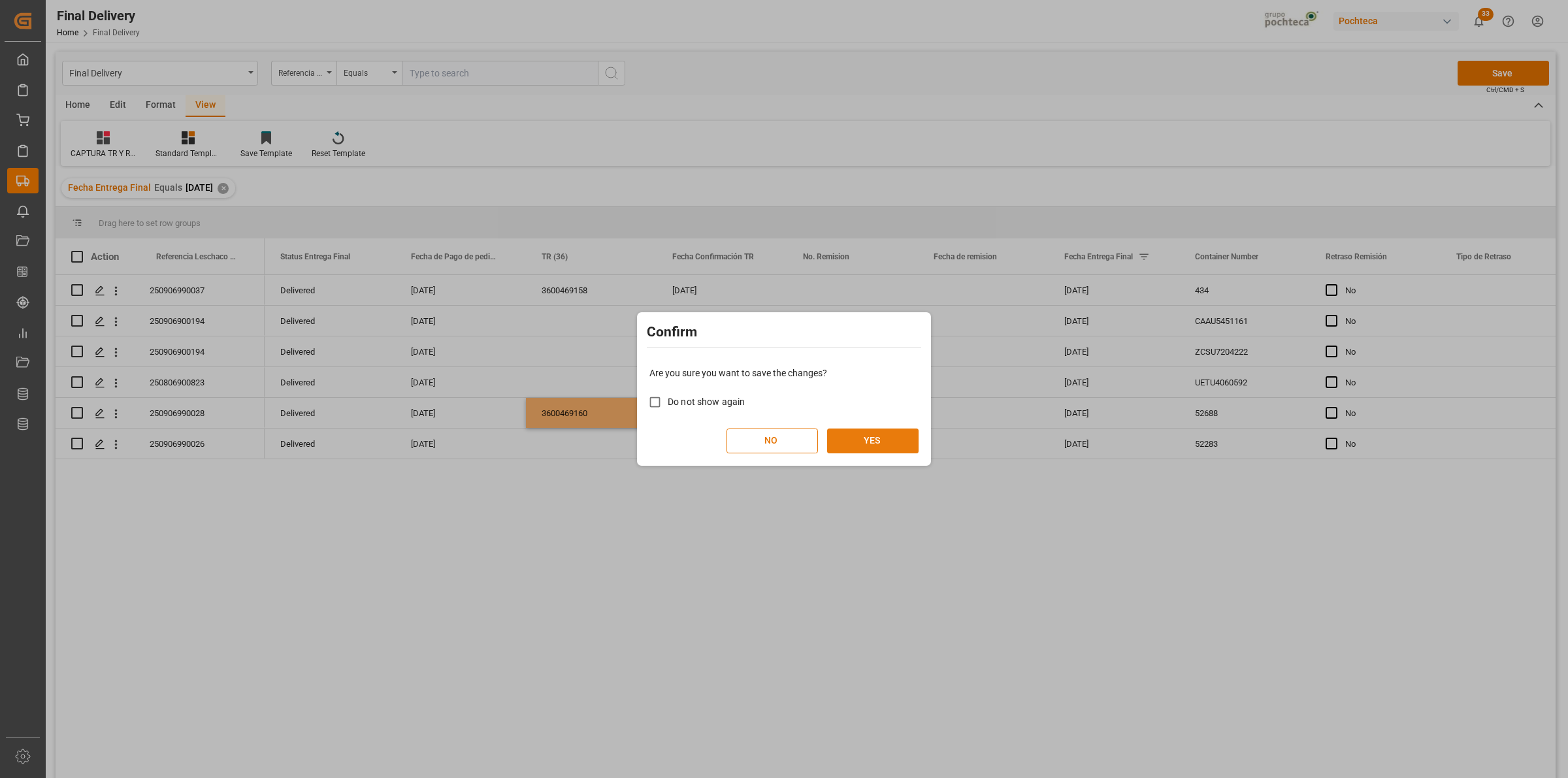
click at [880, 441] on button "YES" at bounding box center [873, 441] width 92 height 25
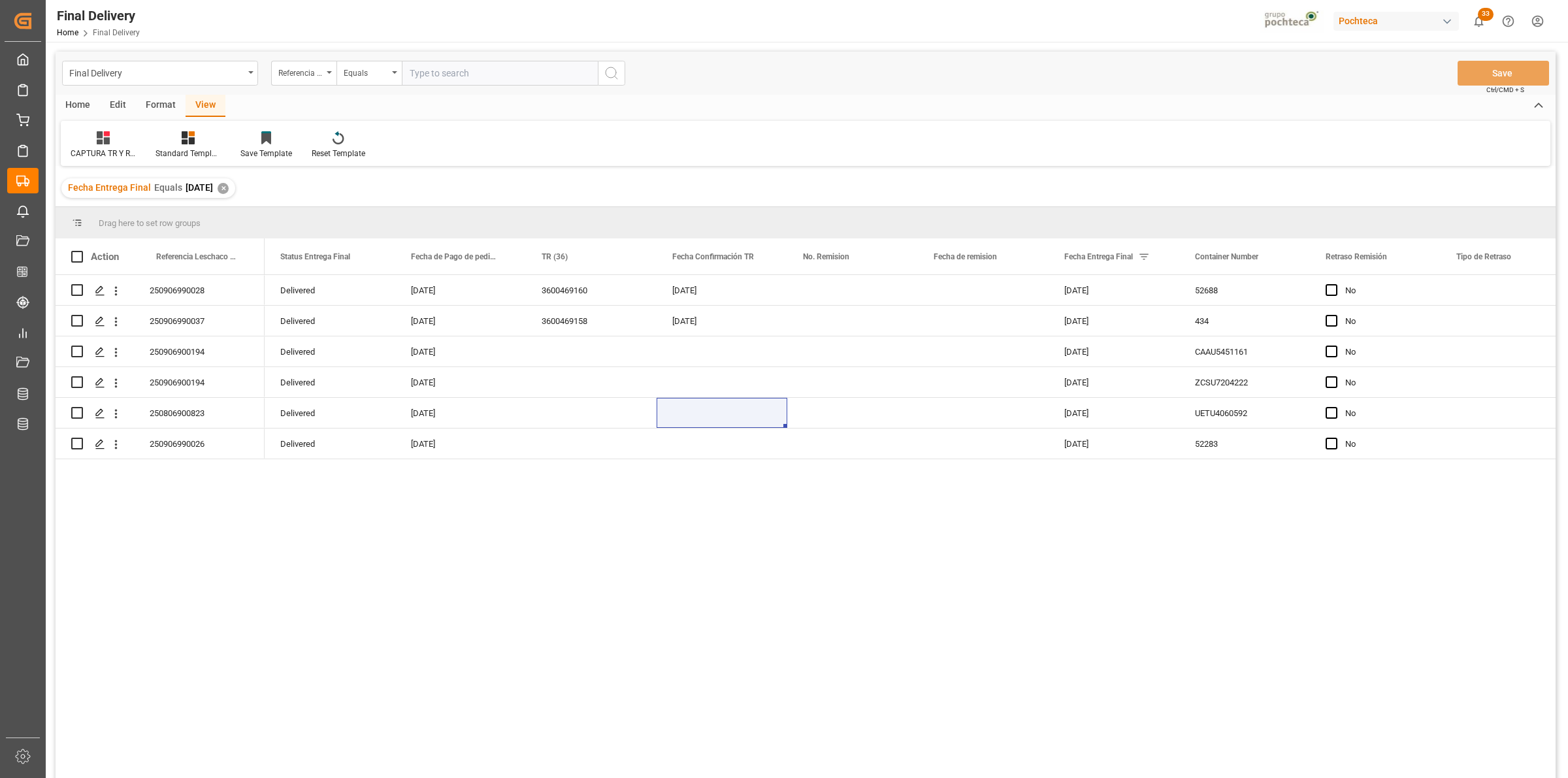
click at [527, 456] on div "Press SPACE to select this row." at bounding box center [591, 444] width 131 height 30
click at [1169, 647] on div "Delivered [DATE] 3600469160 [DATE] [DATE] 52688 No Delivered [DATE] 3600469158 …" at bounding box center [910, 531] width 1291 height 512
click at [1336, 443] on span "Press SPACE to select this row." at bounding box center [1331, 444] width 12 height 12
click at [1335, 438] on input "Press SPACE to select this row." at bounding box center [1335, 438] width 0 height 0
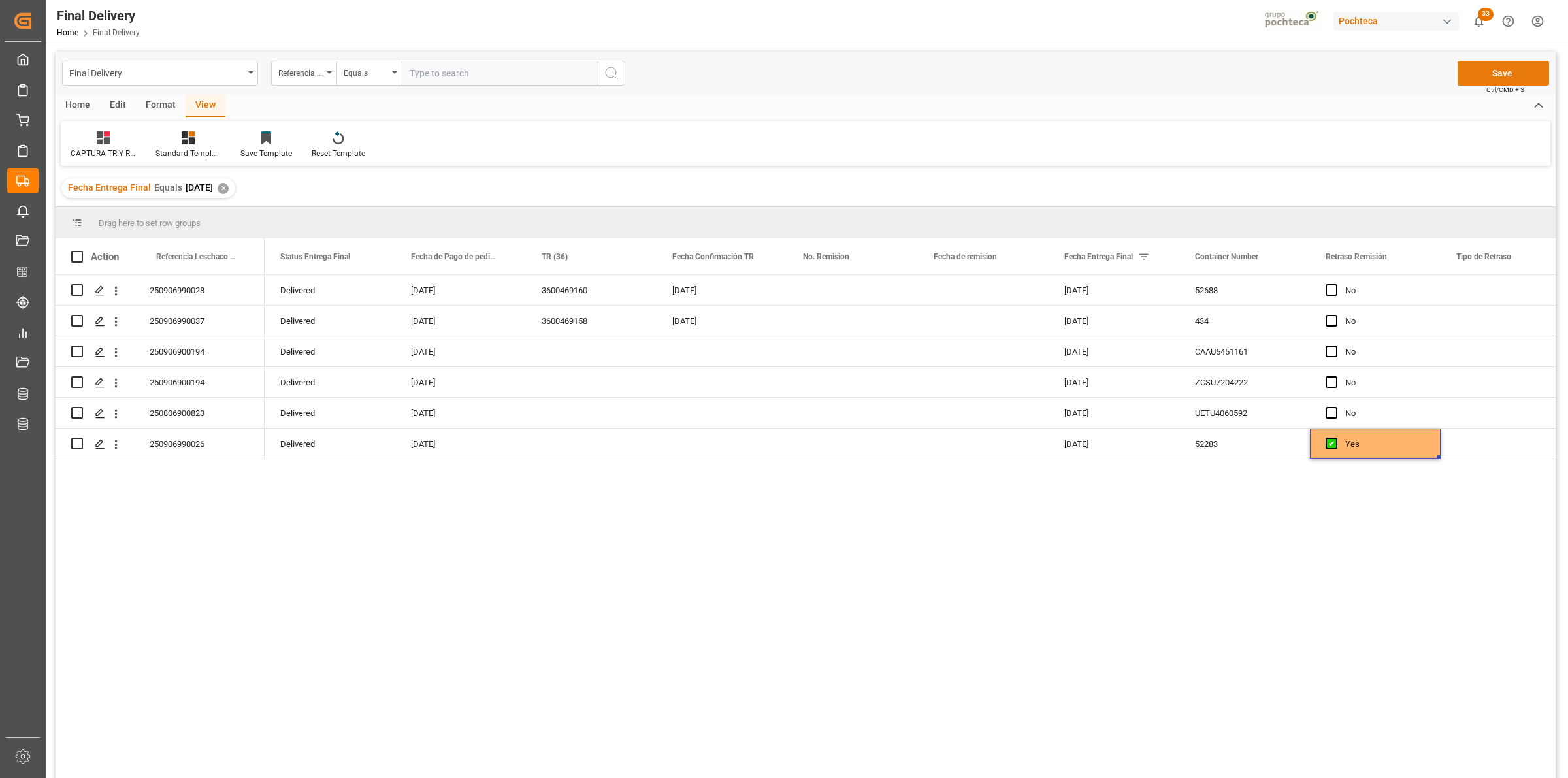
click at [1508, 74] on button "Save" at bounding box center [1503, 73] width 92 height 25
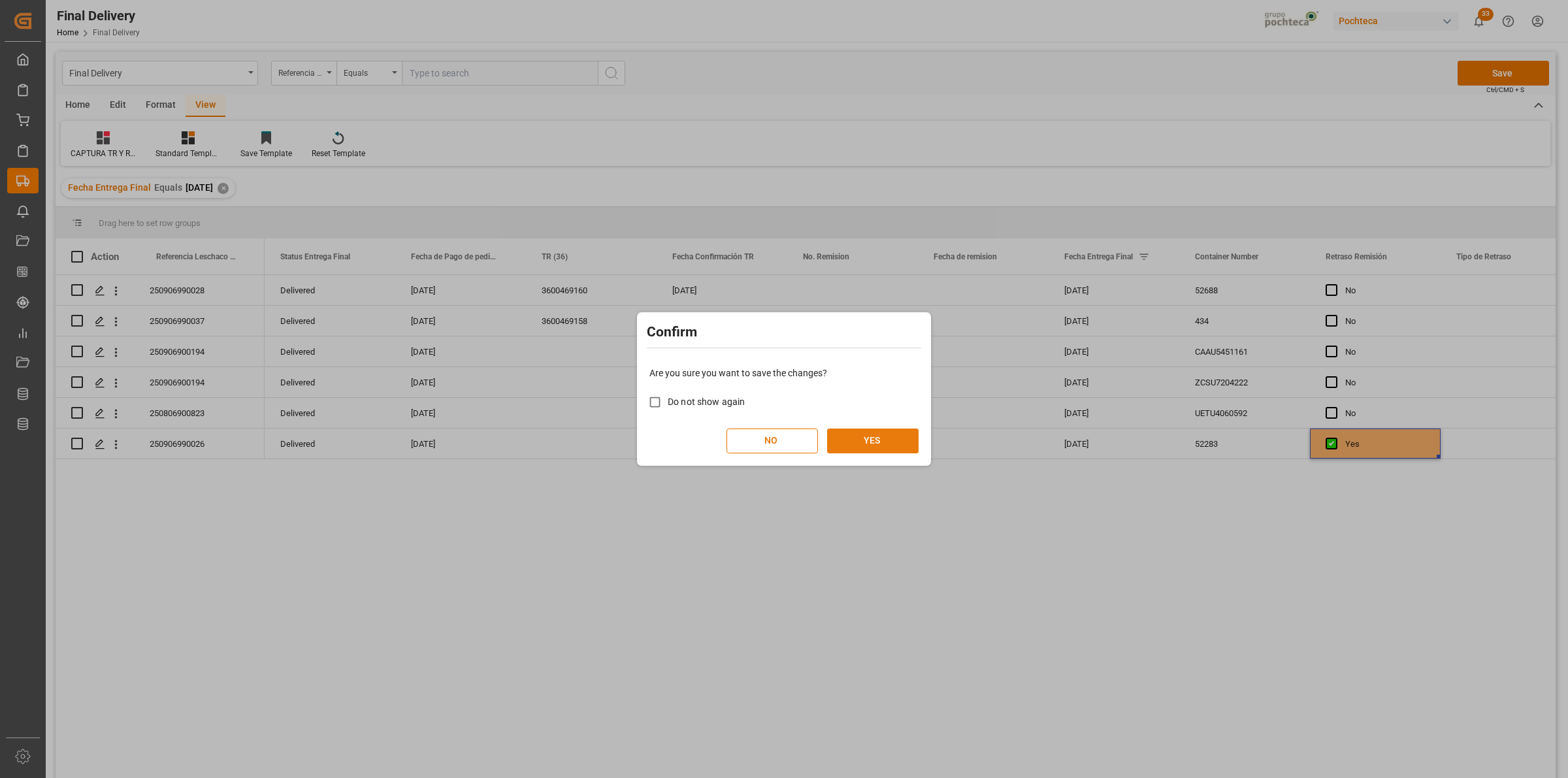
click at [873, 444] on button "YES" at bounding box center [873, 441] width 92 height 25
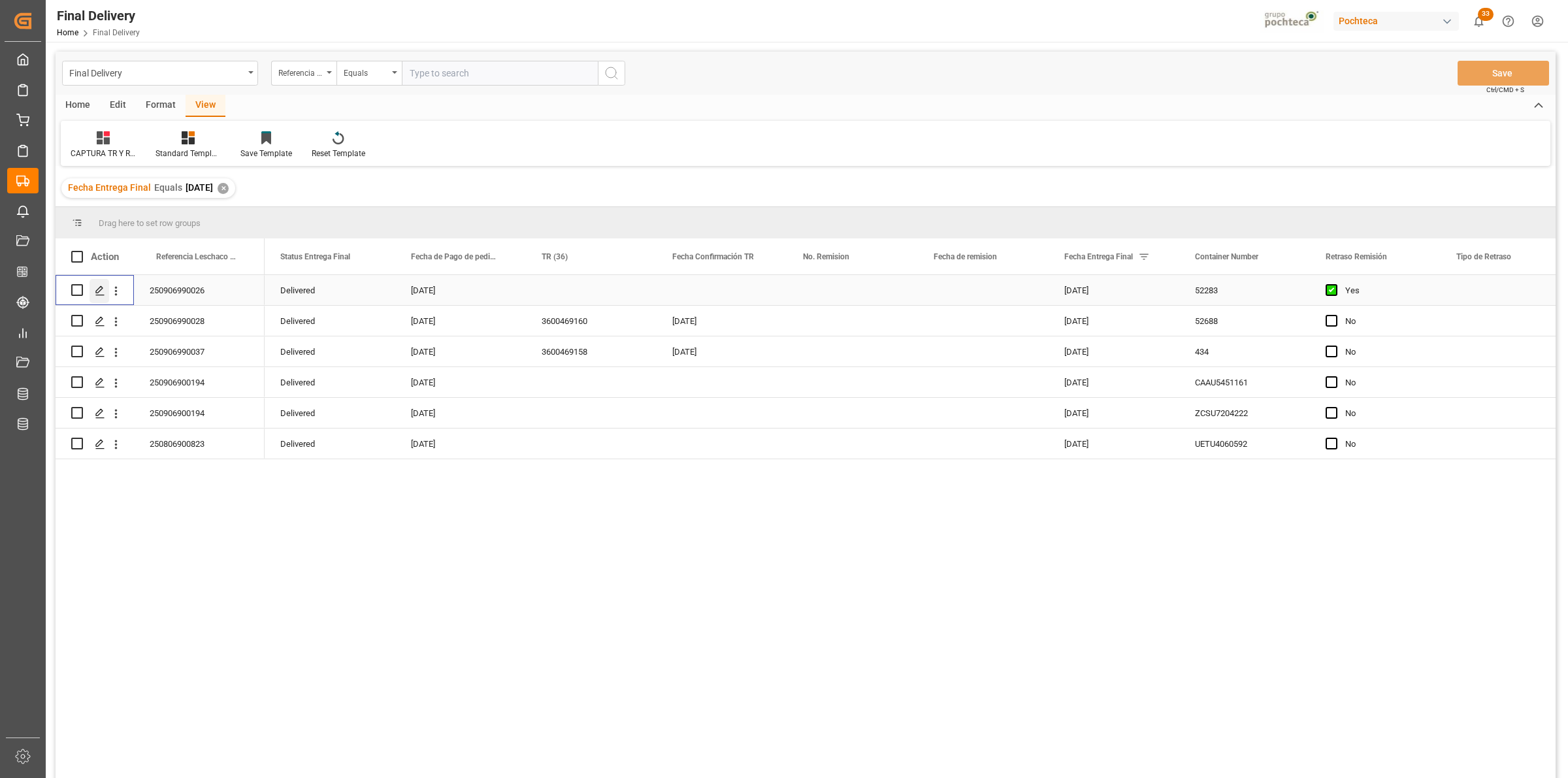
click at [97, 295] on line "Press SPACE to select this row." at bounding box center [99, 295] width 8 height 0
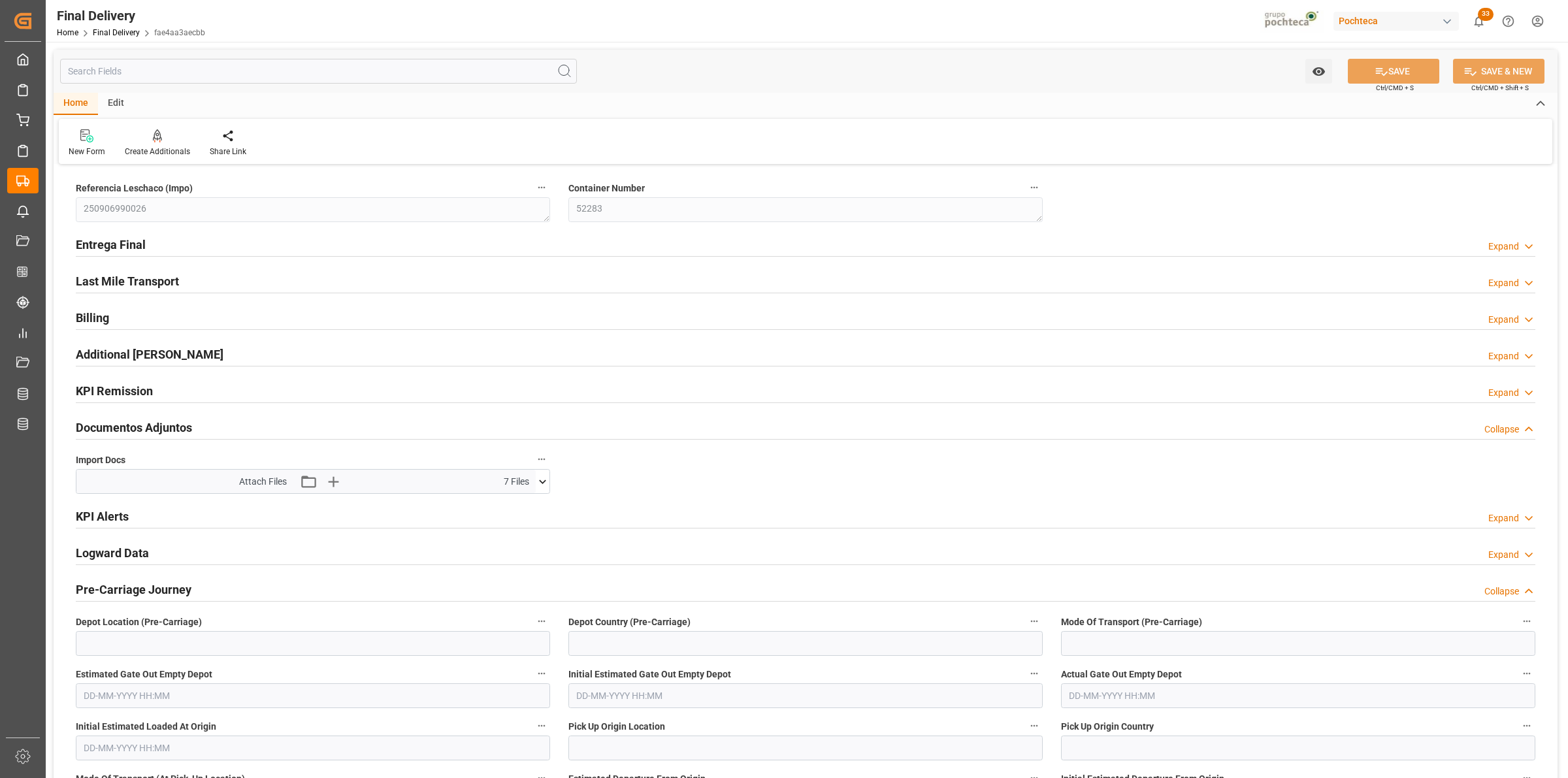
click at [544, 487] on icon at bounding box center [543, 482] width 14 height 14
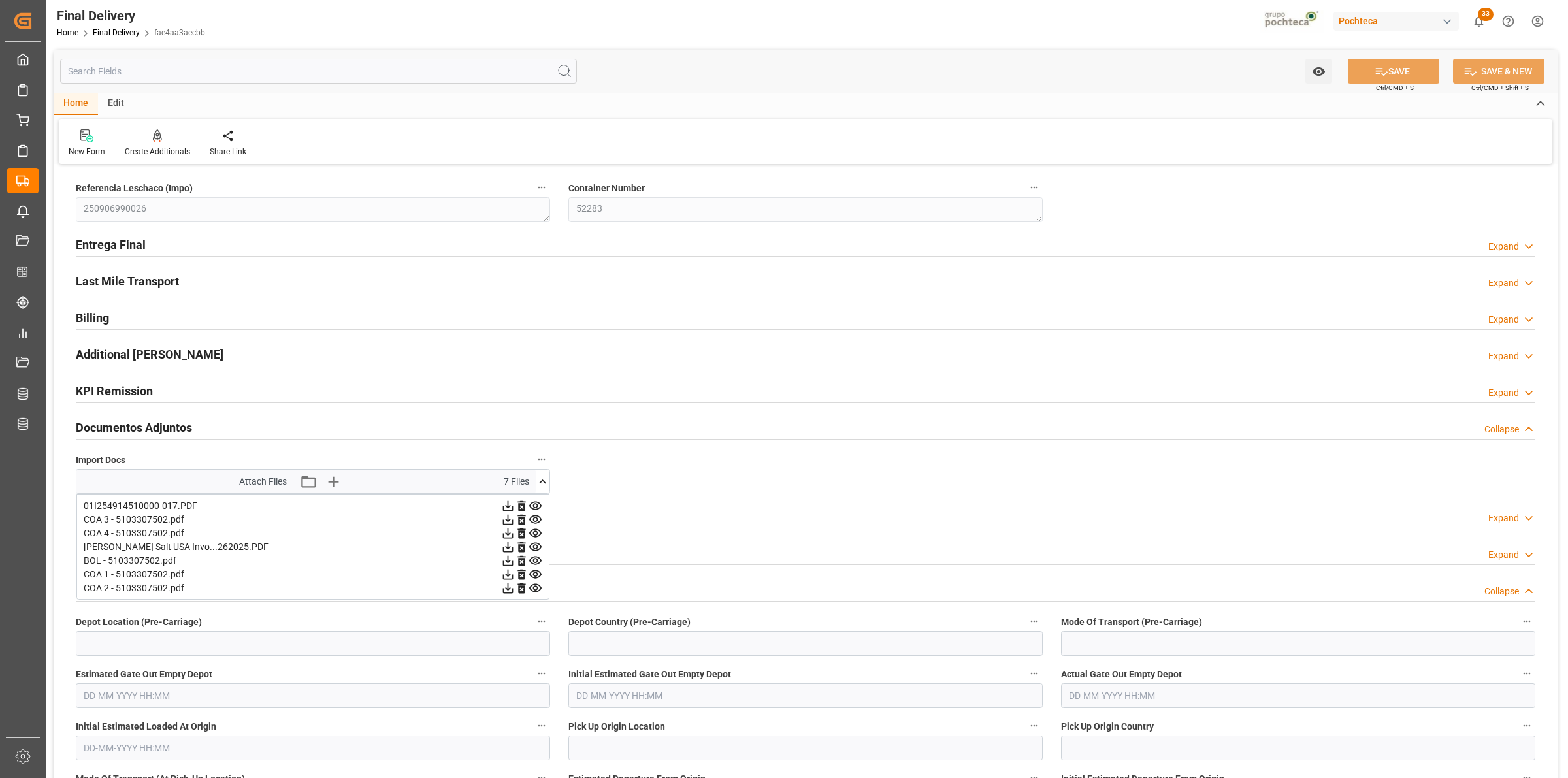
click at [506, 520] on icon at bounding box center [508, 520] width 14 height 14
click at [502, 531] on icon at bounding box center [508, 534] width 14 height 14
click at [507, 575] on icon at bounding box center [508, 575] width 10 height 10
click at [506, 590] on icon at bounding box center [508, 588] width 10 height 10
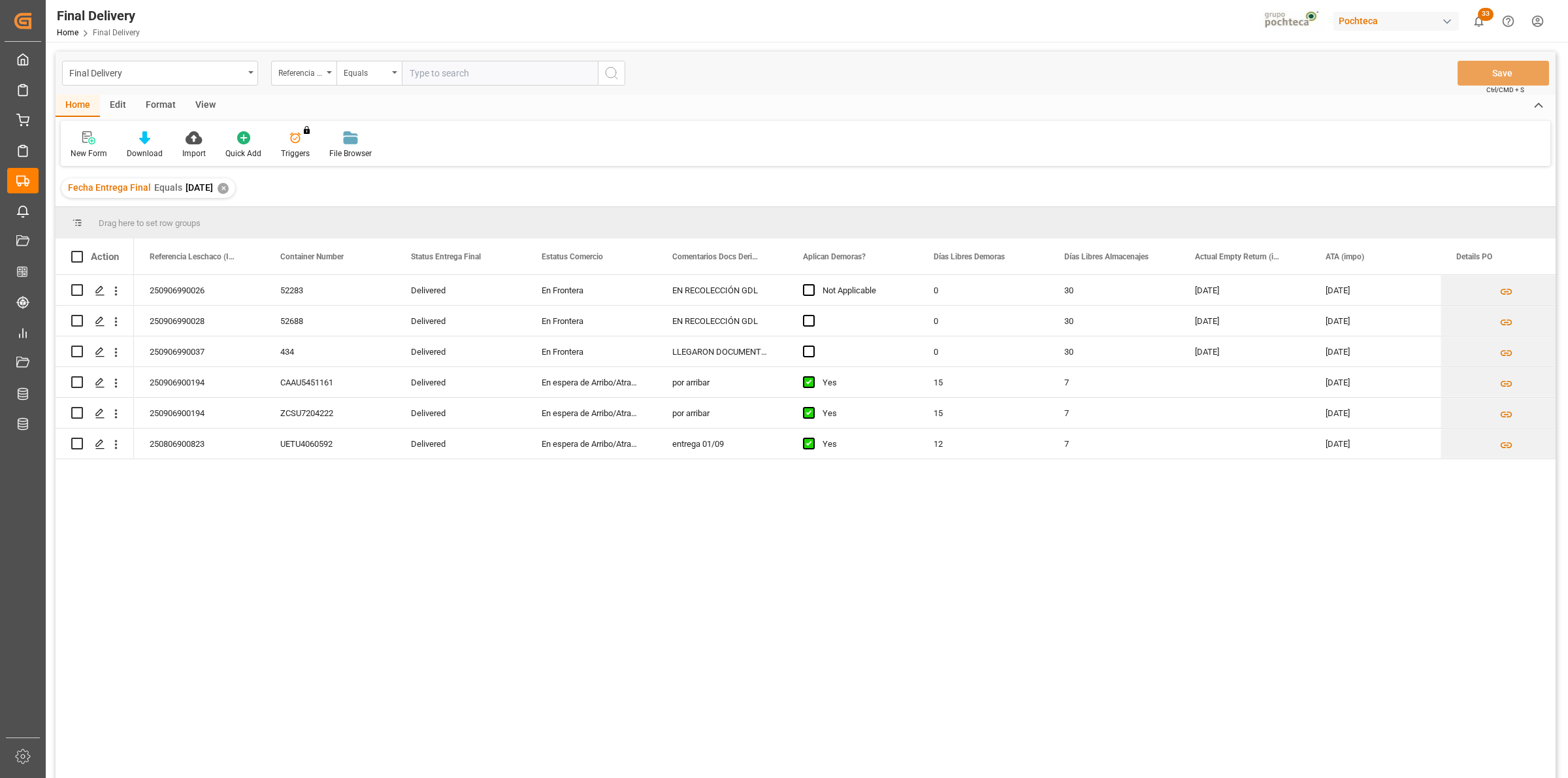
click at [208, 105] on div "View" at bounding box center [205, 106] width 40 height 22
click at [85, 129] on div "Default Standard Templates Save Template Reset Template" at bounding box center [805, 143] width 1489 height 45
click at [81, 147] on div "Default" at bounding box center [83, 145] width 45 height 29
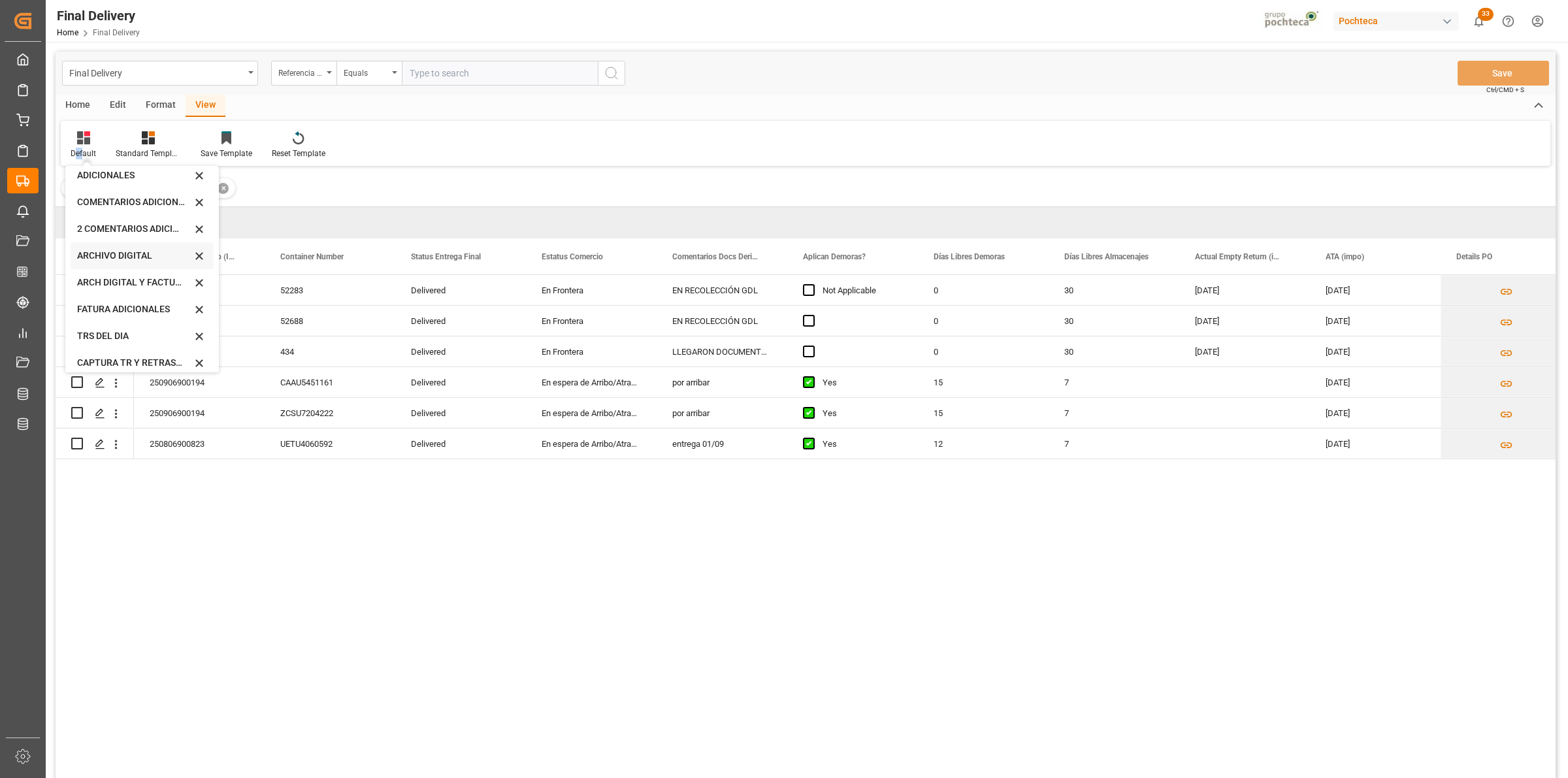
scroll to position [99, 0]
click at [122, 342] on div "CAPTURA TR Y RETRASO + FECHA DE ENTREGA" at bounding box center [142, 354] width 143 height 27
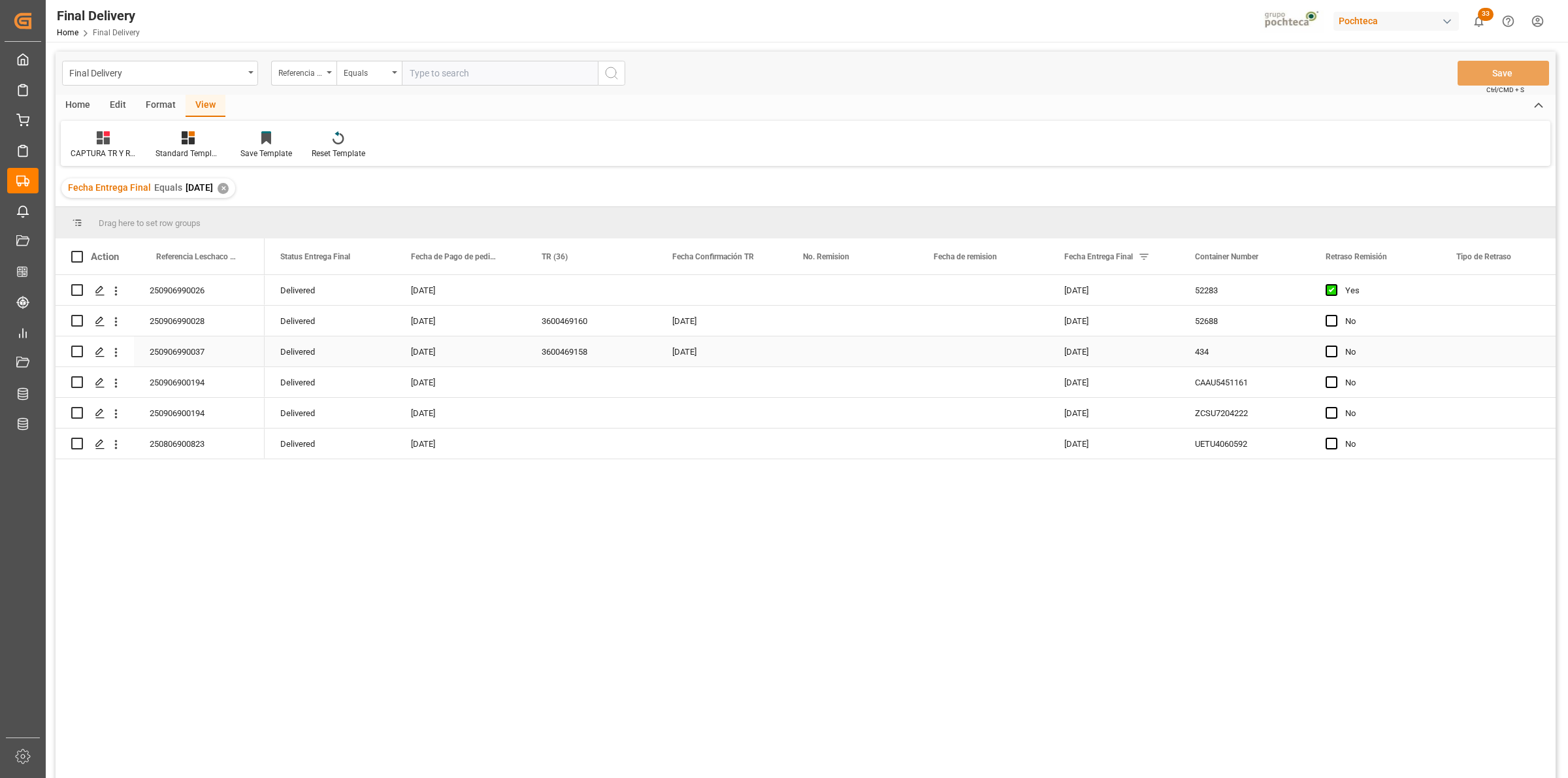
click at [804, 360] on div "Press SPACE to select this row." at bounding box center [853, 351] width 131 height 30
click at [1482, 66] on button "Save" at bounding box center [1503, 73] width 92 height 25
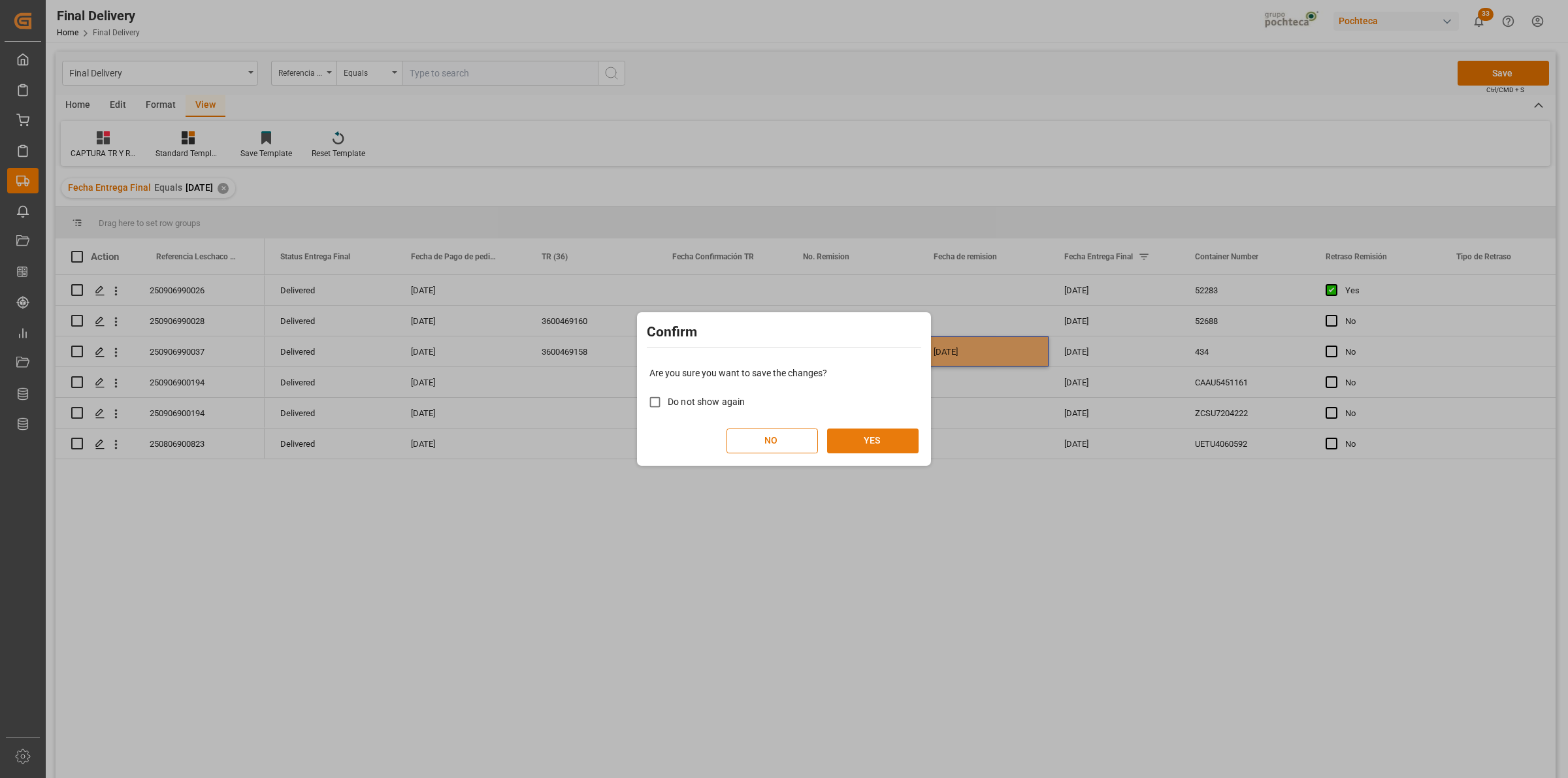
click at [836, 448] on button "YES" at bounding box center [873, 441] width 92 height 25
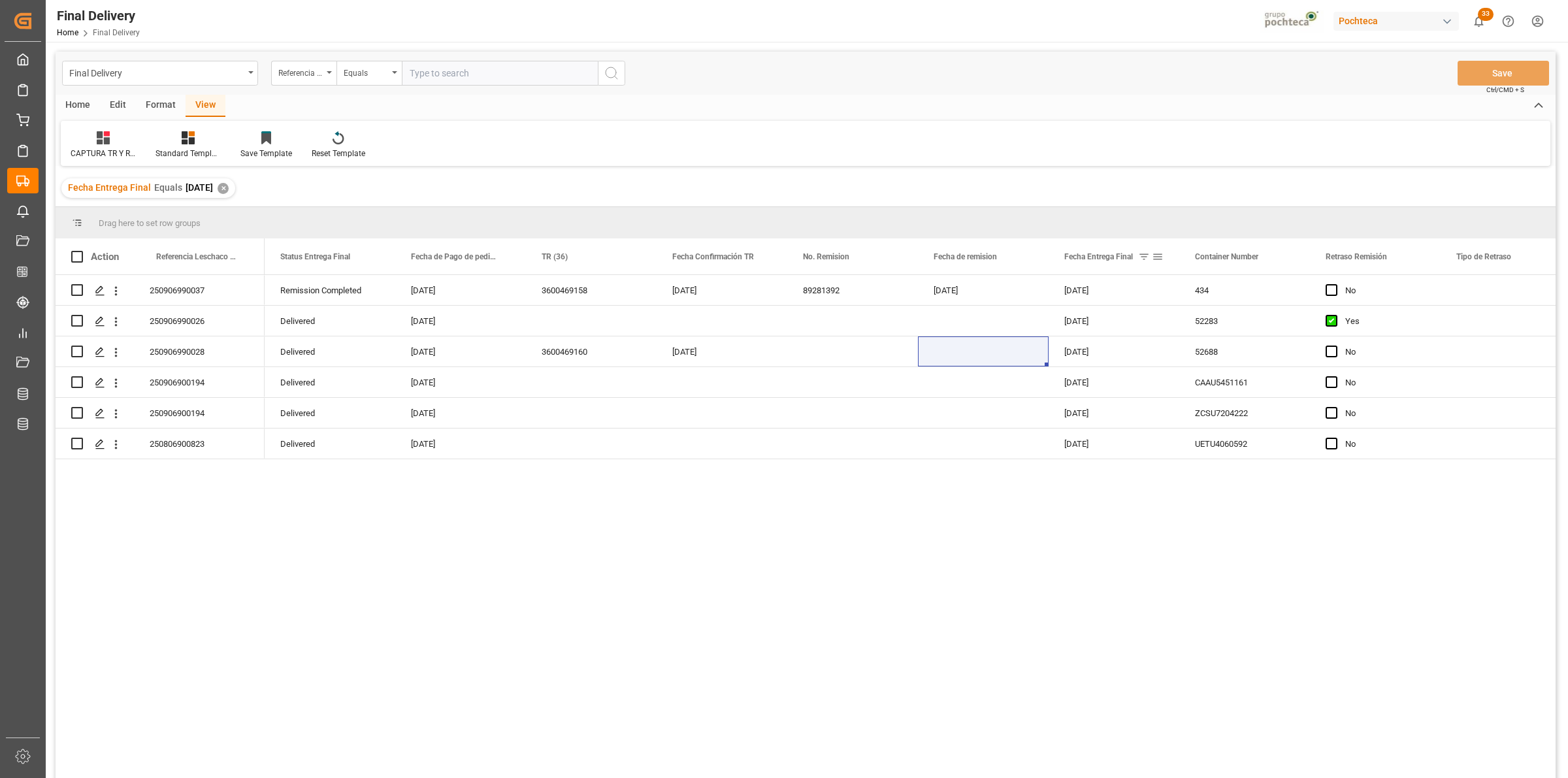
click at [1159, 255] on span at bounding box center [1157, 257] width 12 height 12
click at [1236, 260] on span "filter" at bounding box center [1232, 259] width 12 height 12
click at [1271, 262] on span "columns" at bounding box center [1265, 259] width 12 height 12
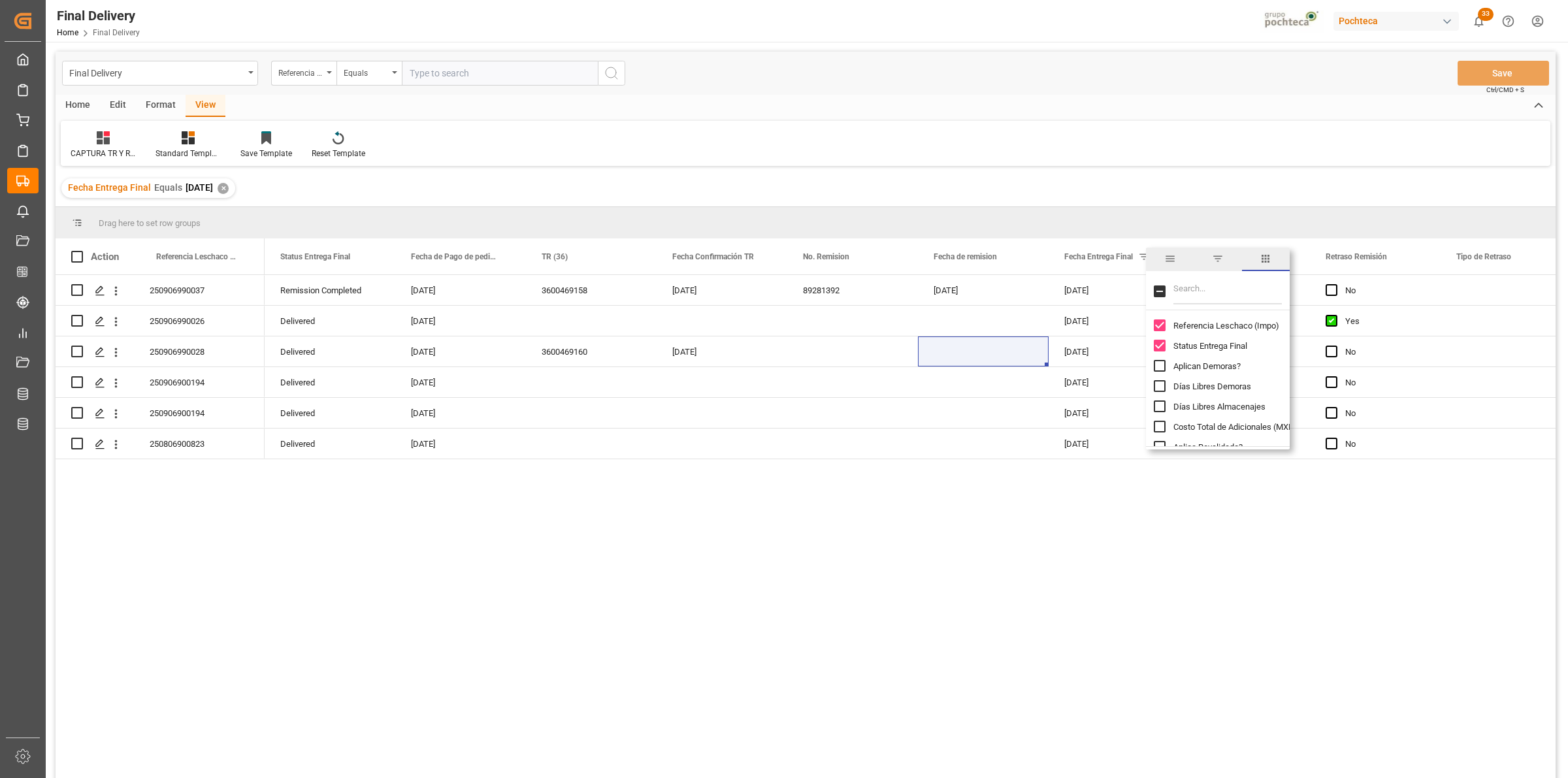
click at [1202, 286] on input "Filter Columns Input" at bounding box center [1227, 291] width 108 height 26
type input "S"
checkbox input "false"
click at [1065, 191] on div "Fecha Entrega Final Equals [DATE] ✕" at bounding box center [806, 188] width 1500 height 37
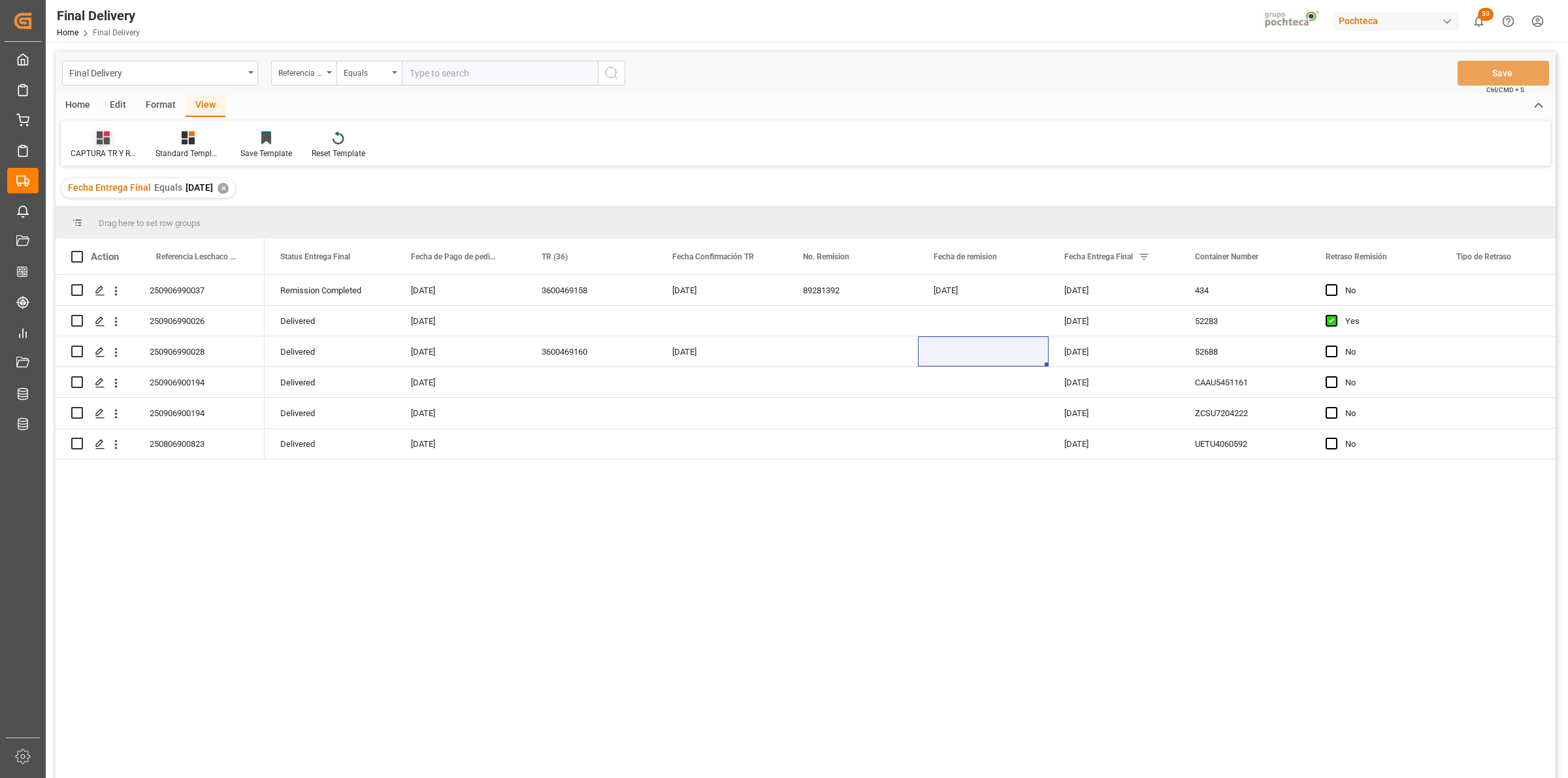
click at [115, 147] on div "CAPTURA TR Y RETRASO + FECHA DE ENTREGA" at bounding box center [104, 153] width 65 height 12
click at [191, 135] on icon at bounding box center [192, 134] width 6 height 6
click at [201, 209] on div "Notificación de Entregas" at bounding box center [223, 211] width 114 height 14
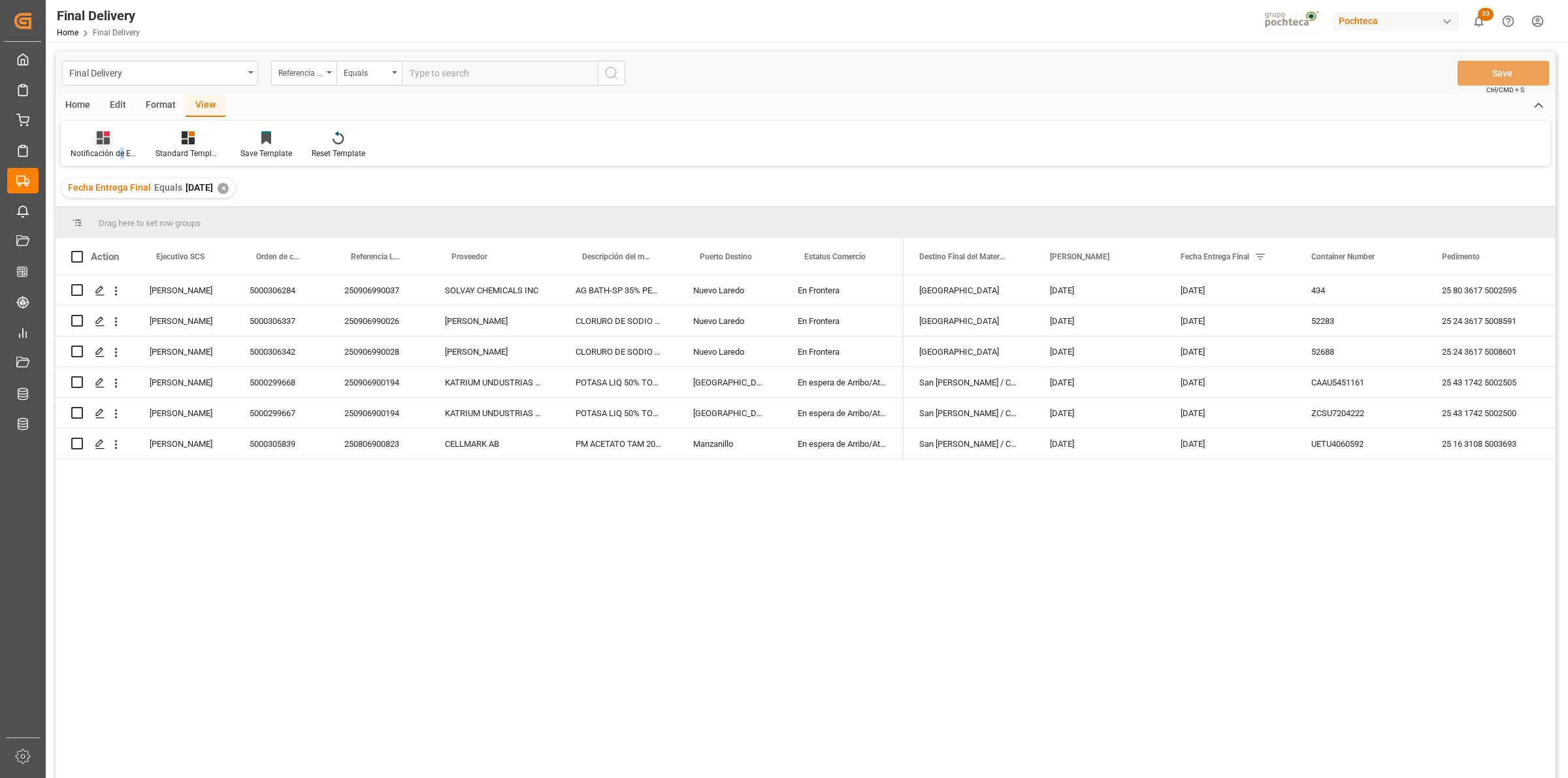
click at [120, 144] on div "Notificación de Entregas" at bounding box center [103, 145] width 85 height 29
click at [164, 347] on div "CAPTURA TR Y RETRASO + FECHA DE ENTREGA" at bounding box center [138, 354] width 114 height 14
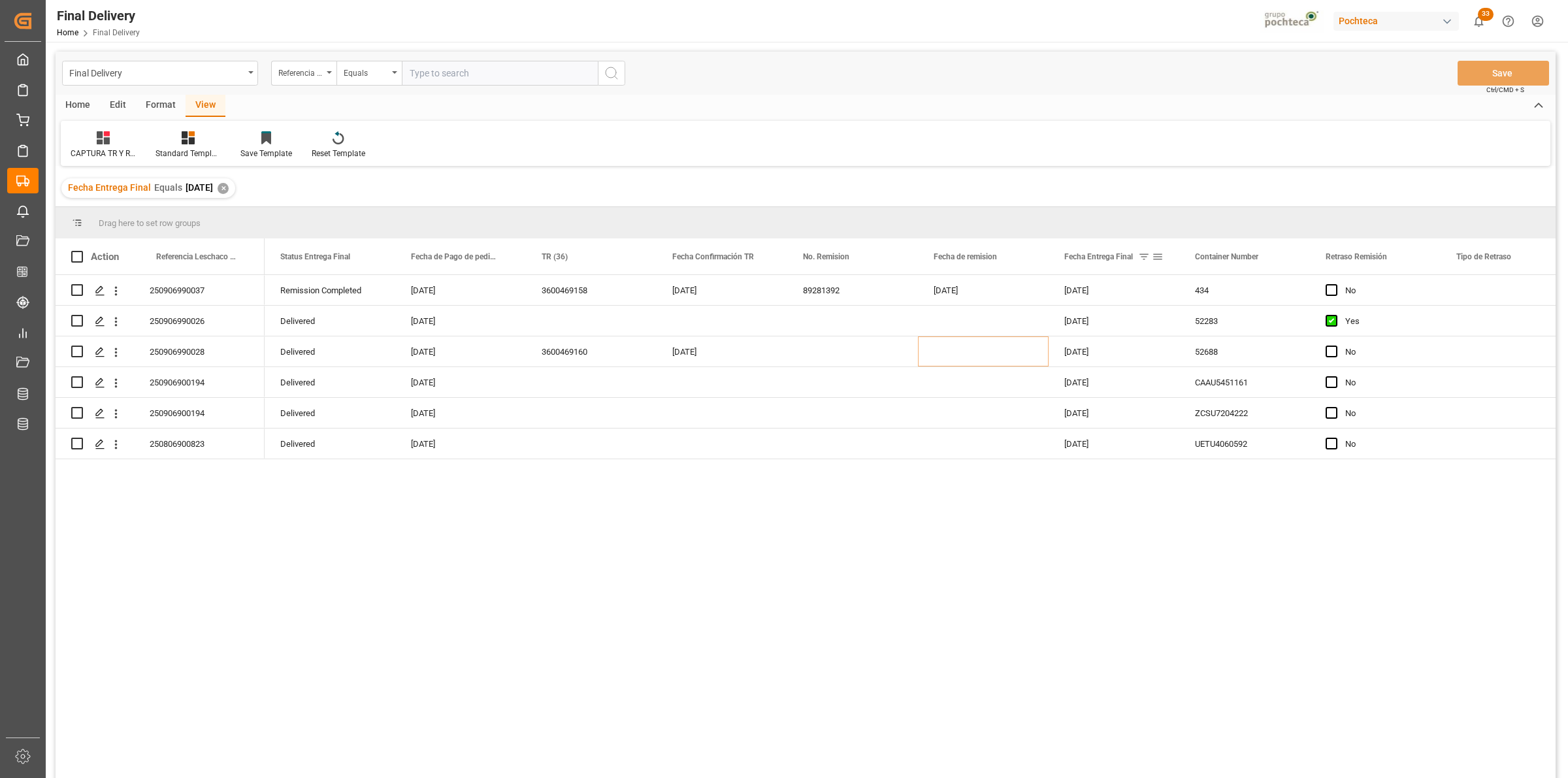
click at [1157, 255] on span at bounding box center [1157, 257] width 12 height 12
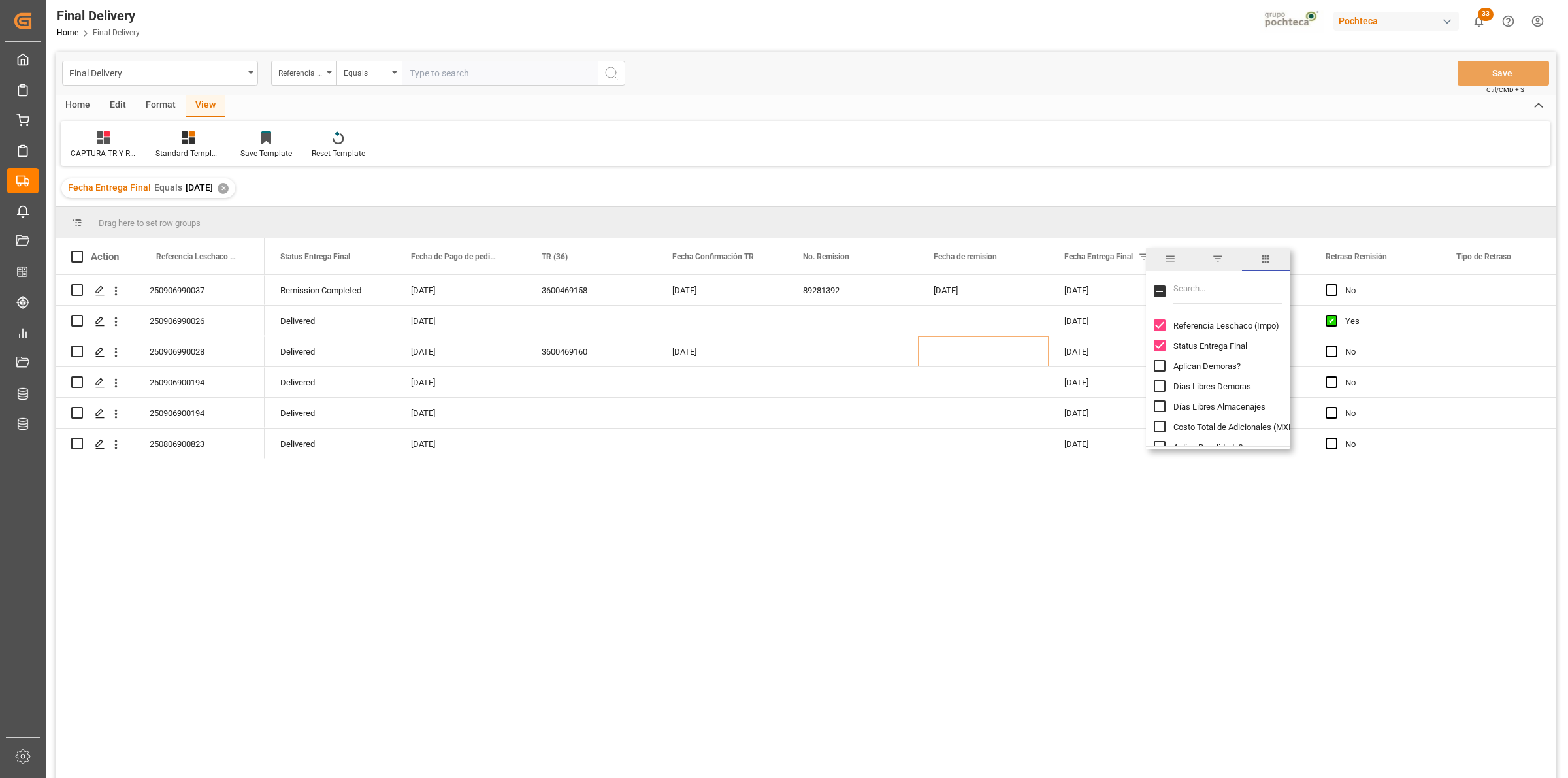
click at [1230, 295] on input "Filter Columns Input" at bounding box center [1227, 291] width 108 height 26
type input "DEST"
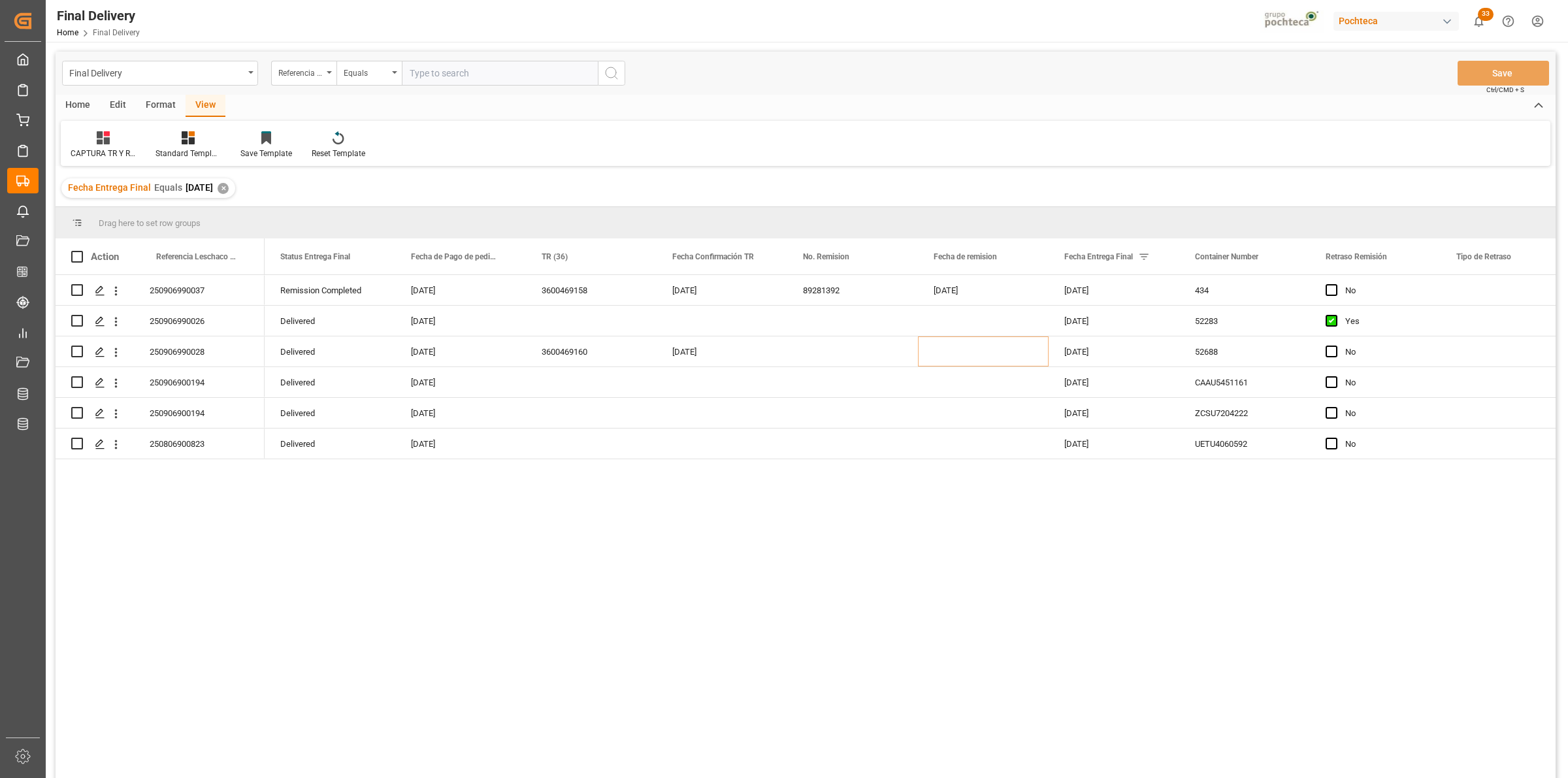
click at [1177, 528] on div "3600469158 [DATE] 434 Remission Completed [DATE] [DATE] 89281392 [DATE] No [DAT…" at bounding box center [910, 531] width 1291 height 512
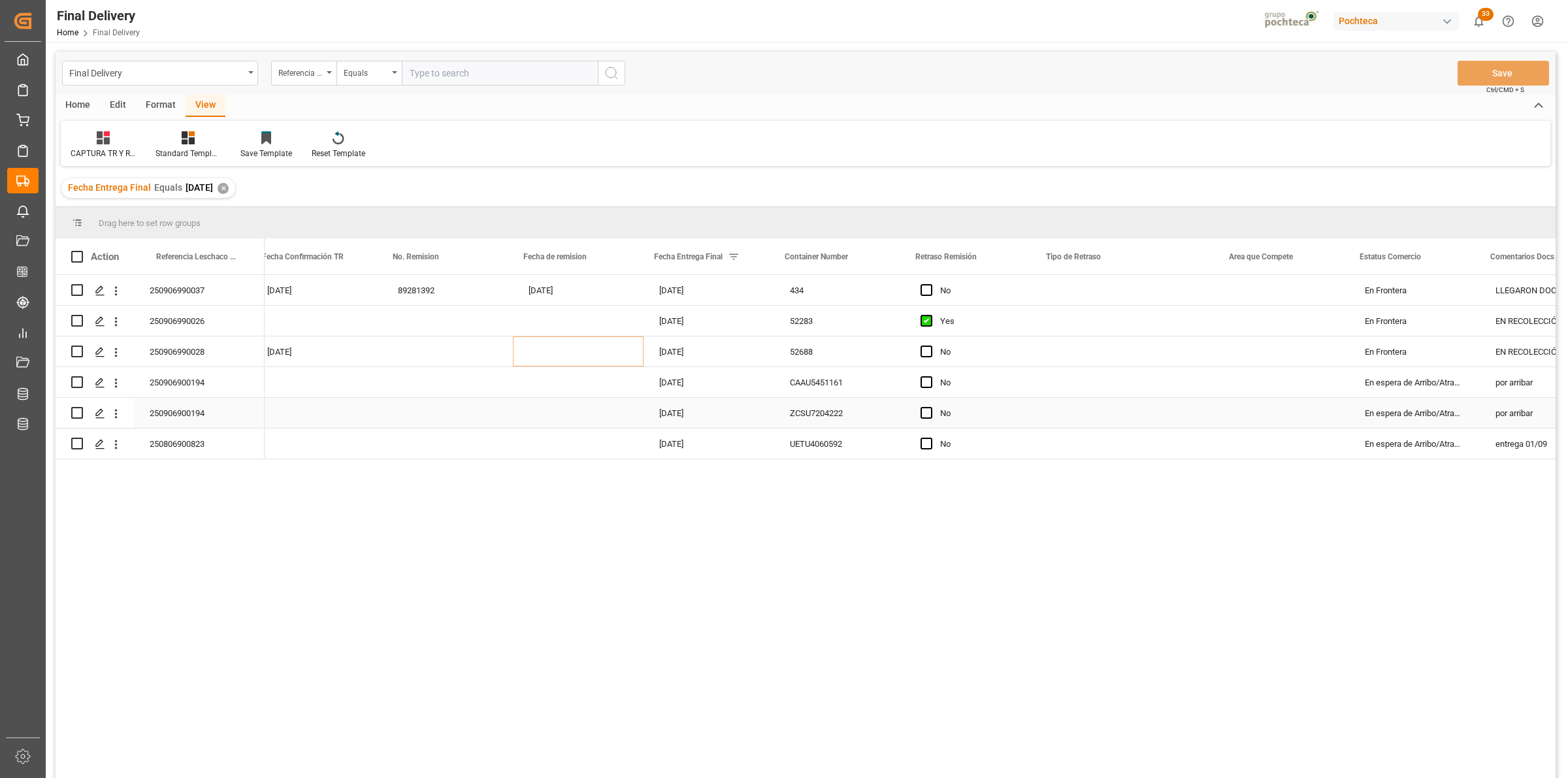
scroll to position [0, 0]
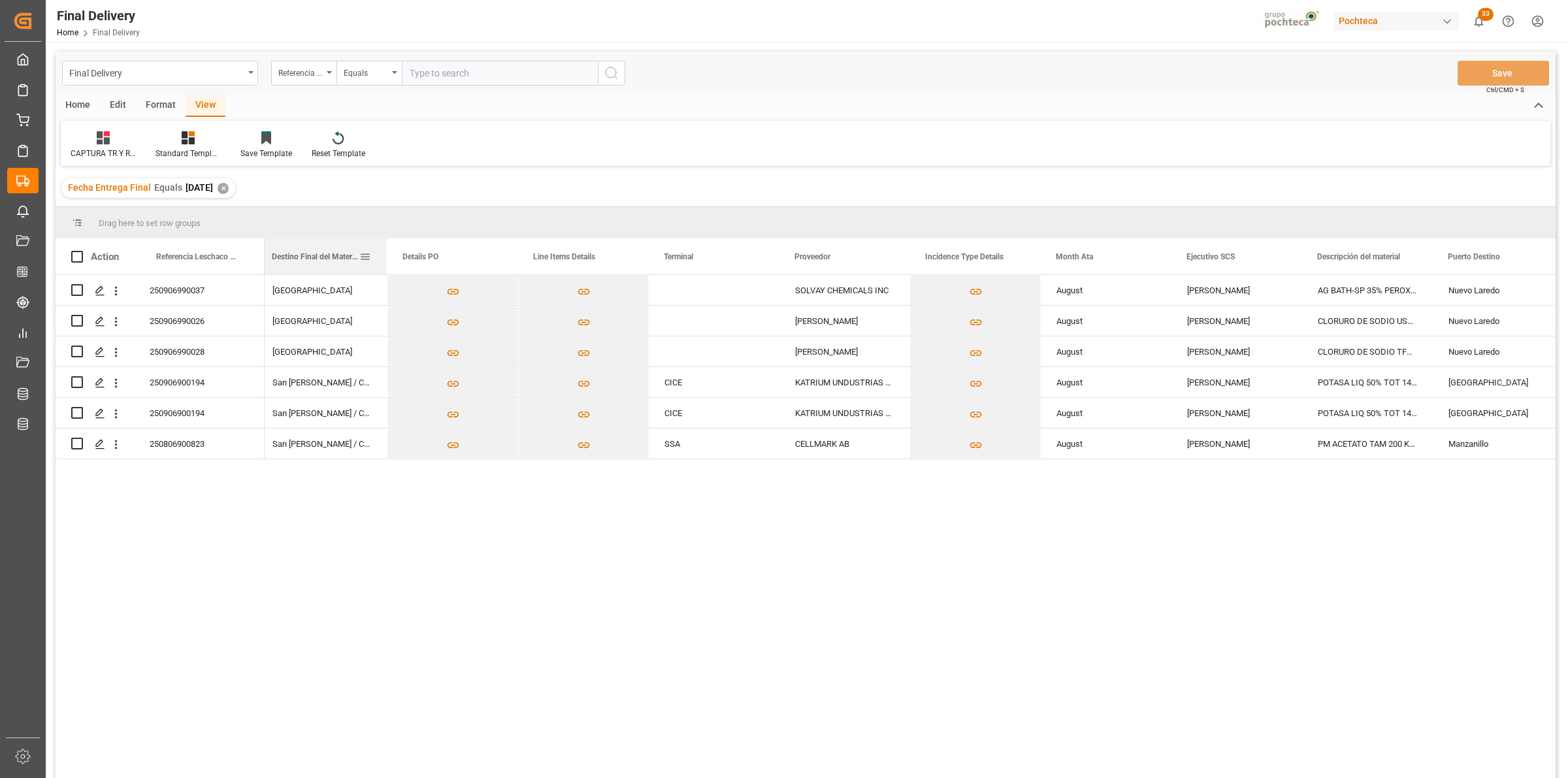
drag, startPoint x: 1493, startPoint y: 259, endPoint x: 348, endPoint y: 255, distance: 1145.0
click at [348, 255] on span "Destino Final del Material" at bounding box center [316, 257] width 88 height 9
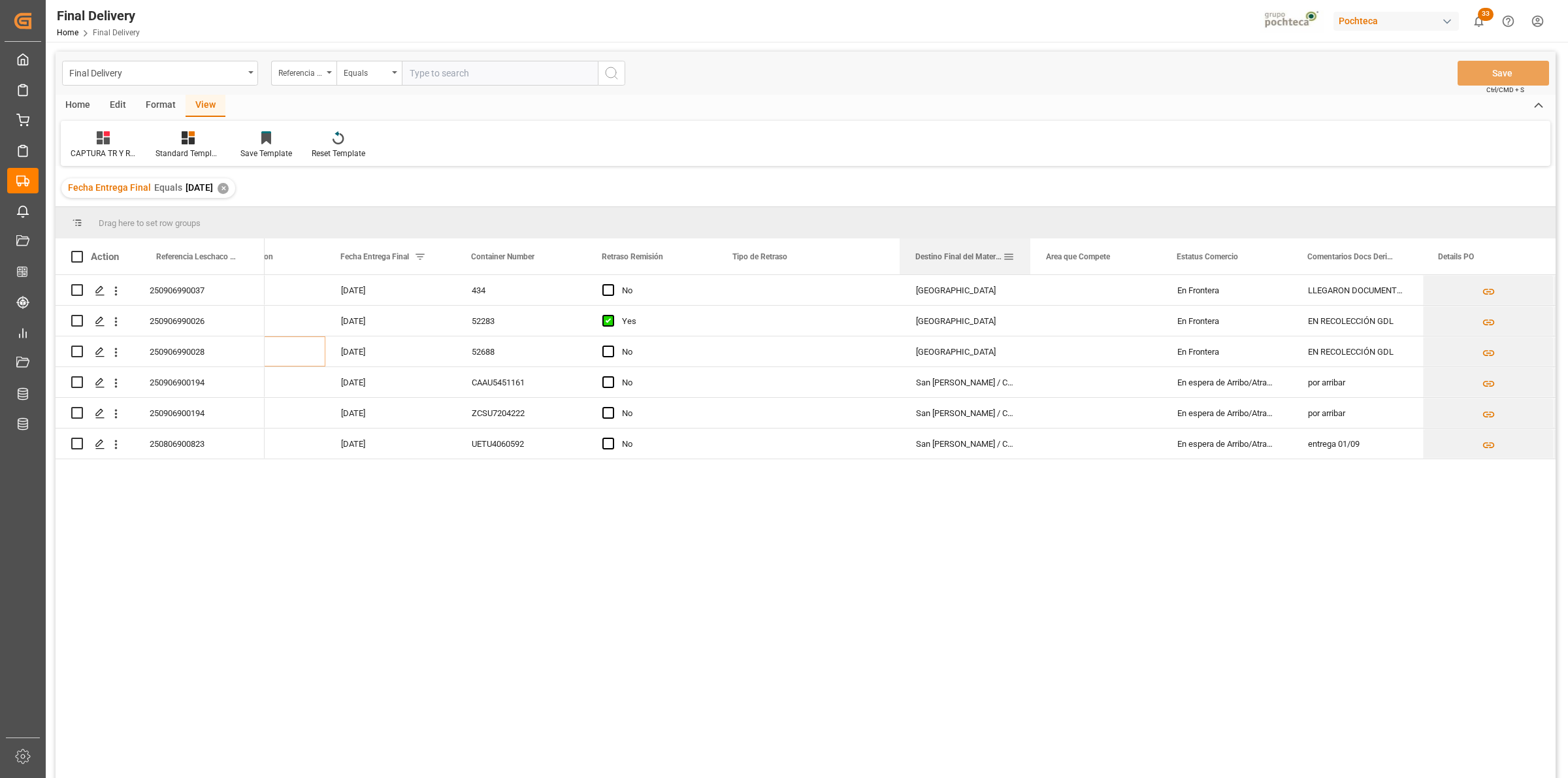
drag, startPoint x: 1357, startPoint y: 250, endPoint x: 936, endPoint y: 263, distance: 421.2
click at [936, 263] on div "Destino Final del Material" at bounding box center [959, 257] width 88 height 36
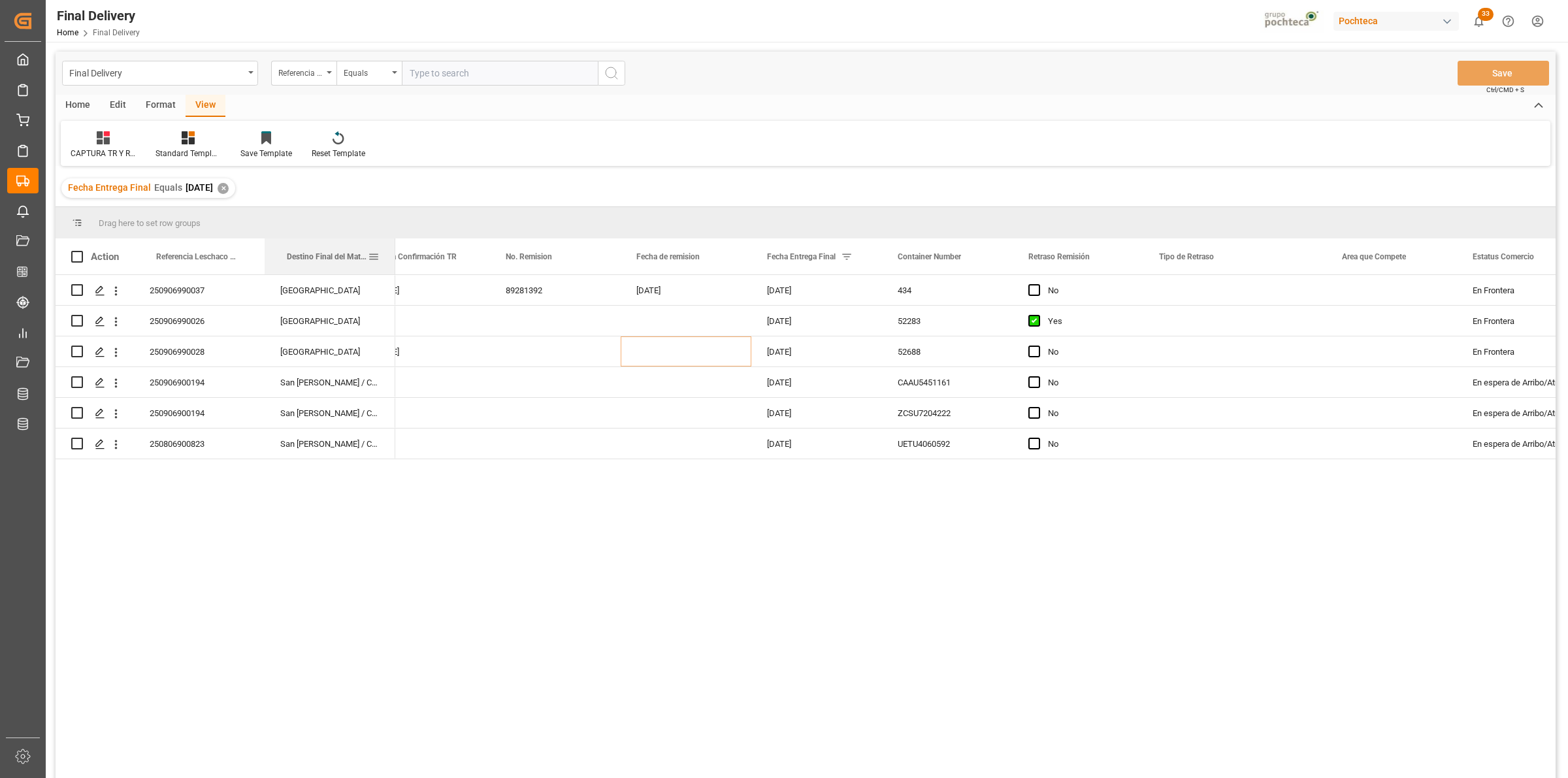
drag, startPoint x: 1233, startPoint y: 259, endPoint x: 278, endPoint y: 248, distance: 955.1
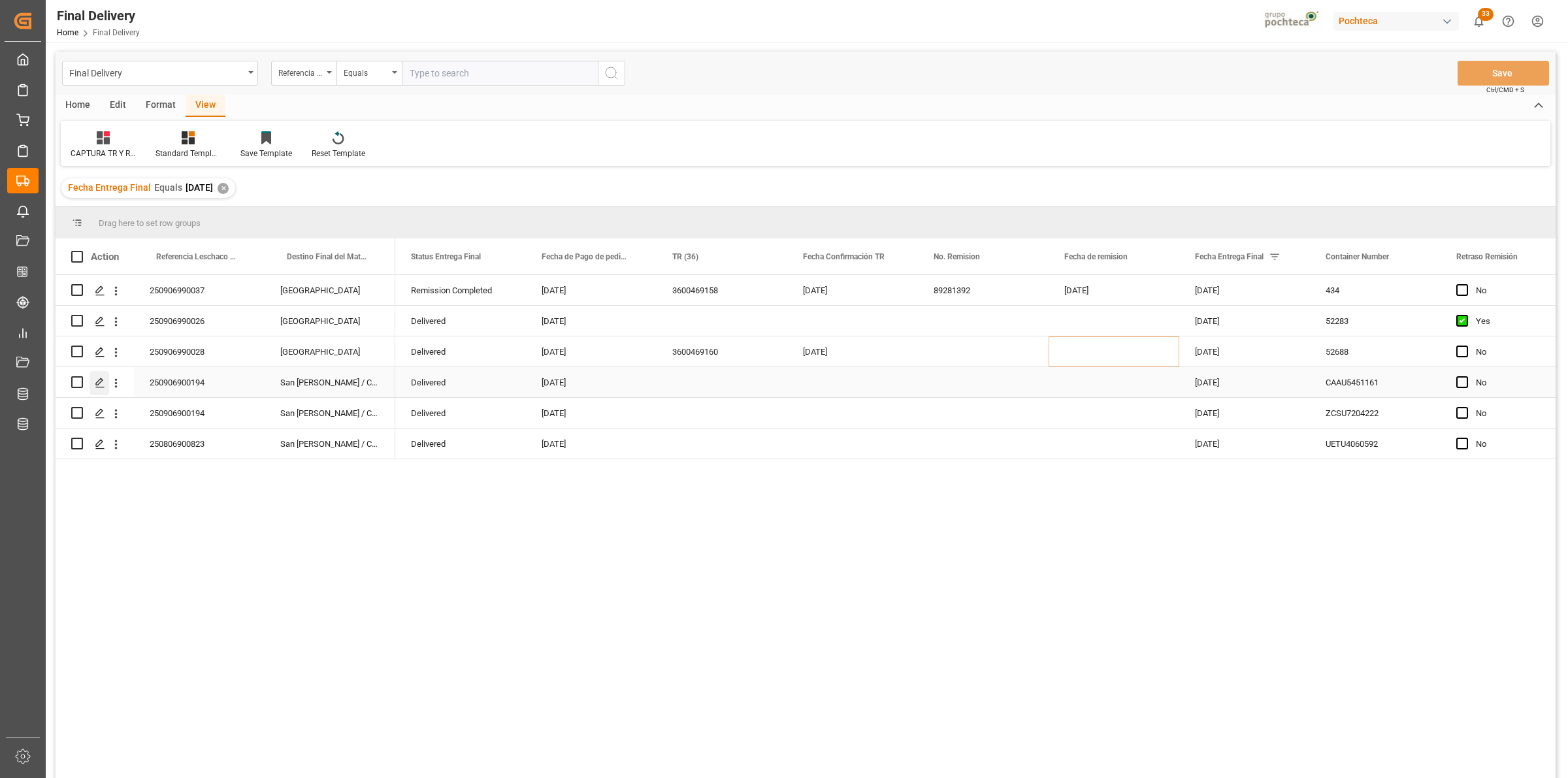
click at [98, 389] on div "Press SPACE to select this row." at bounding box center [99, 383] width 19 height 24
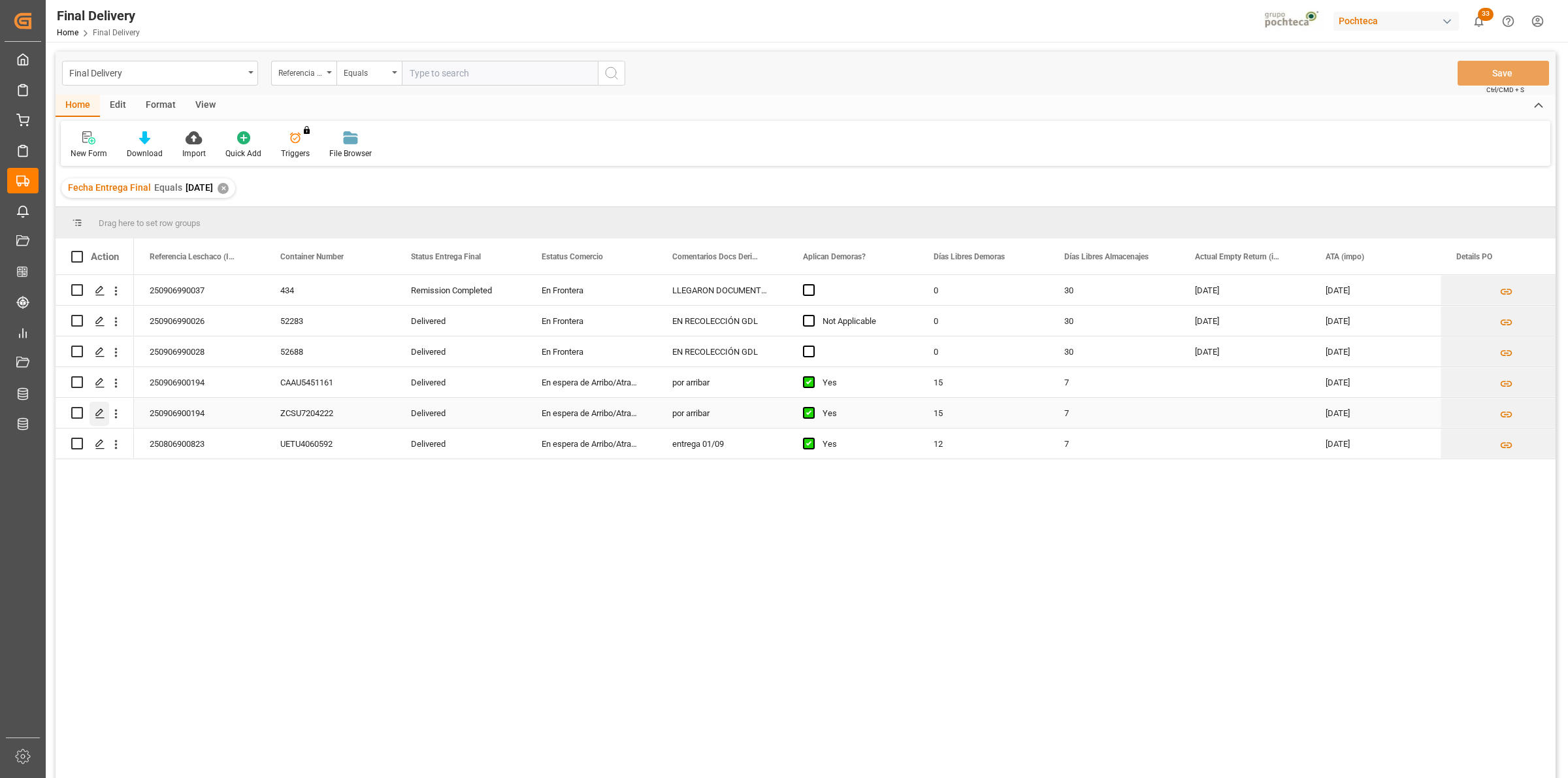
click at [92, 414] on div "Press SPACE to select this row." at bounding box center [99, 414] width 19 height 24
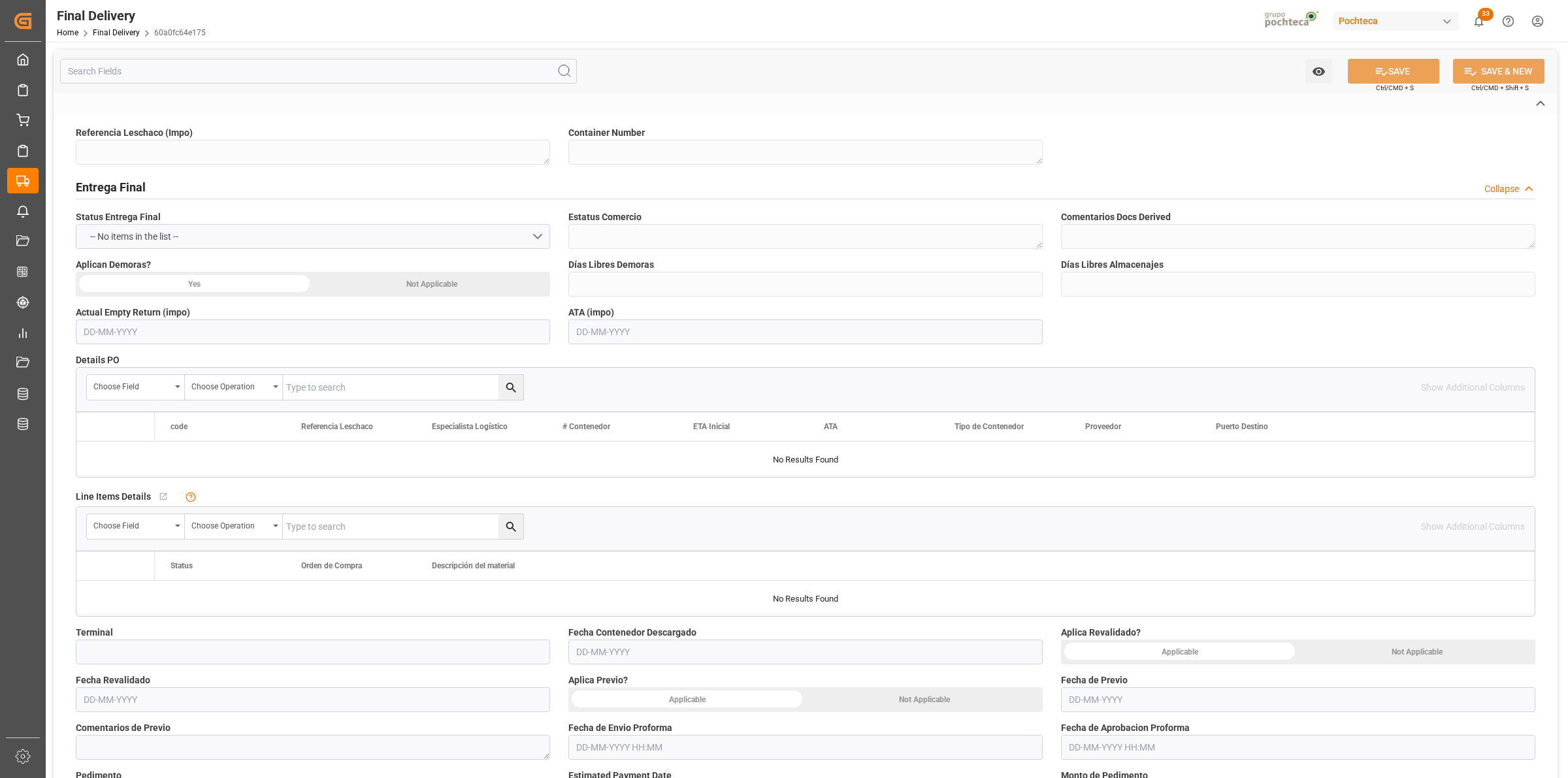
type textarea "250906900194"
type textarea "ZCSU7204222"
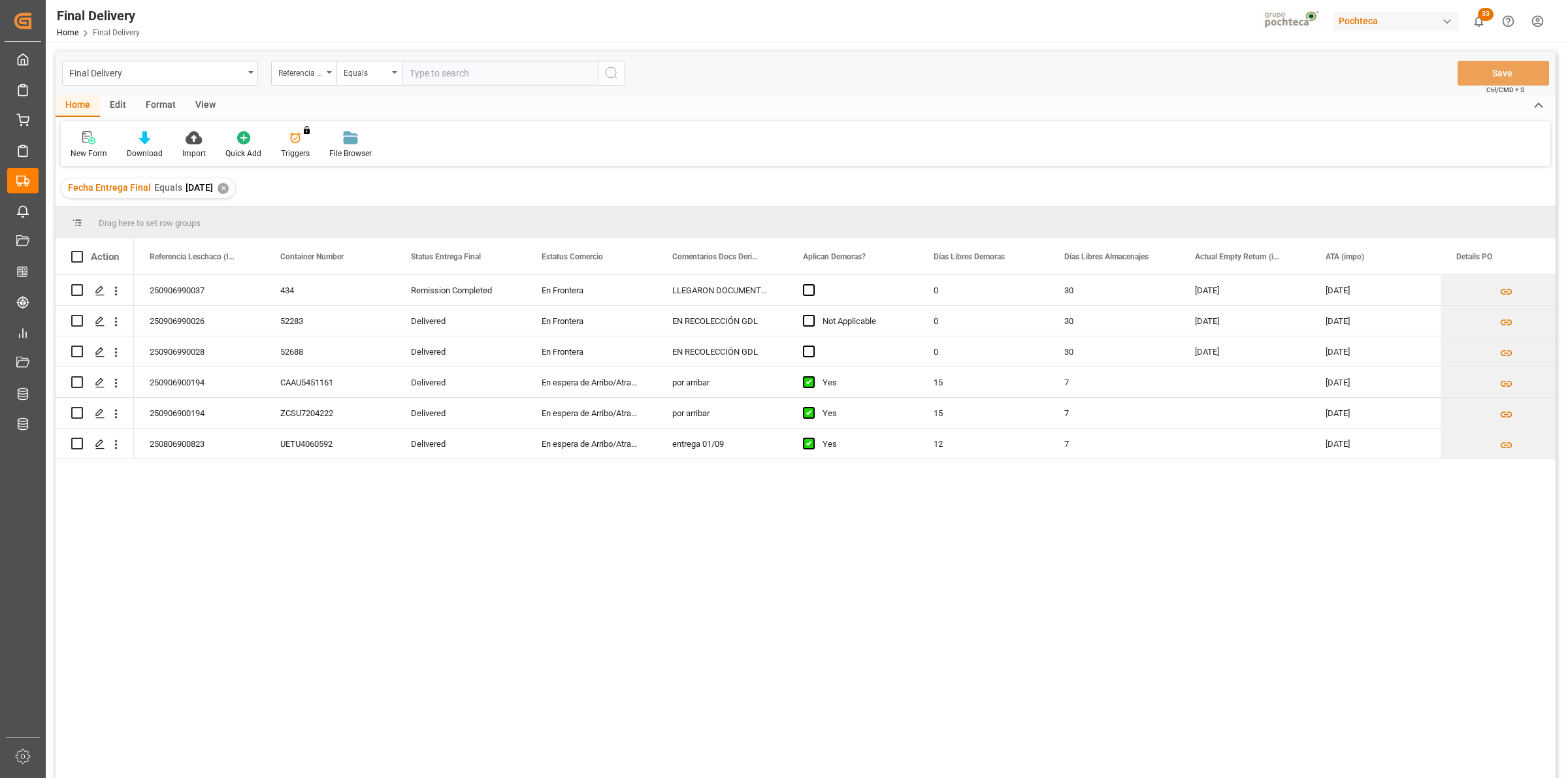
click at [208, 103] on div "View" at bounding box center [205, 106] width 40 height 22
click at [90, 140] on div at bounding box center [83, 138] width 26 height 14
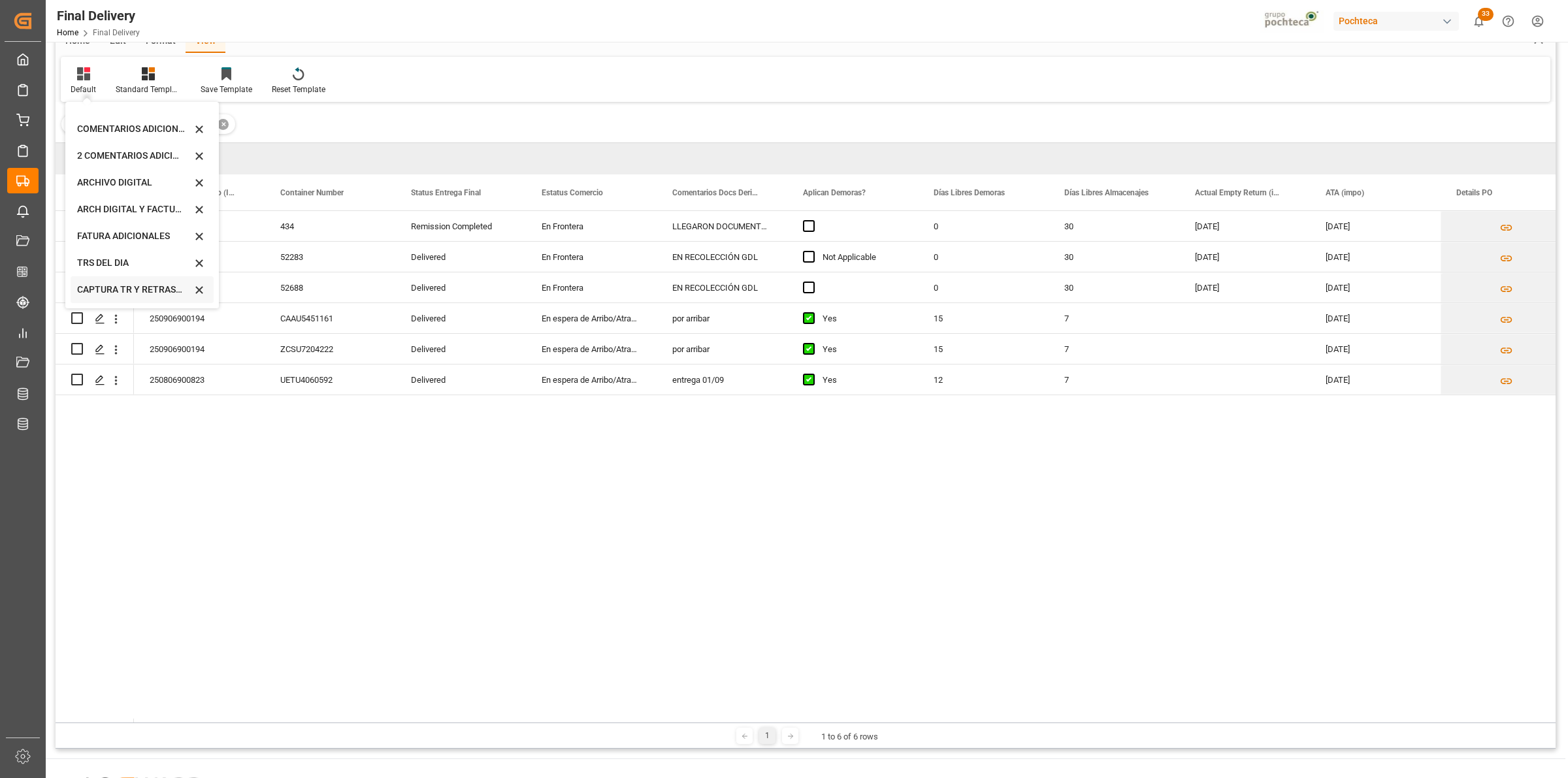
scroll to position [193, 0]
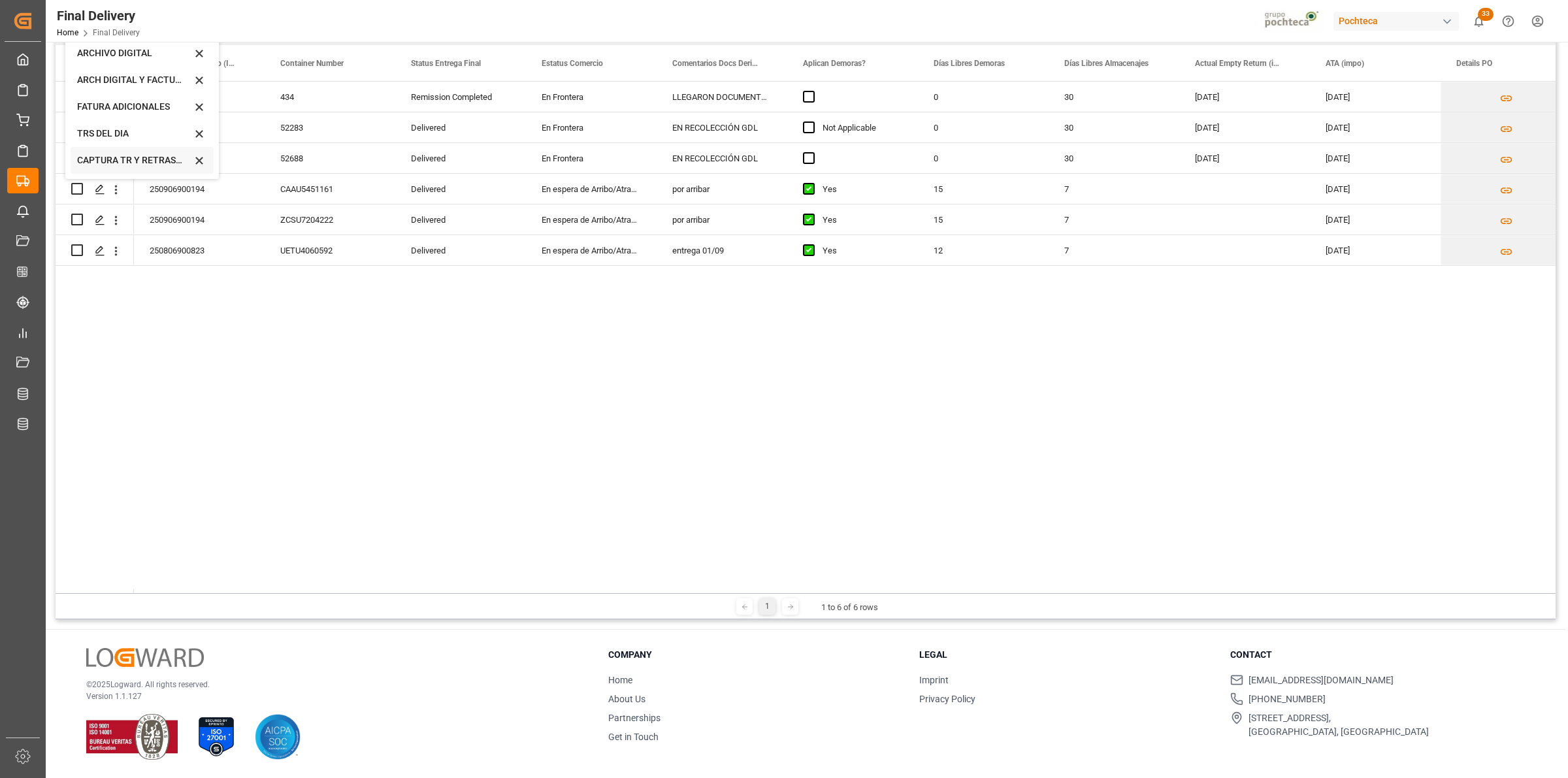
click at [147, 161] on div "CAPTURA TR Y RETRASO + FECHA DE ENTREGA" at bounding box center [134, 161] width 114 height 14
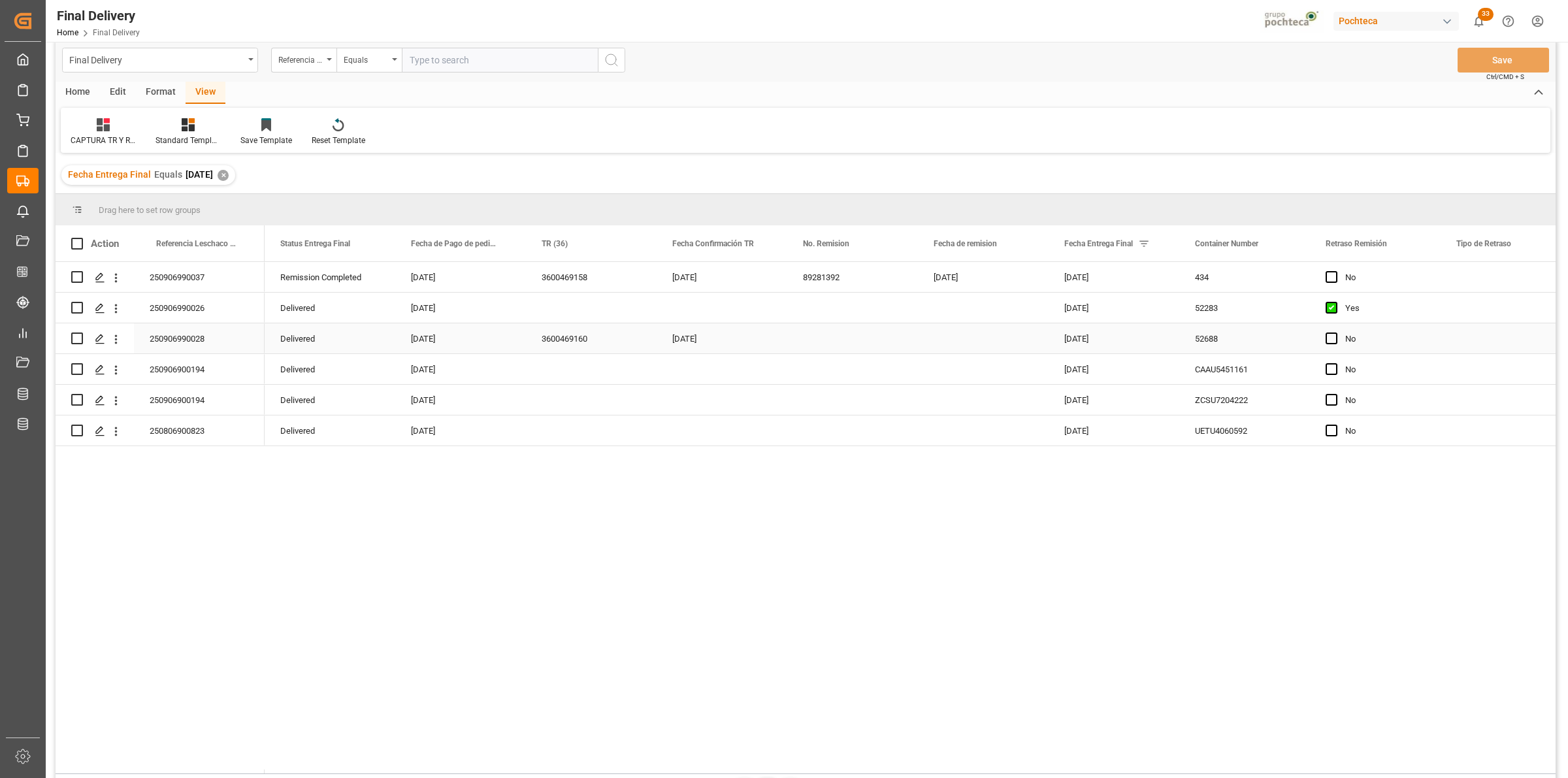
scroll to position [0, 0]
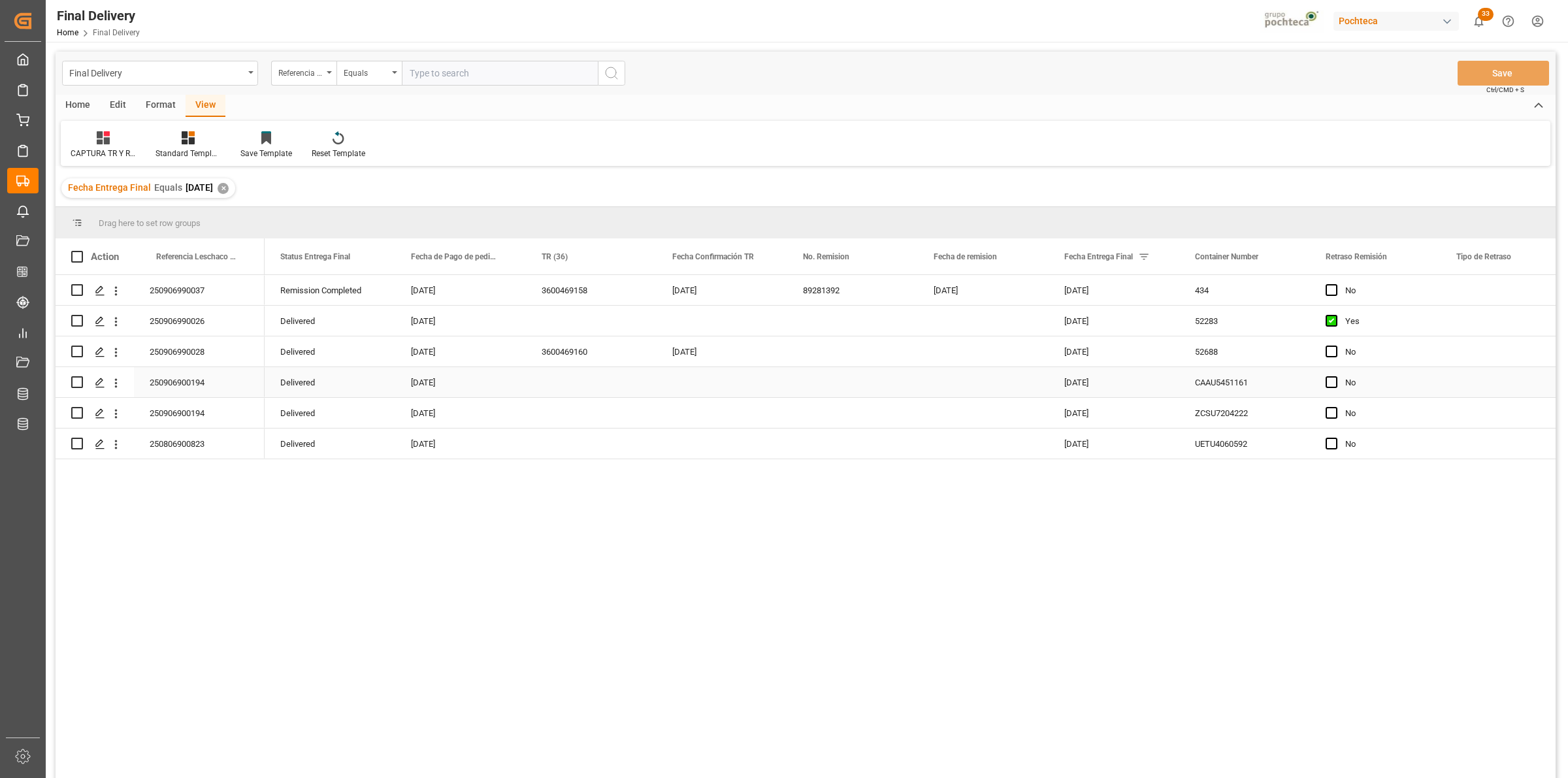
click at [1324, 380] on div "No" at bounding box center [1375, 382] width 131 height 30
click at [1334, 380] on span "Press SPACE to select this row." at bounding box center [1331, 382] width 12 height 12
click at [1335, 376] on input "Press SPACE to select this row." at bounding box center [1335, 376] width 0 height 0
click at [1327, 415] on span "Press SPACE to select this row." at bounding box center [1331, 413] width 12 height 12
click at [1335, 407] on input "Press SPACE to select this row." at bounding box center [1335, 407] width 0 height 0
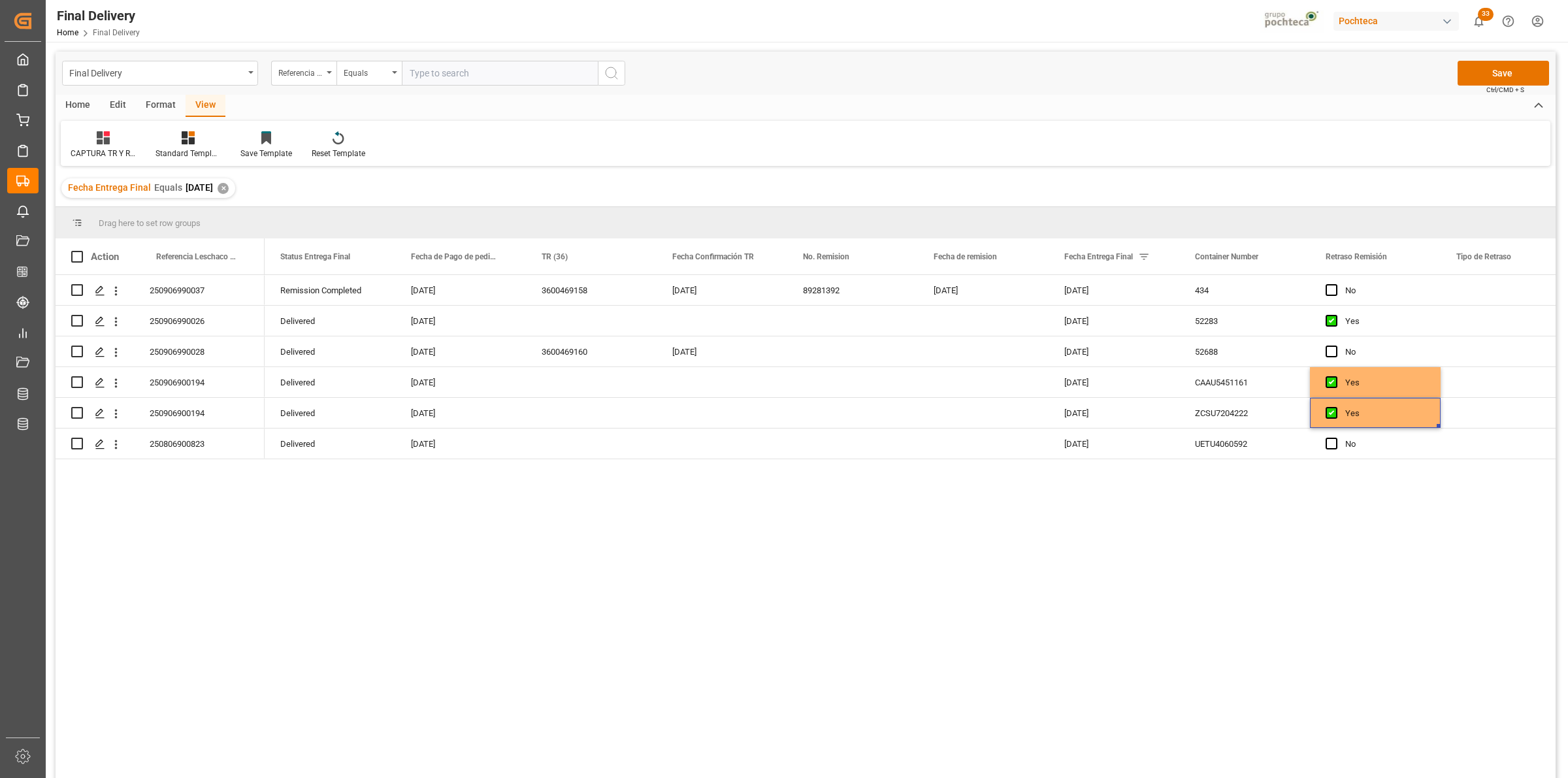
click at [1505, 59] on div "Final Delivery Referencia Leschaco (Impo) Equals Save Ctrl/CMD + S" at bounding box center [806, 73] width 1500 height 43
click at [1482, 77] on button "Save" at bounding box center [1503, 73] width 92 height 25
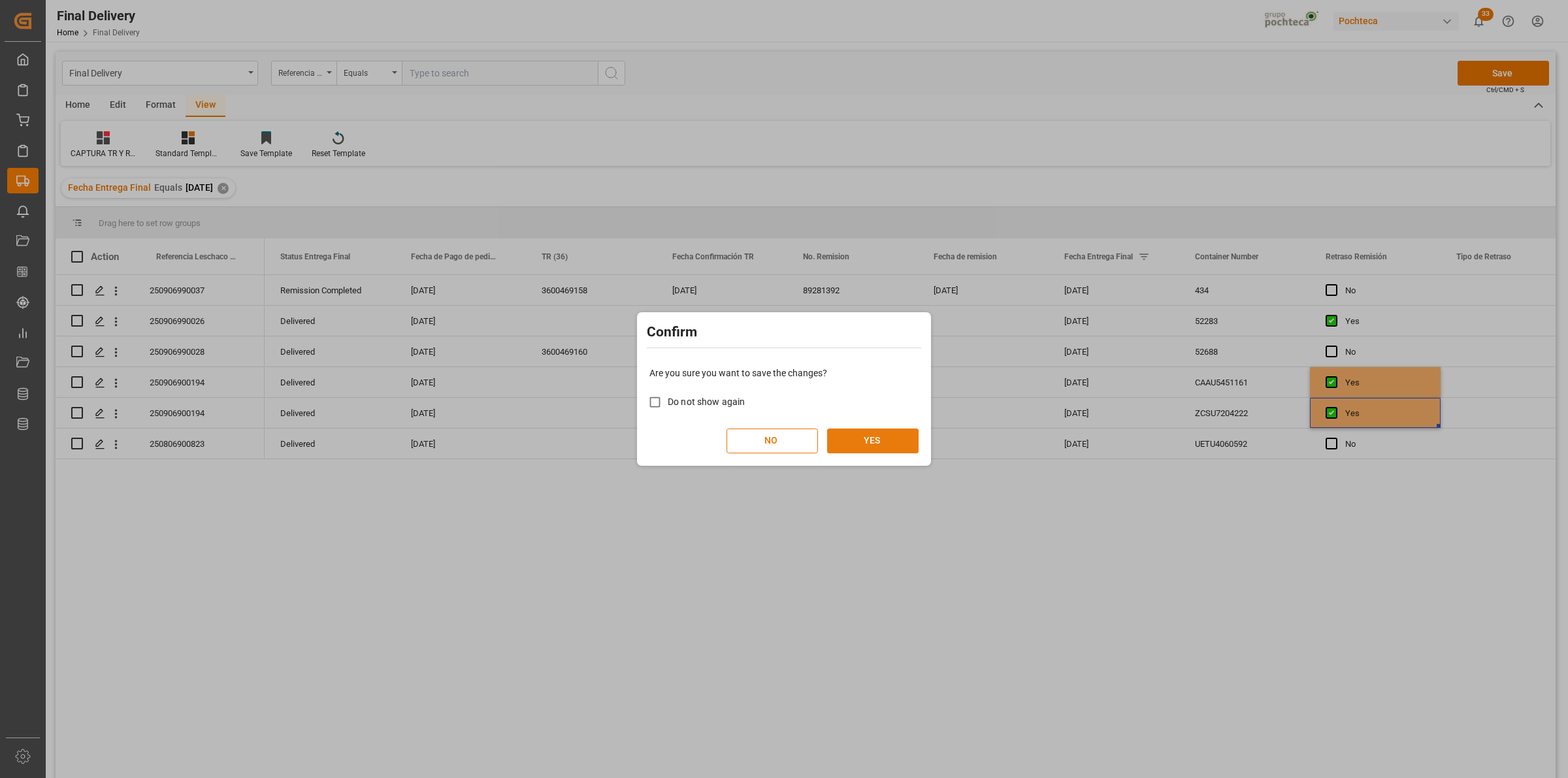
click at [908, 432] on button "YES" at bounding box center [873, 441] width 92 height 25
